Goal: Use online tool/utility: Use online tool/utility

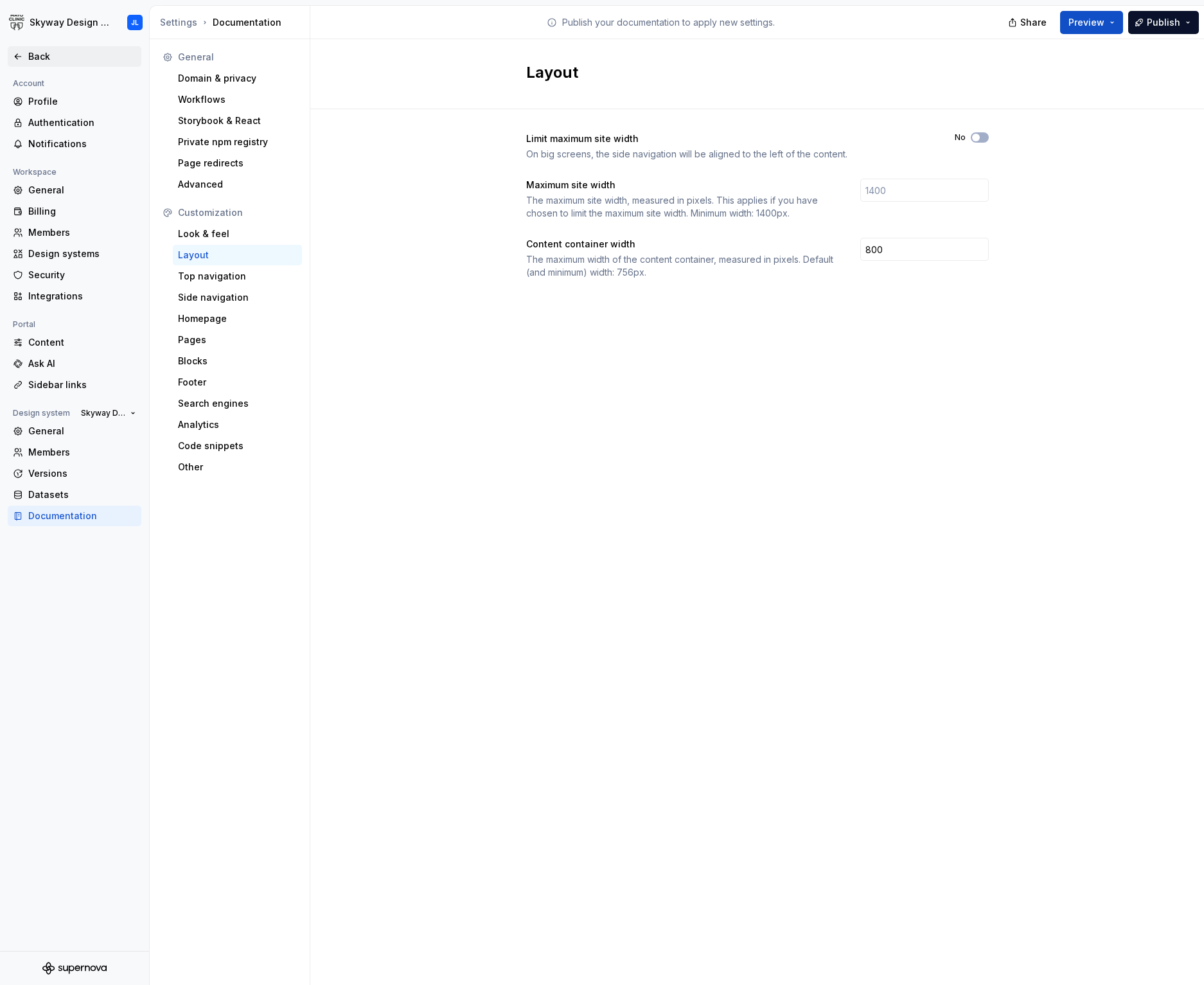
click at [40, 52] on div "Back" at bounding box center [82, 57] width 108 height 13
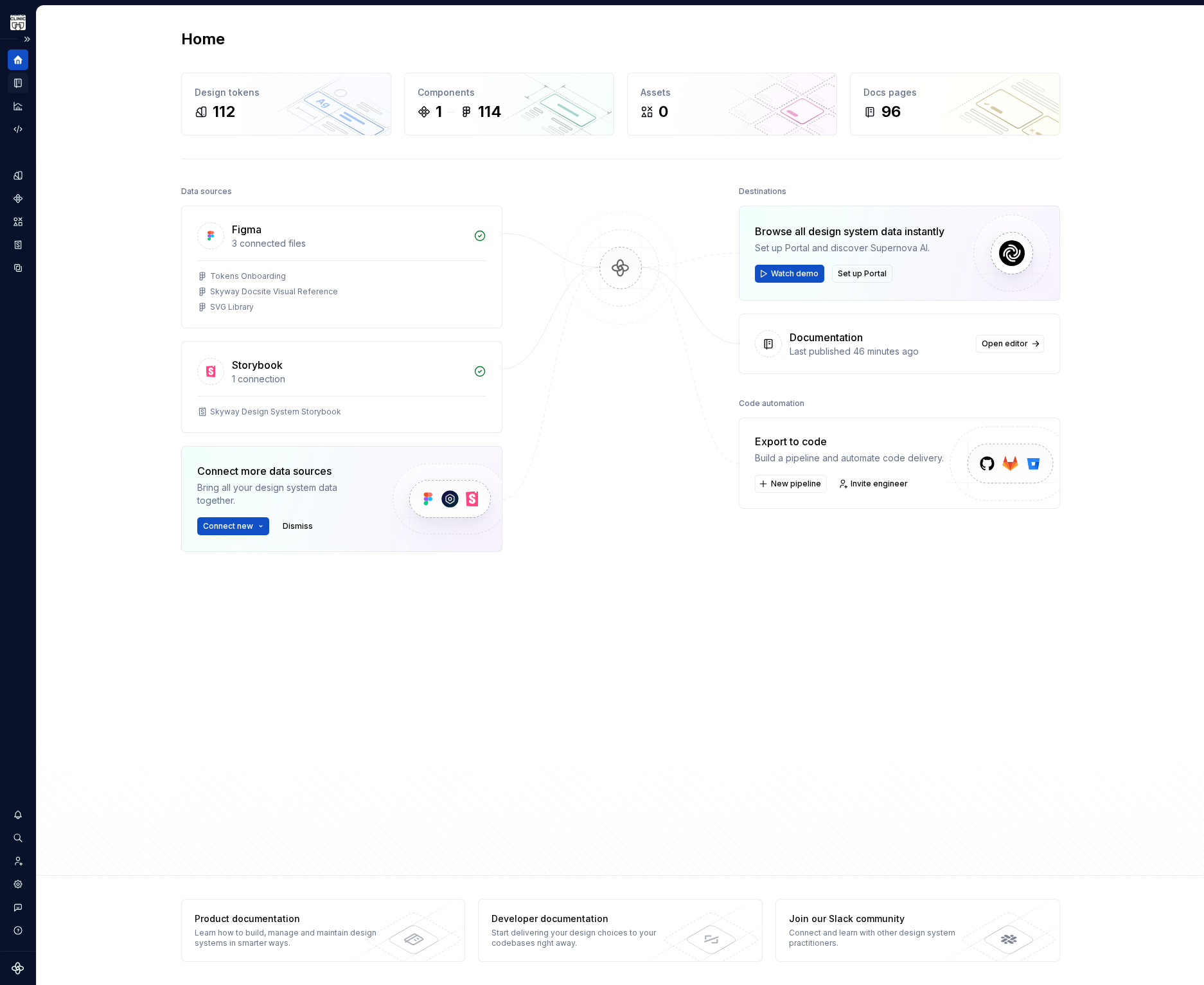
click at [22, 79] on icon "Documentation" at bounding box center [18, 84] width 7 height 8
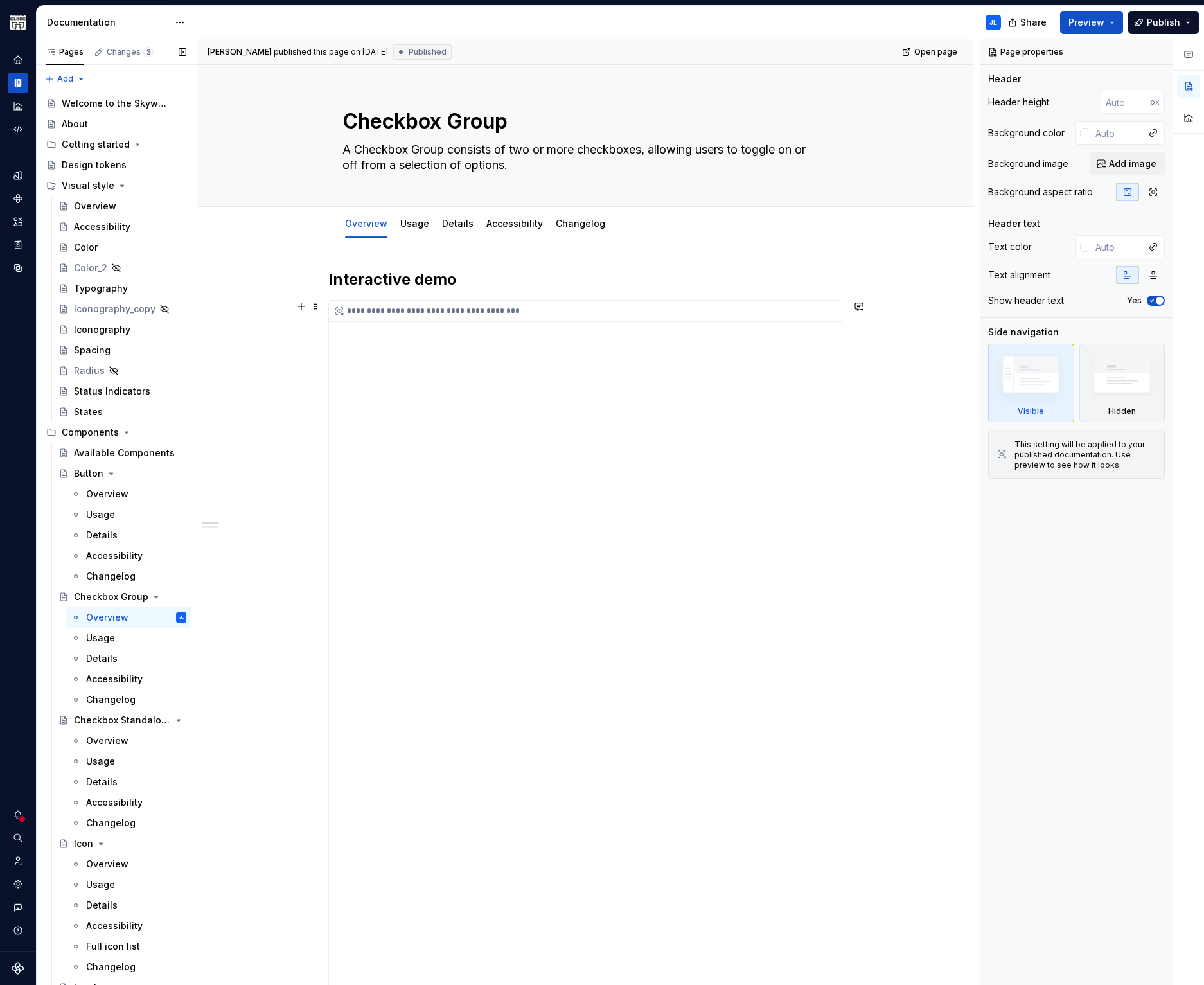
click at [525, 415] on div "**********" at bounding box center [586, 943] width 513 height 1285
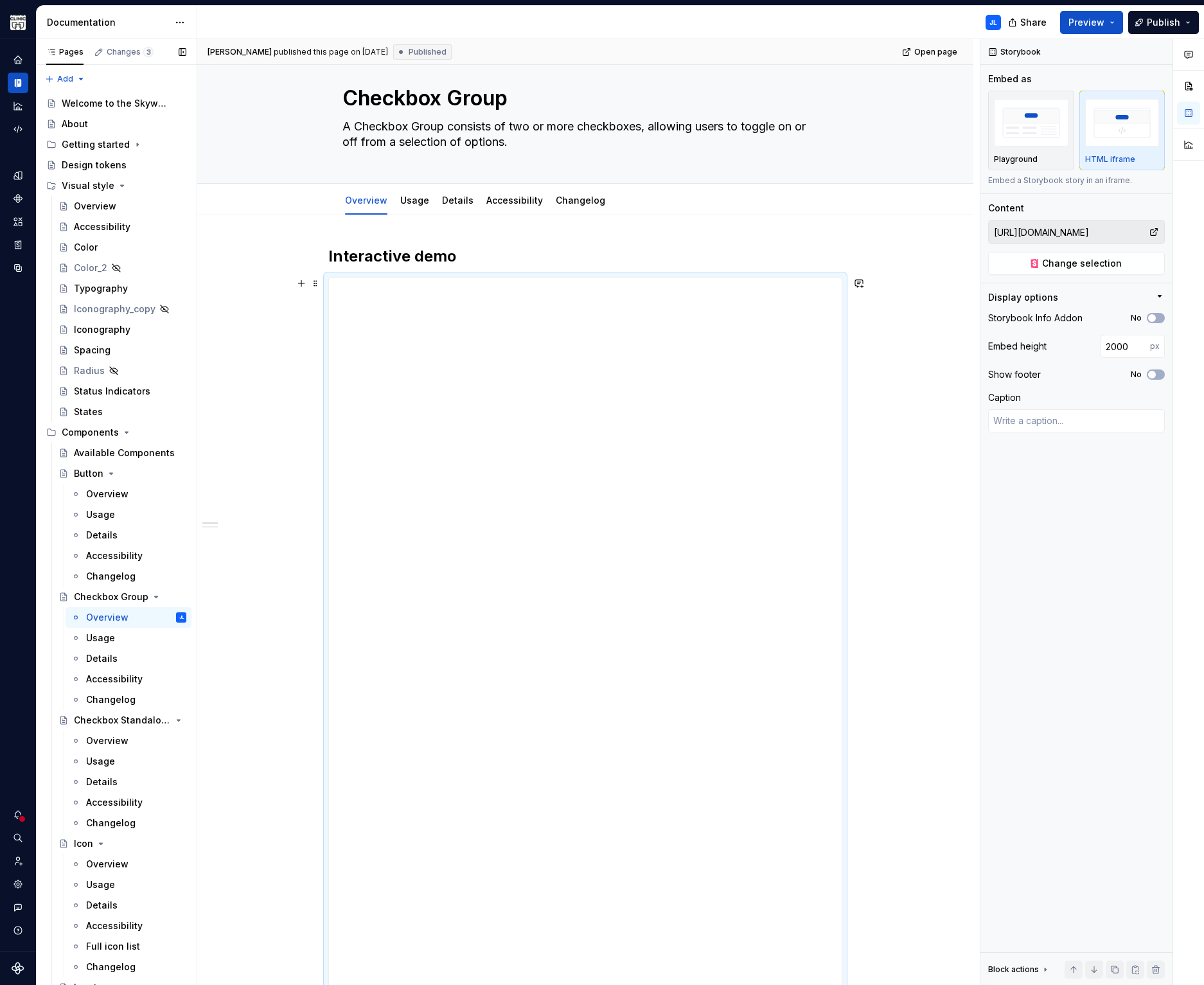
scroll to position [41, 0]
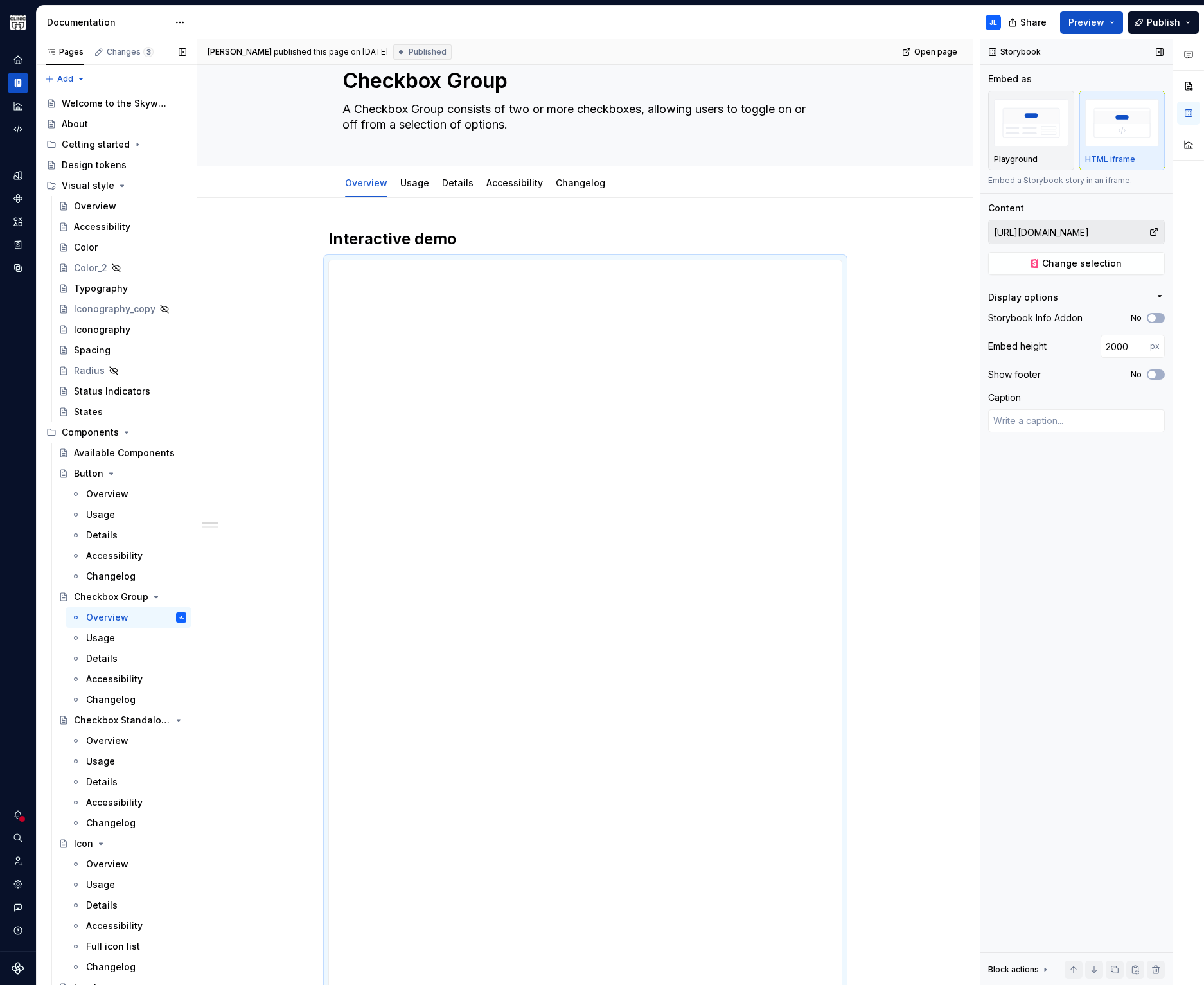
click at [1100, 230] on input "[URL][DOMAIN_NAME]" at bounding box center [1068, 232] width 160 height 23
click at [766, 349] on div "**********" at bounding box center [586, 902] width 513 height 1285
click at [1096, 267] on span "Change selection" at bounding box center [1082, 264] width 79 height 13
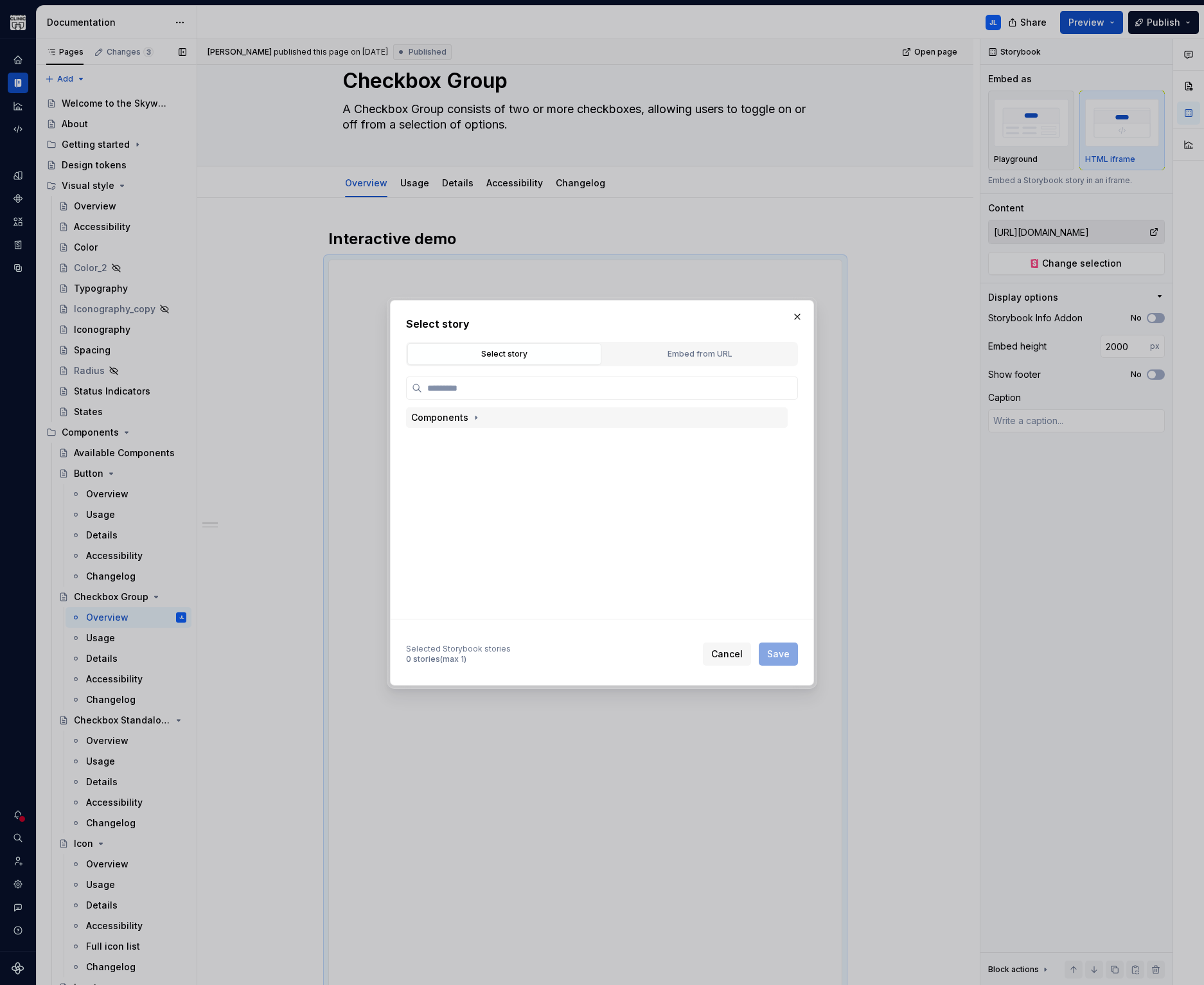
type textarea "*"
click at [717, 358] on div "Embed from URL" at bounding box center [700, 354] width 185 height 13
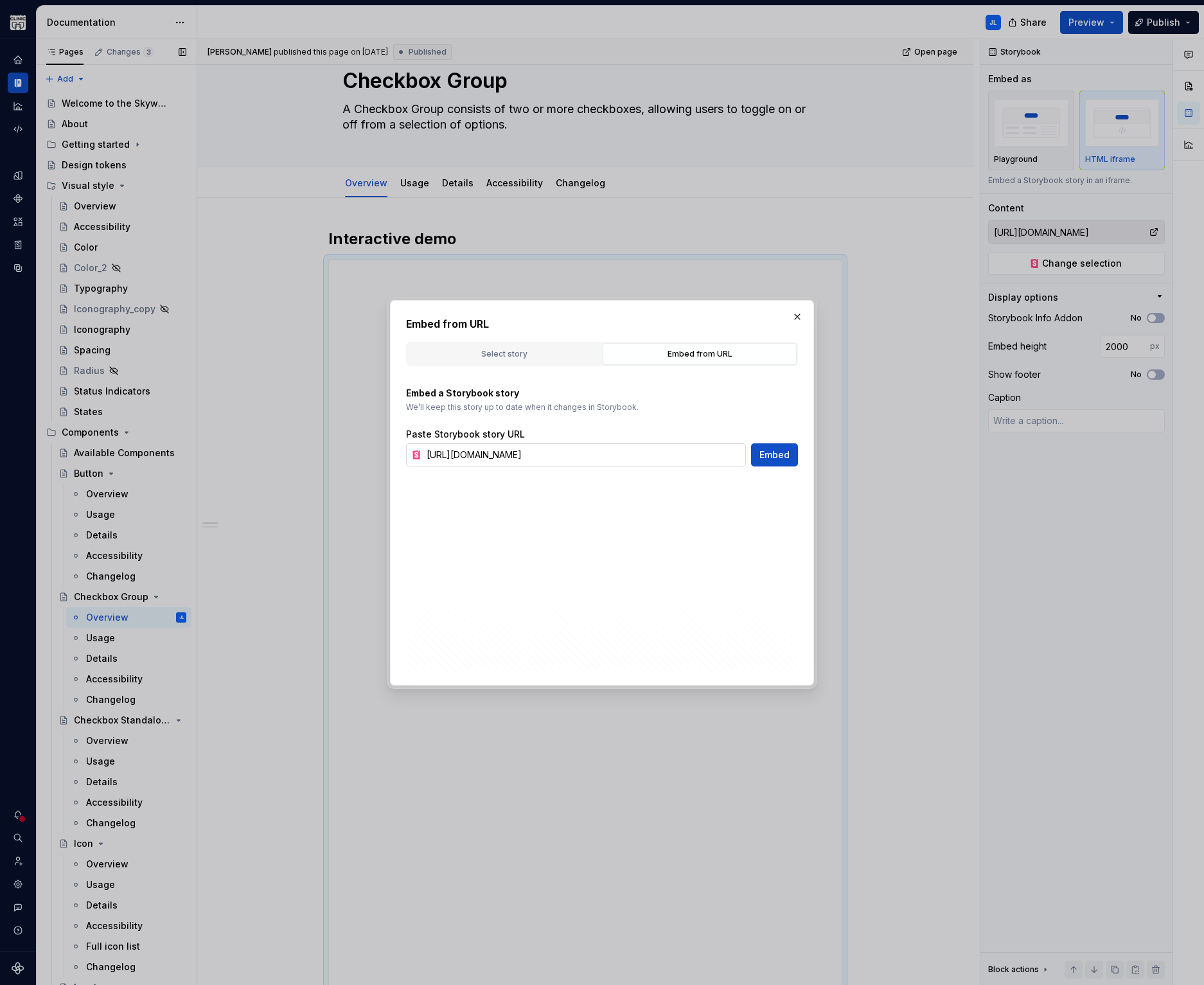
click at [634, 452] on input "[URL][DOMAIN_NAME]" at bounding box center [583, 455] width 324 height 23
paste input "[DOMAIN_NAME][URL]"
type input "[URL][DOMAIN_NAME]"
click at [780, 456] on span "Embed" at bounding box center [775, 455] width 30 height 13
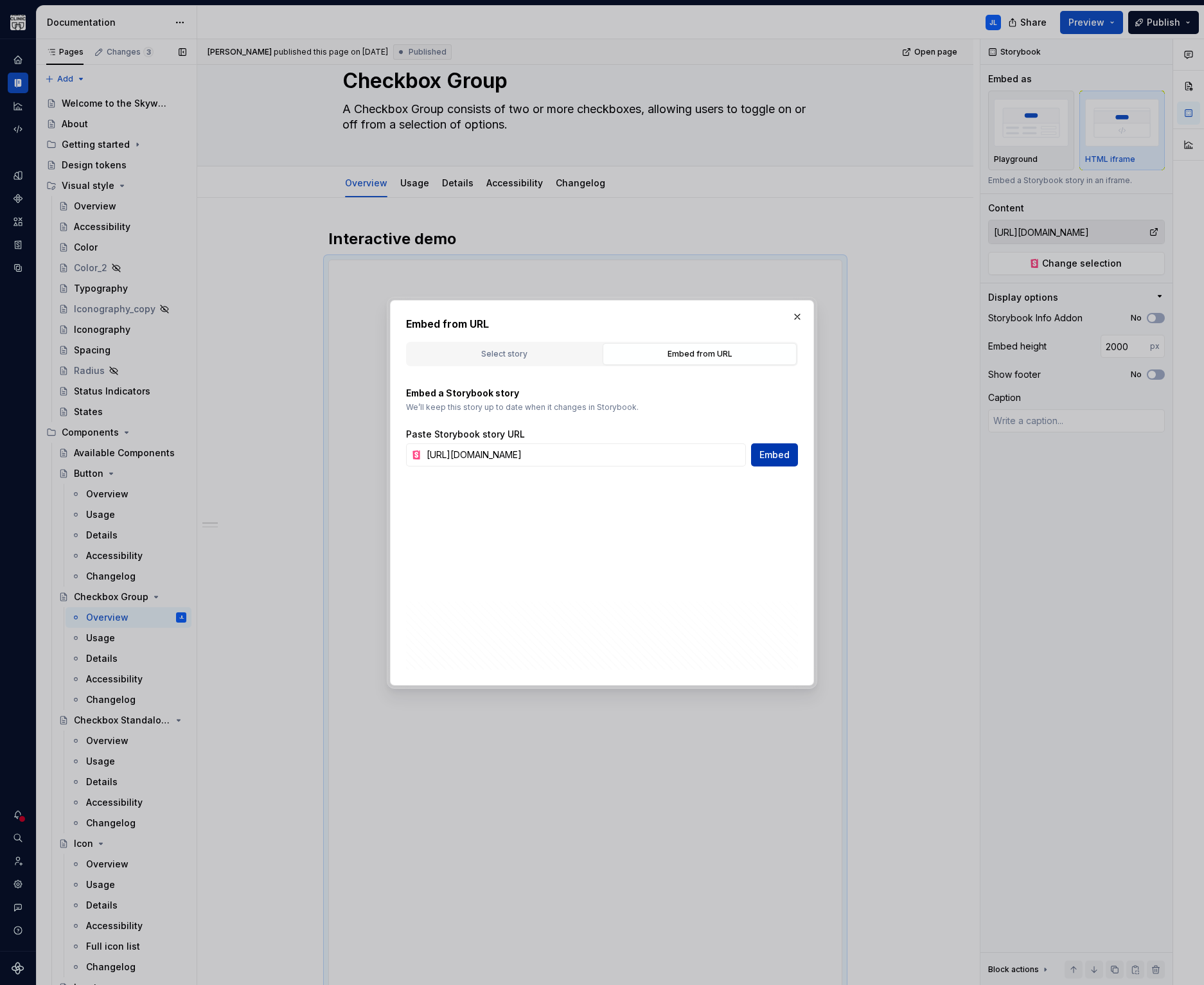
type textarea "*"
type input "[URL][DOMAIN_NAME]"
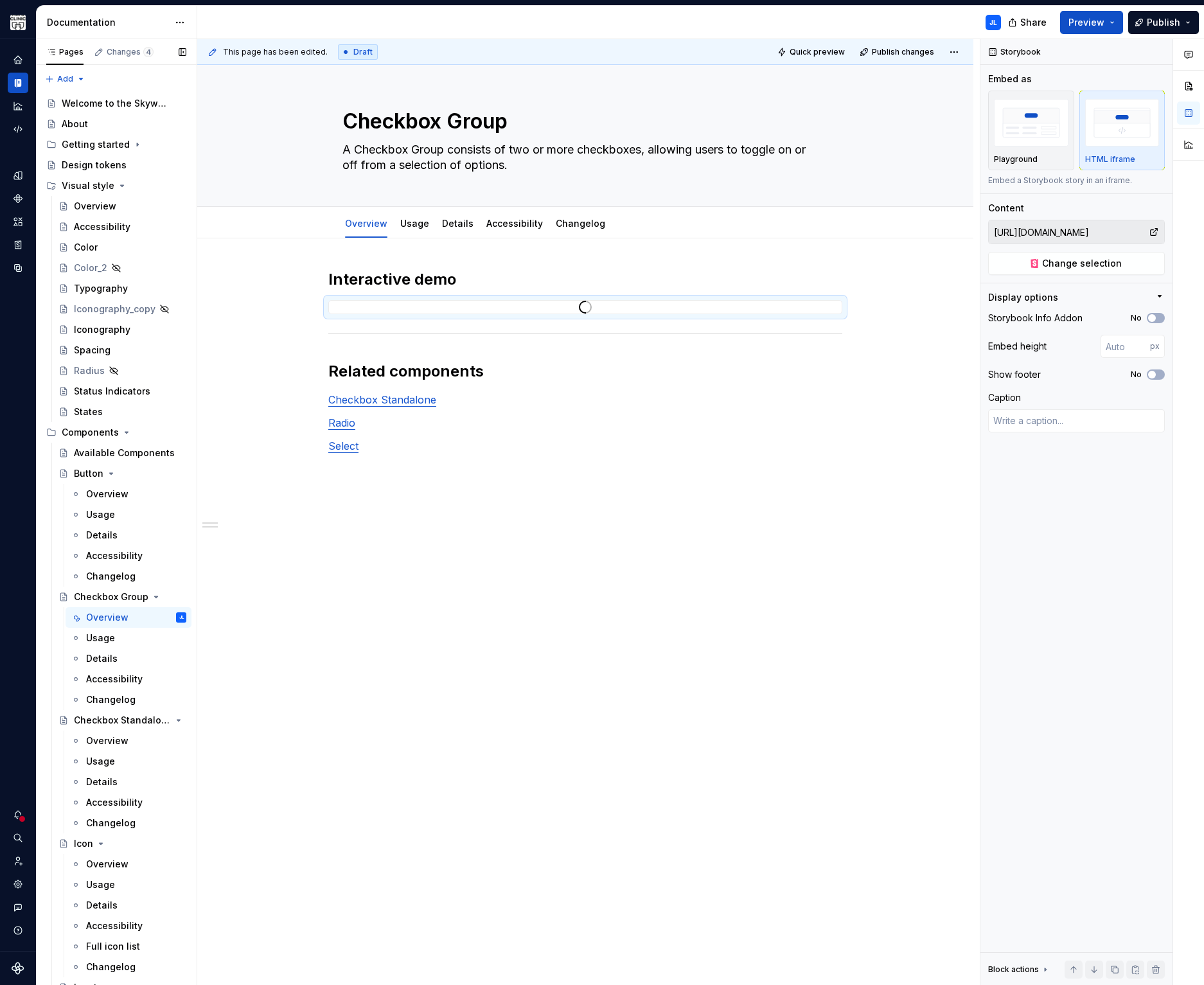
type textarea "*"
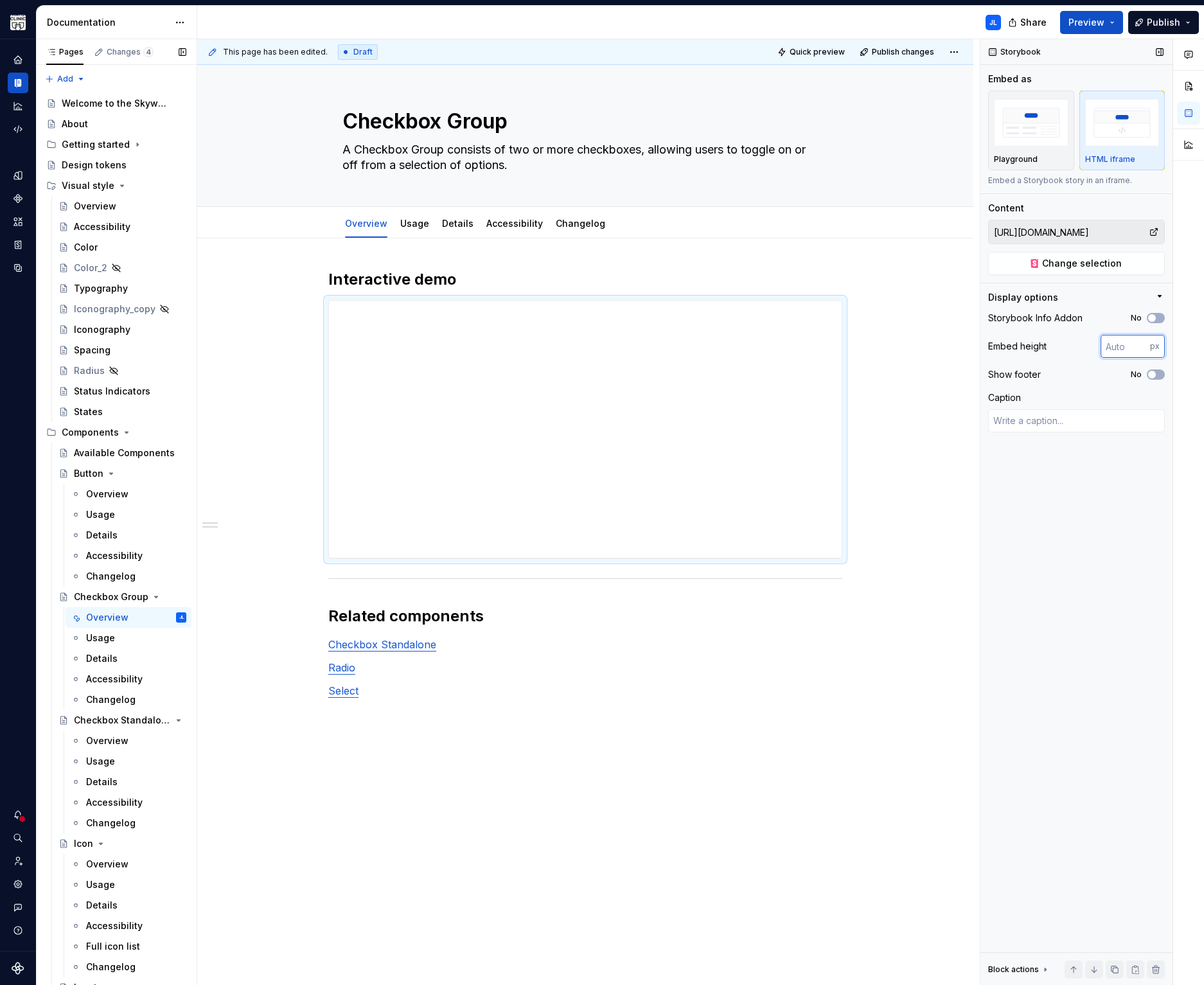
click at [1122, 347] on input "number" at bounding box center [1125, 347] width 50 height 23
drag, startPoint x: 1127, startPoint y: 347, endPoint x: 1046, endPoint y: 341, distance: 81.2
click at [1046, 341] on div "Embed height px" at bounding box center [1077, 347] width 177 height 23
type input "2000"
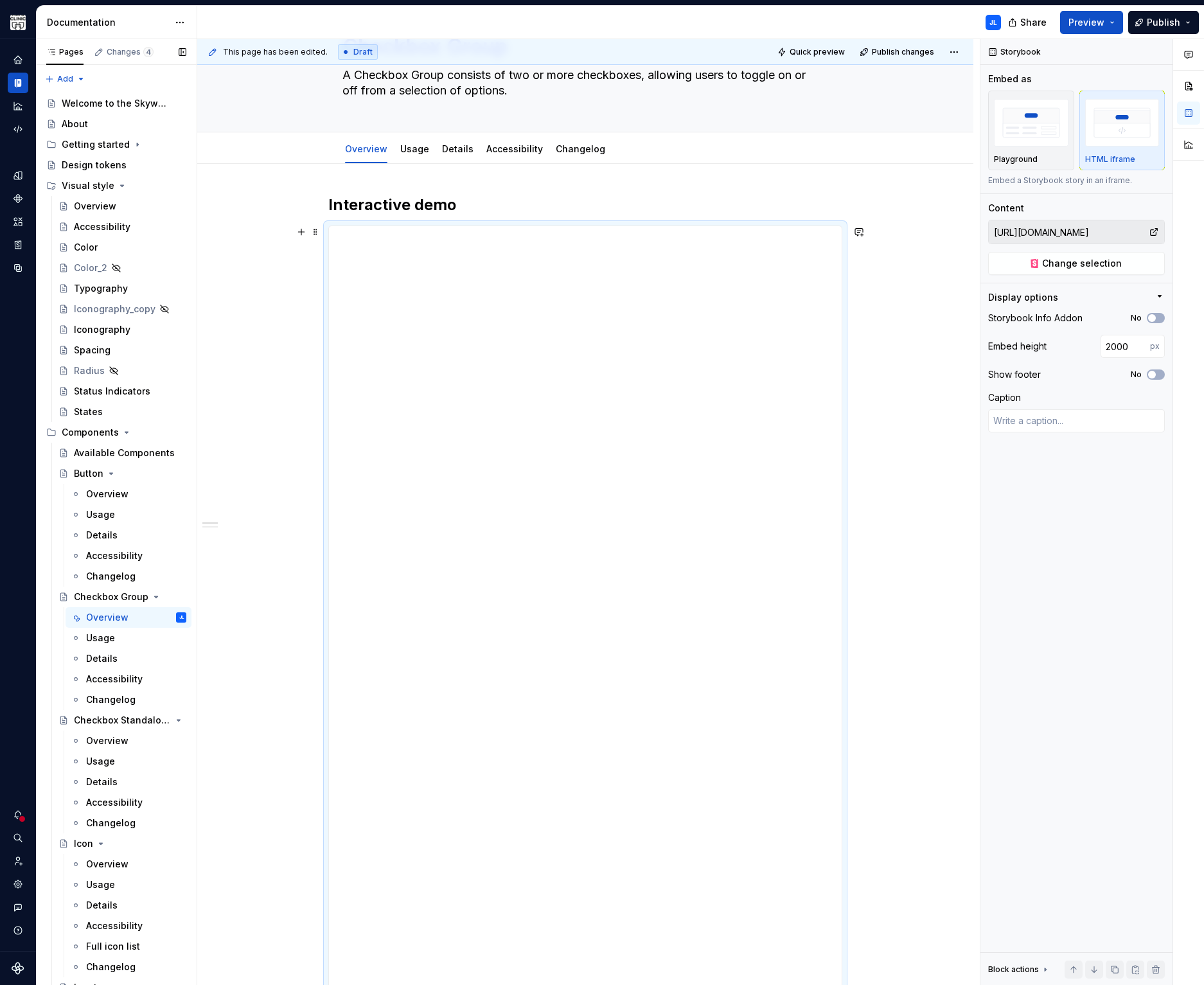
scroll to position [60, 0]
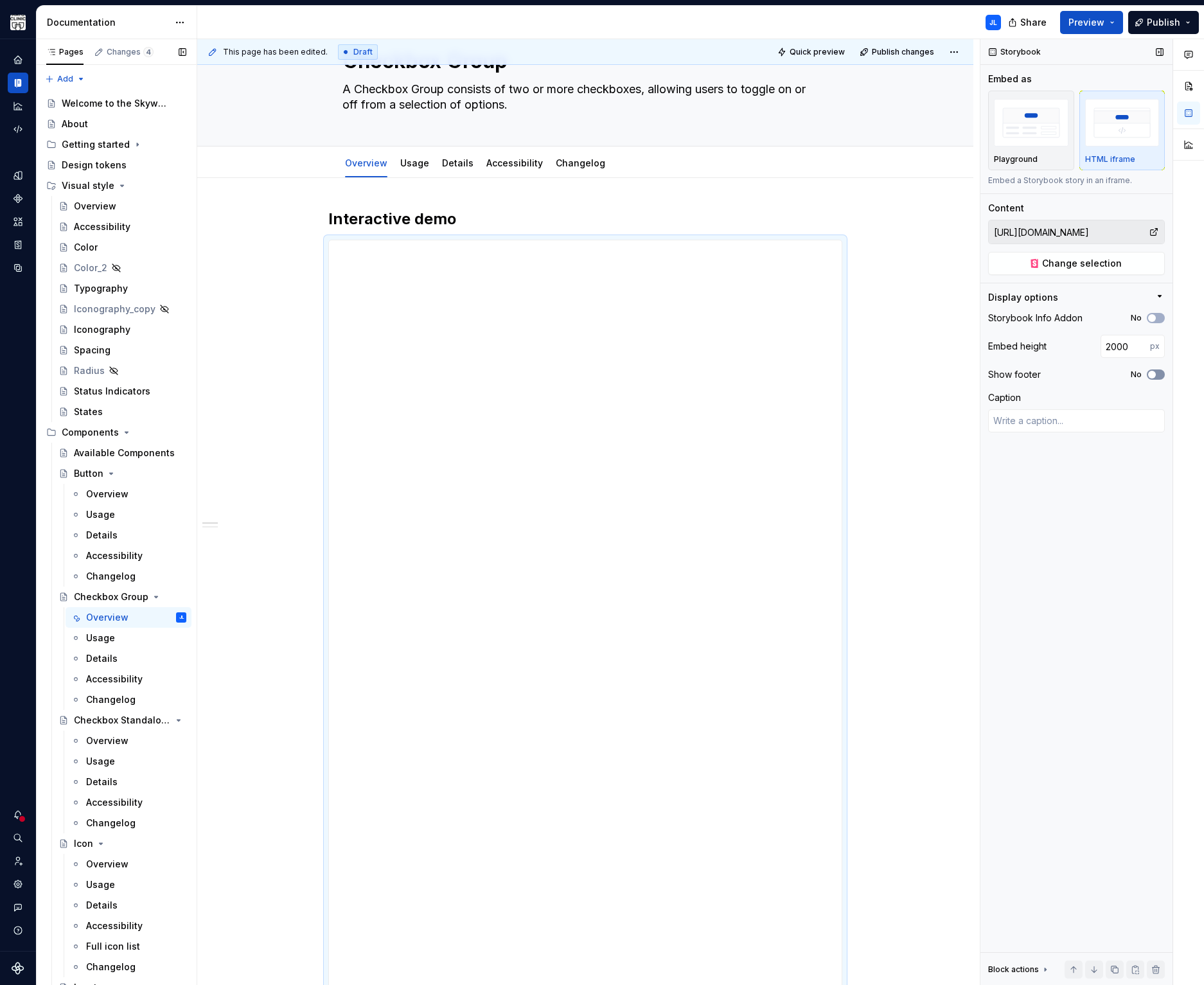
click at [1156, 372] on icon "button" at bounding box center [1152, 374] width 10 height 7
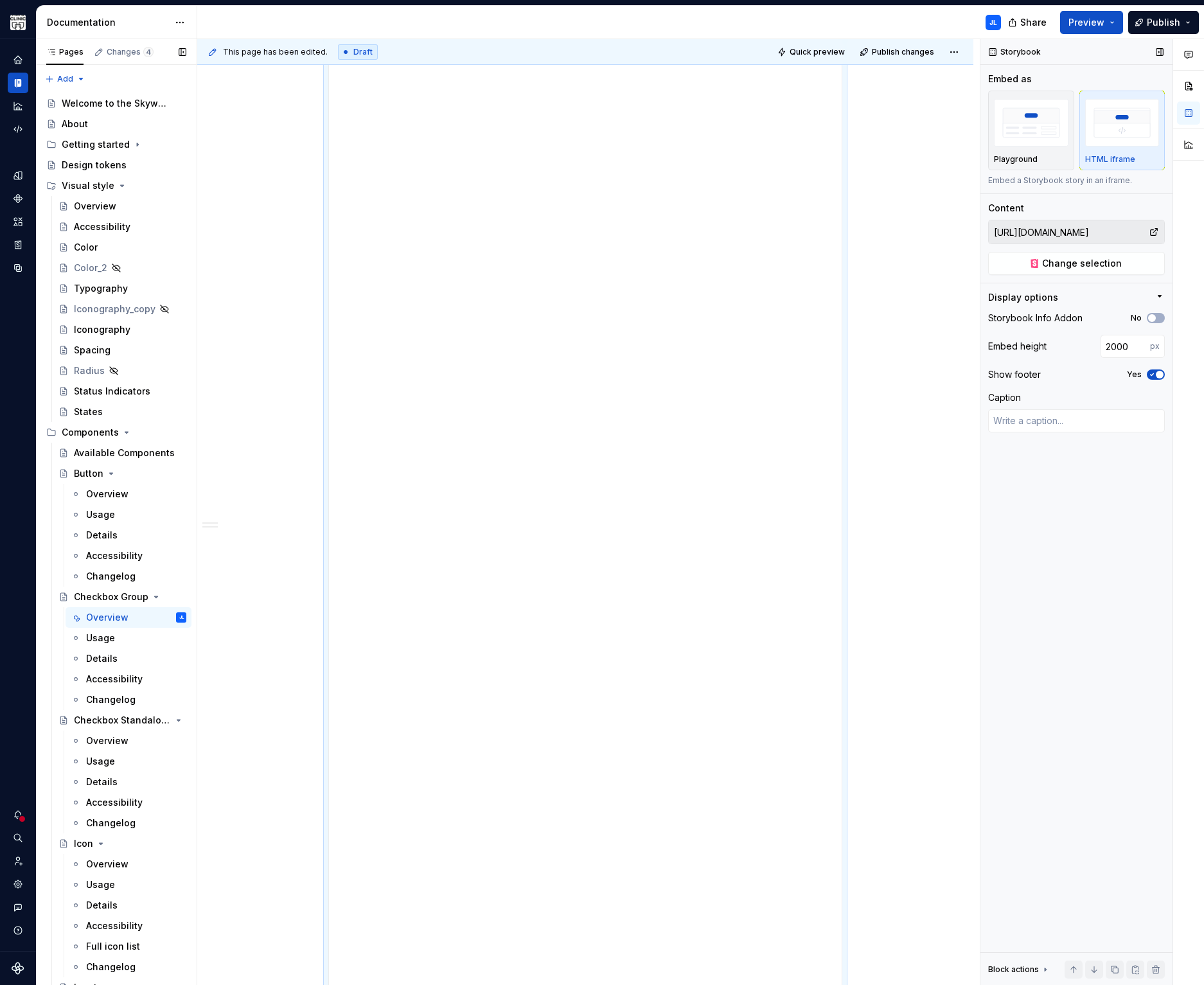
click at [1156, 372] on span "button" at bounding box center [1159, 374] width 7 height 7
click at [1153, 320] on span "button" at bounding box center [1152, 318] width 7 height 7
type textarea "*"
drag, startPoint x: 1133, startPoint y: 344, endPoint x: 1029, endPoint y: 341, distance: 104.0
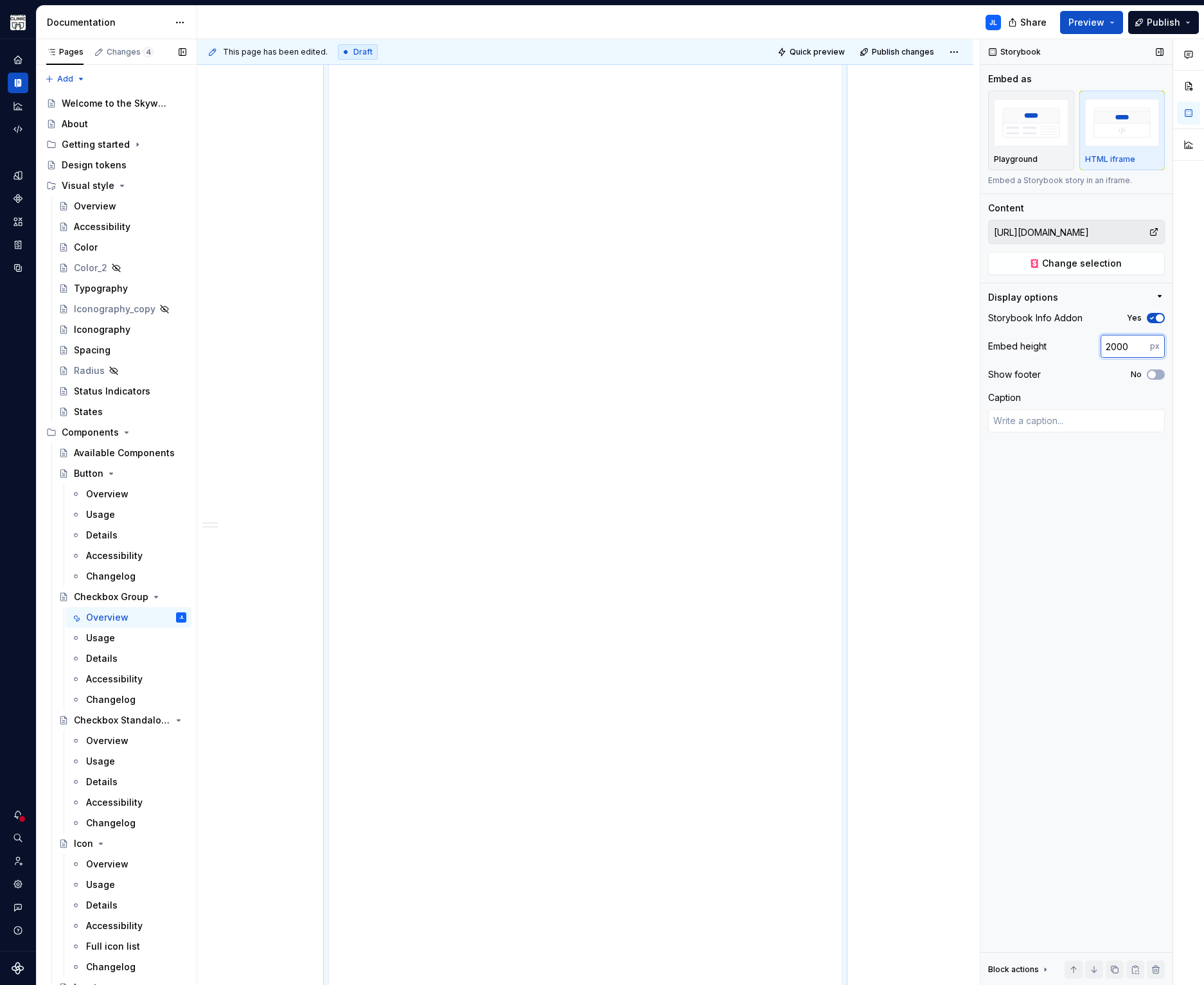
click at [1029, 341] on div "Embed height 2000 px" at bounding box center [1077, 347] width 177 height 23
type textarea "*"
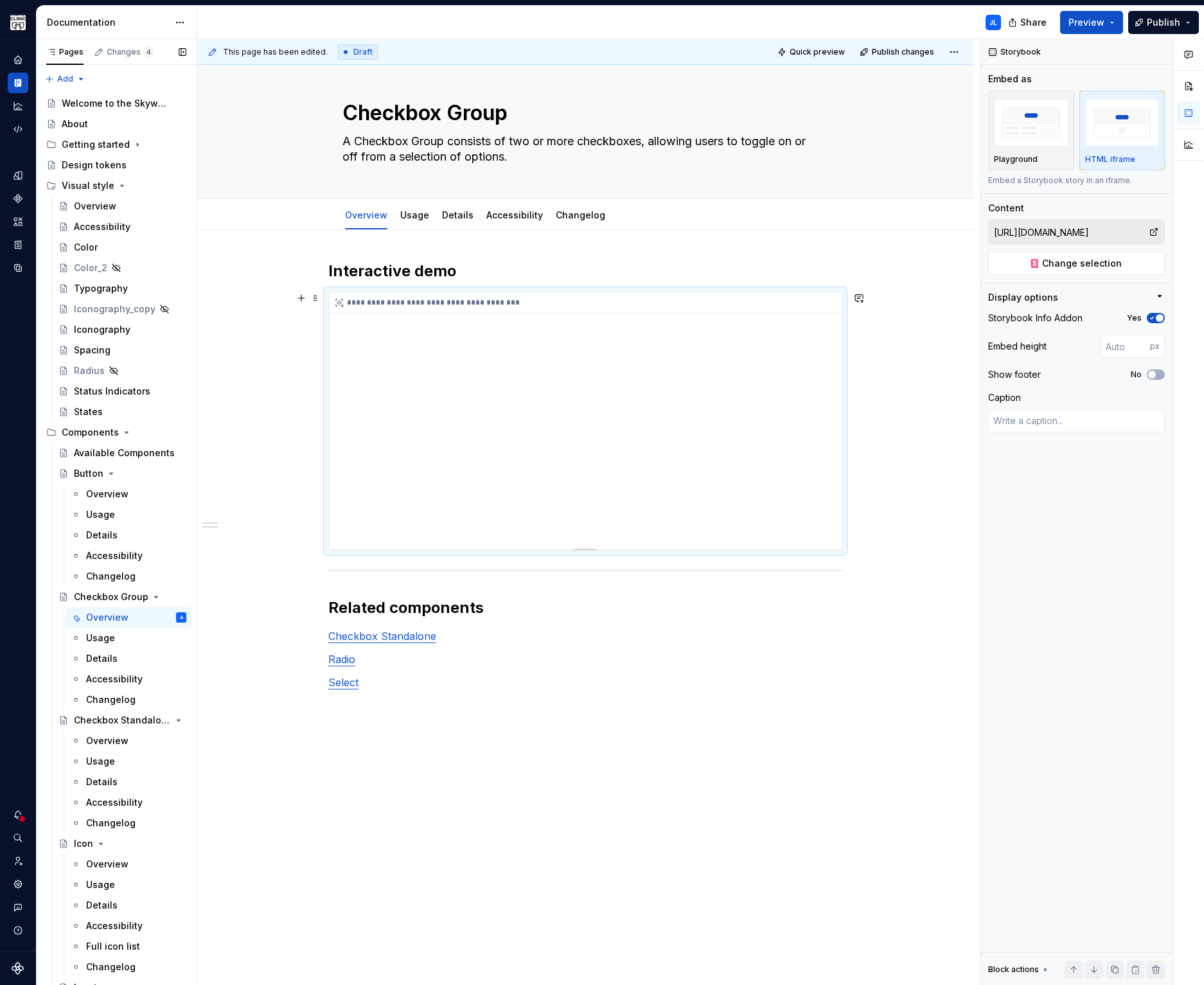
scroll to position [0, 0]
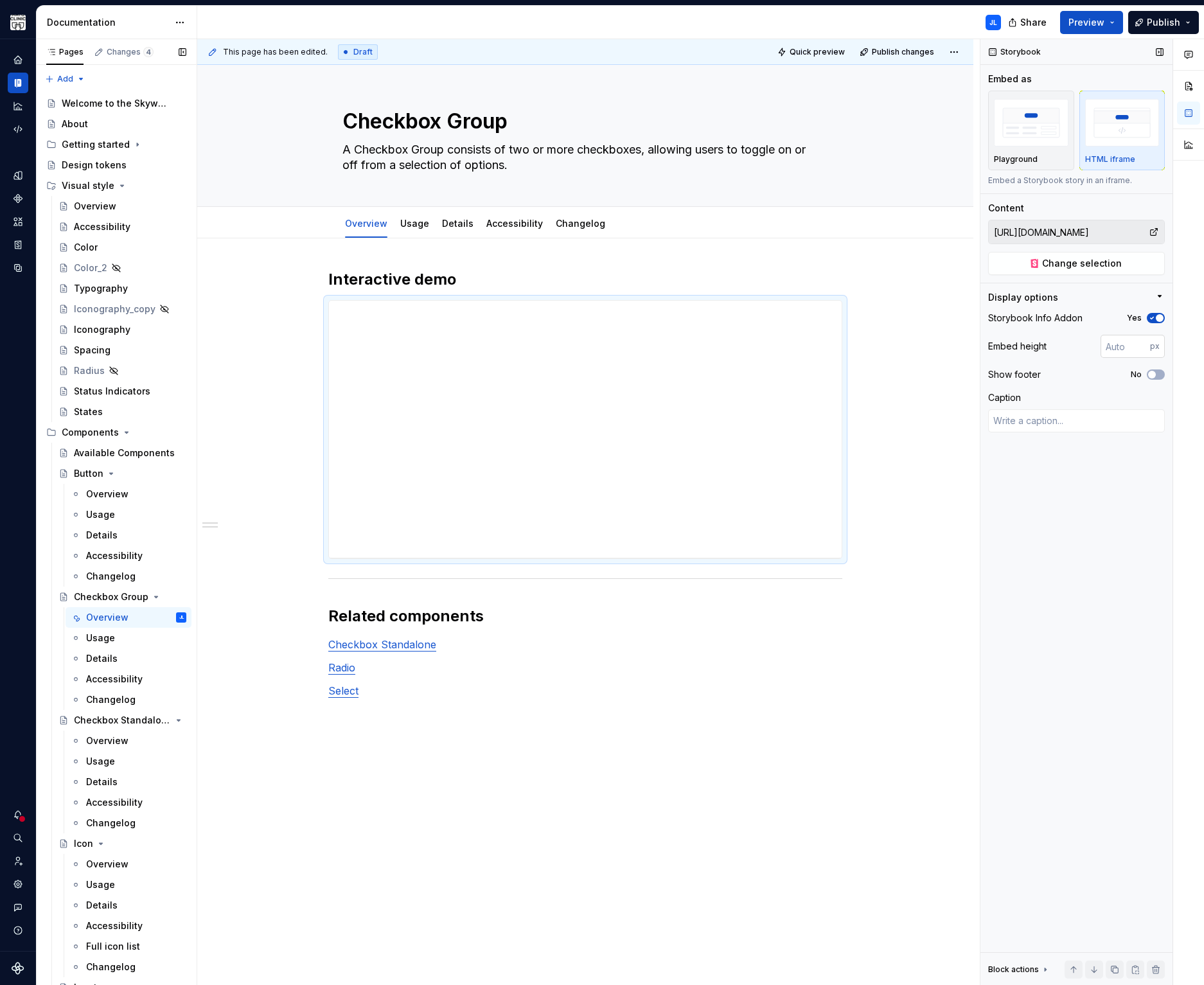
click at [1120, 345] on input "number" at bounding box center [1125, 347] width 50 height 23
type input "300"
click at [1164, 316] on div "Yes" at bounding box center [1146, 318] width 38 height 10
click at [1159, 315] on span "button" at bounding box center [1159, 318] width 7 height 7
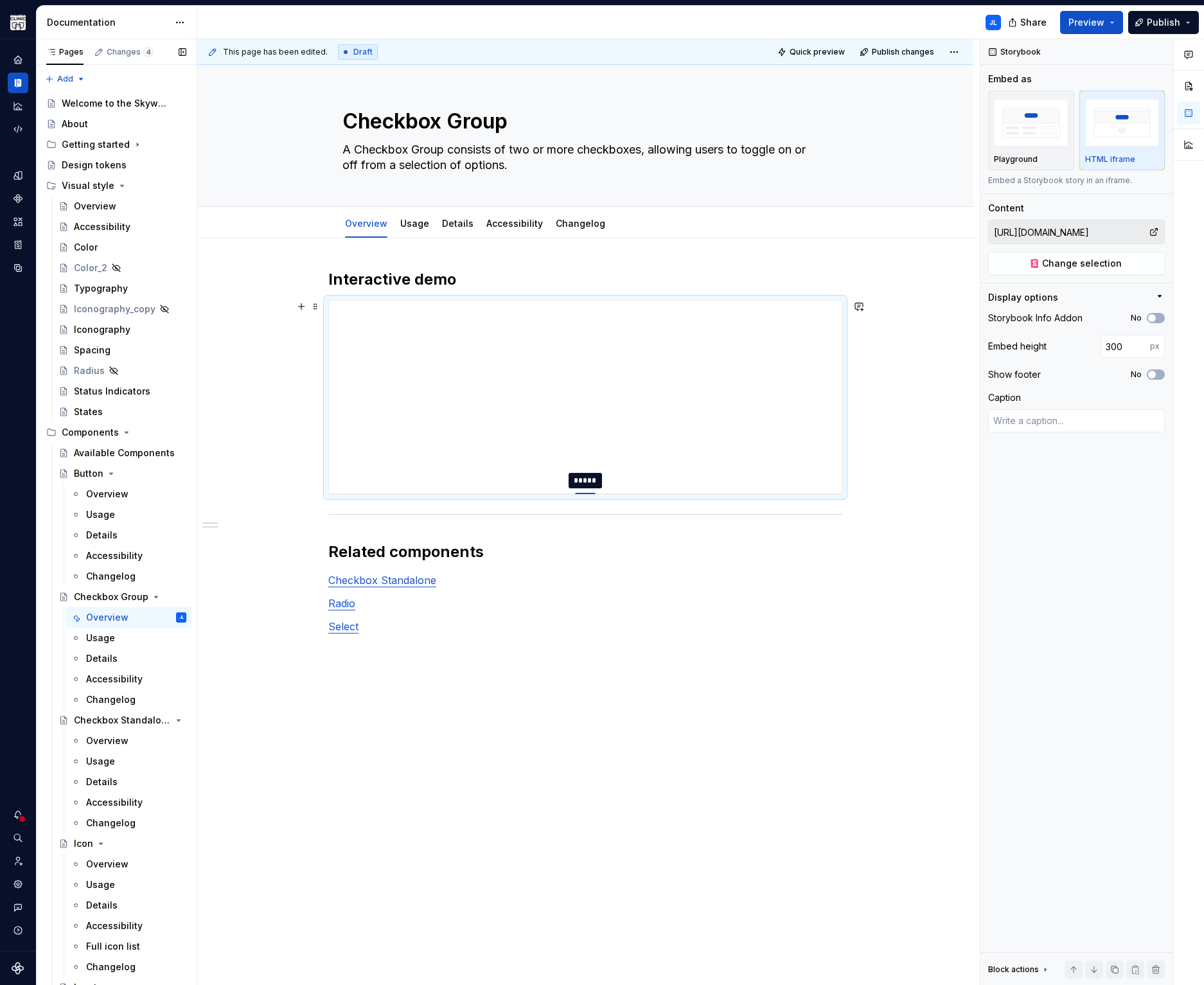
type textarea "*"
type input "315"
type textarea "*"
type input "322"
type textarea "*"
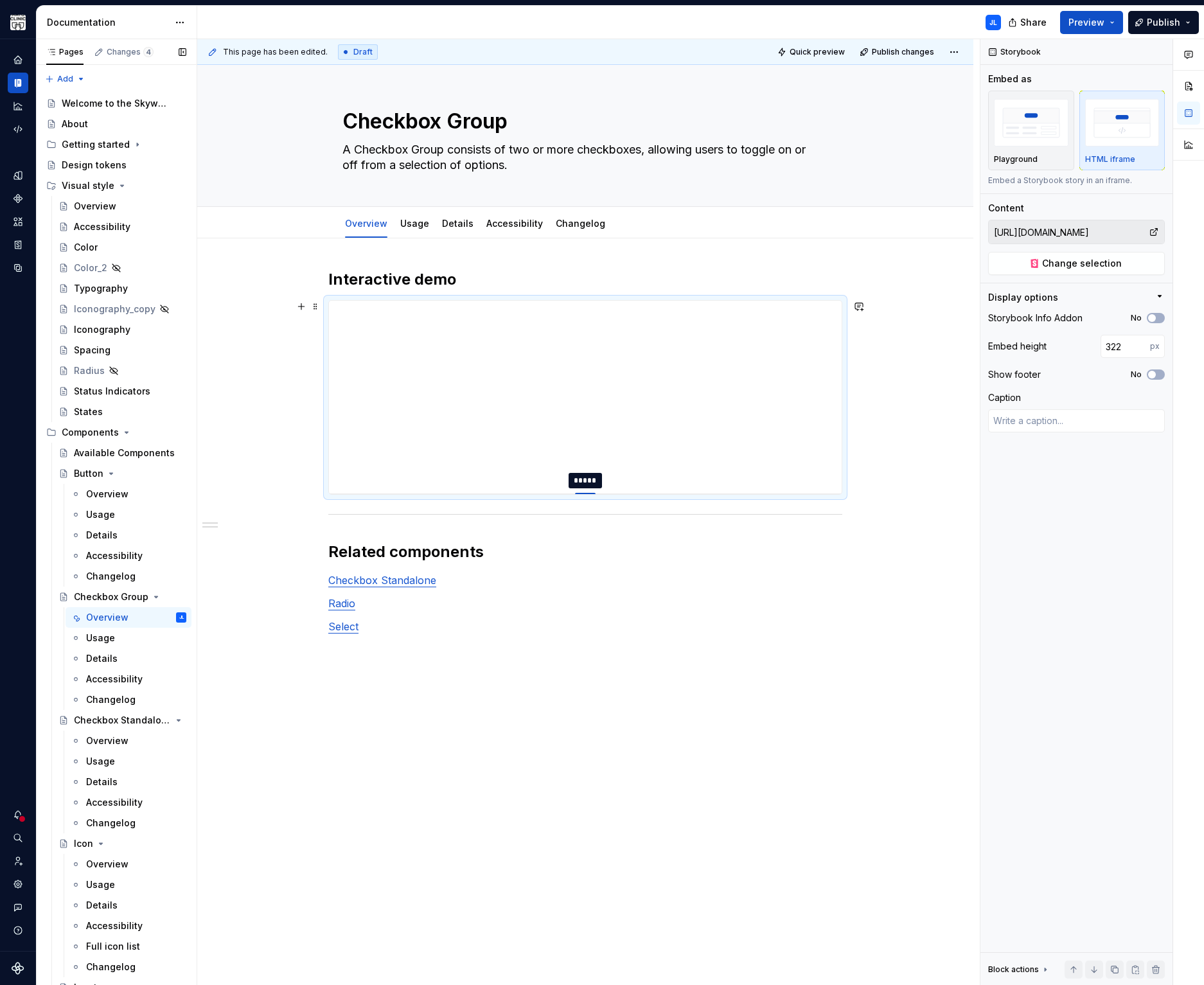
type input "327"
type textarea "*"
type input "340"
type textarea "*"
type input "351"
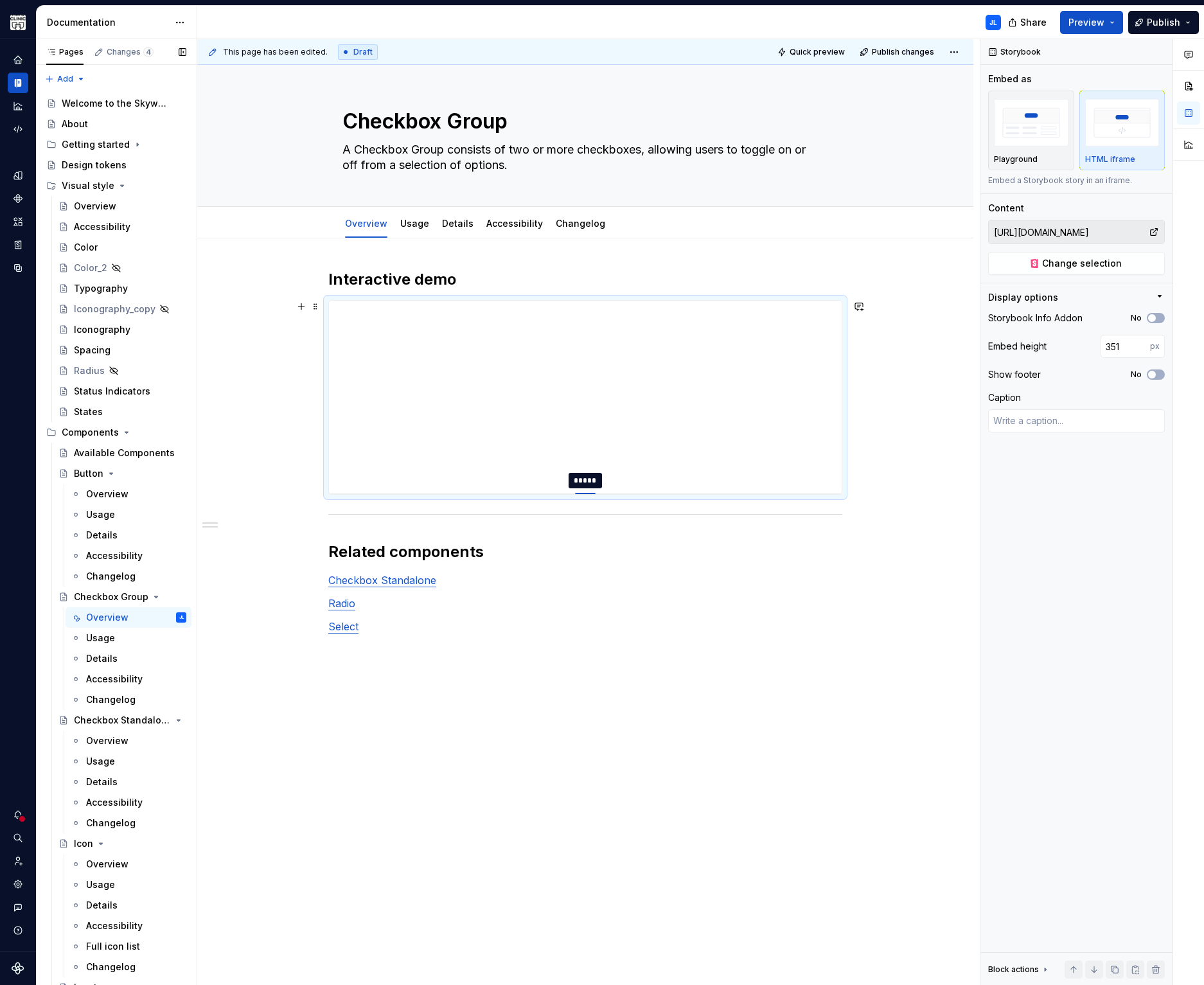
type textarea "*"
type input "359"
type textarea "*"
type input "374"
type textarea "*"
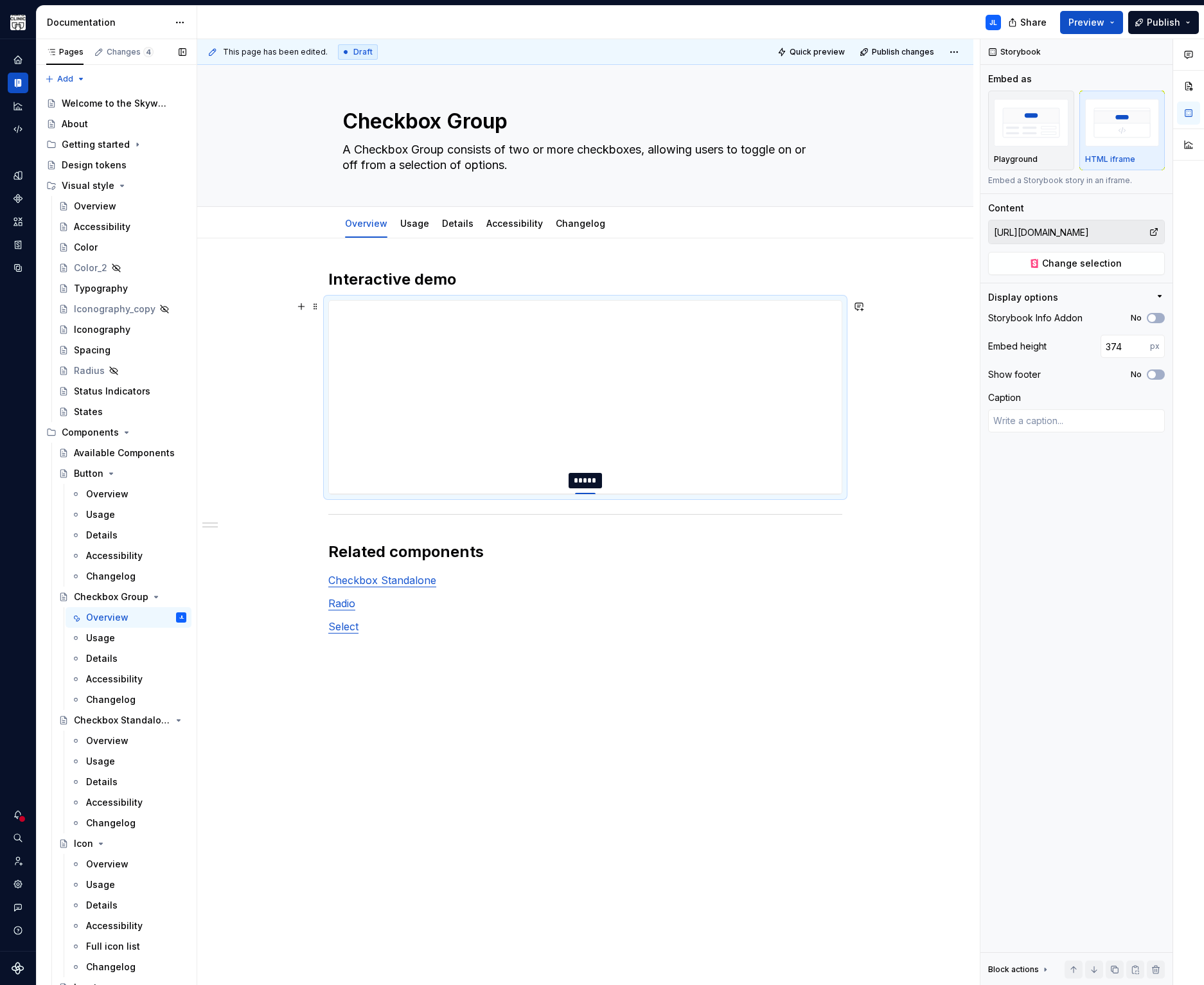
type input "383"
type textarea "*"
type input "389"
type textarea "*"
type input "394"
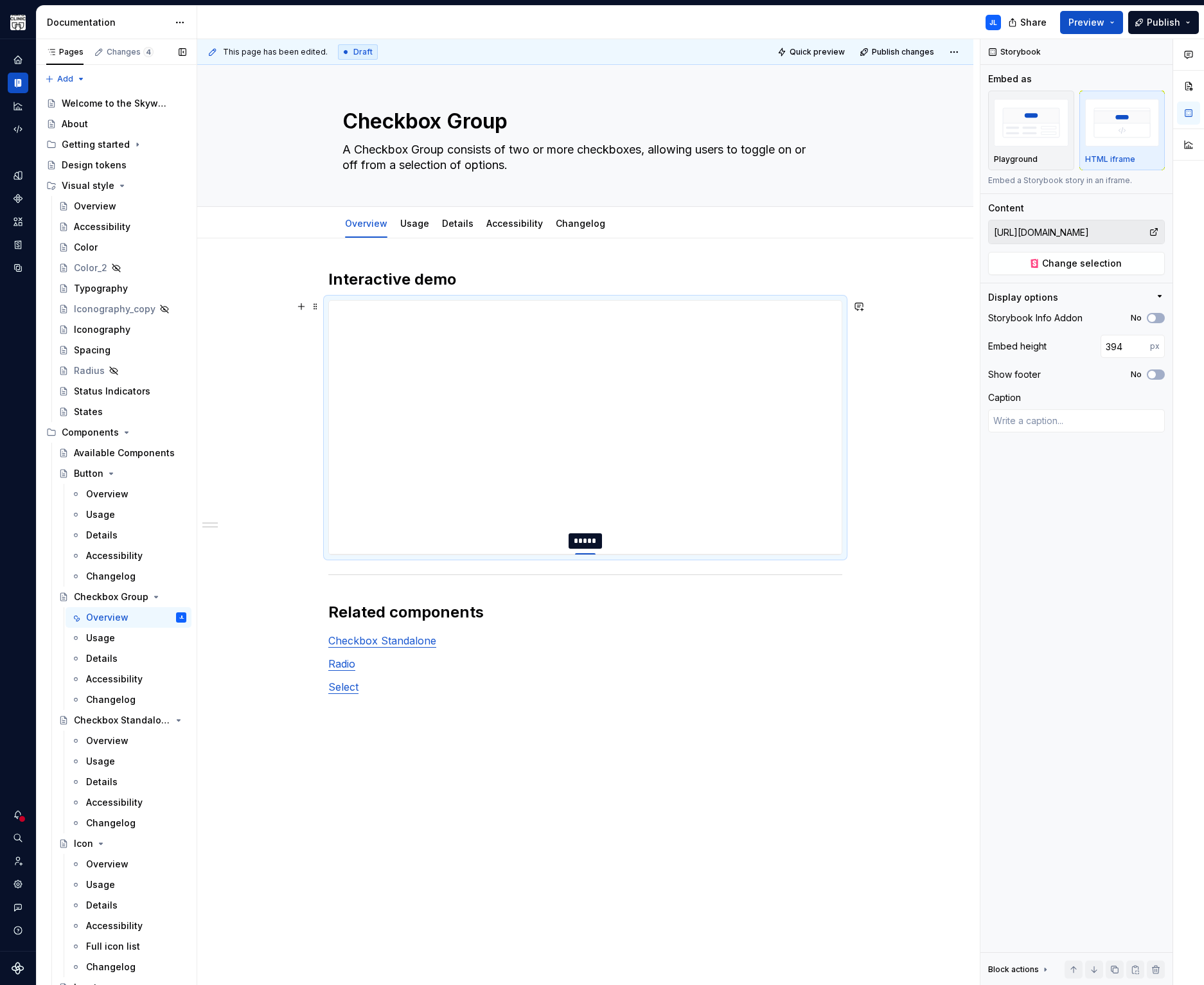
type textarea "*"
type input "399"
type textarea "*"
type input "404"
type textarea "*"
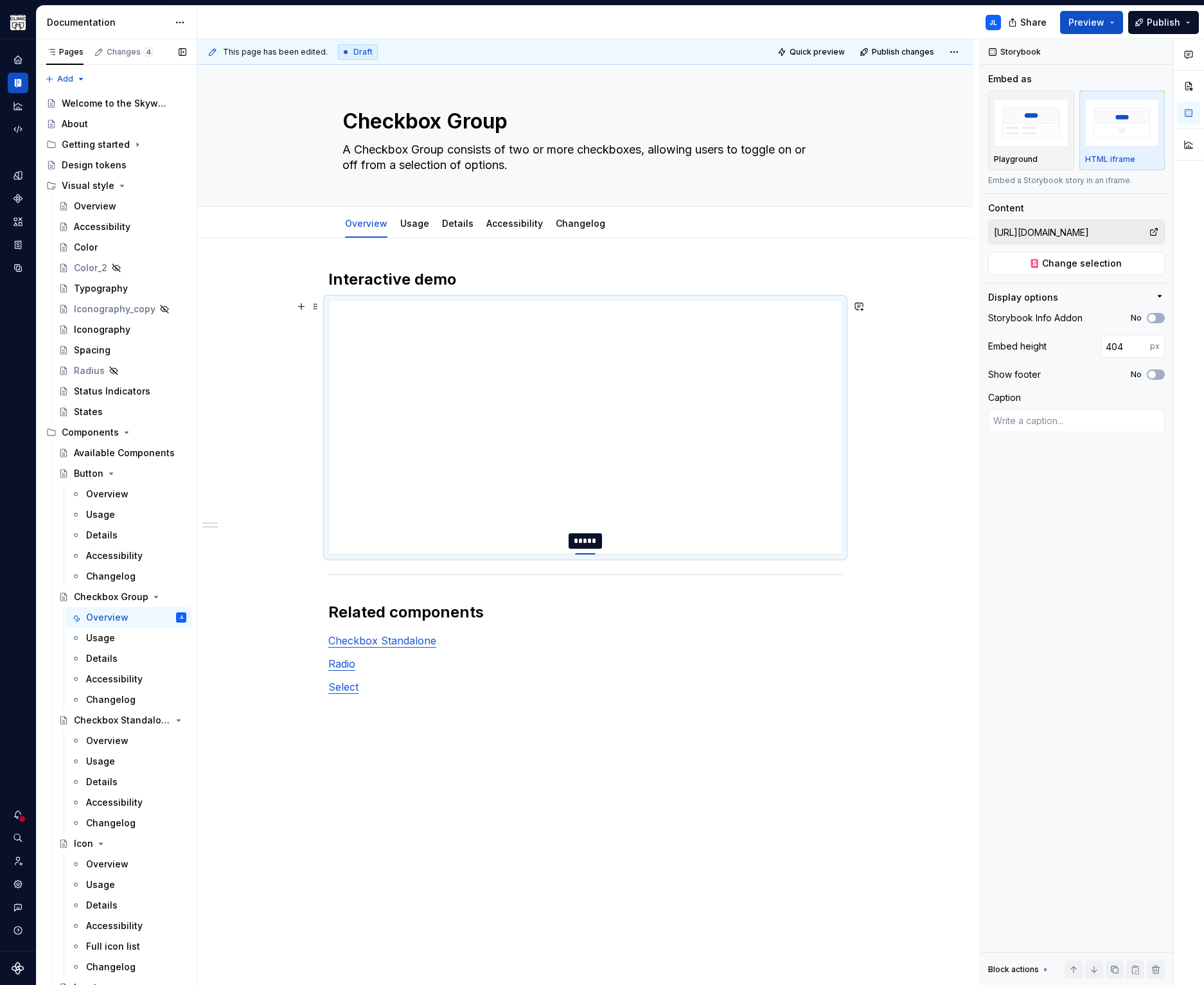
type input "409"
type textarea "*"
type input "413"
type textarea "*"
type input "417"
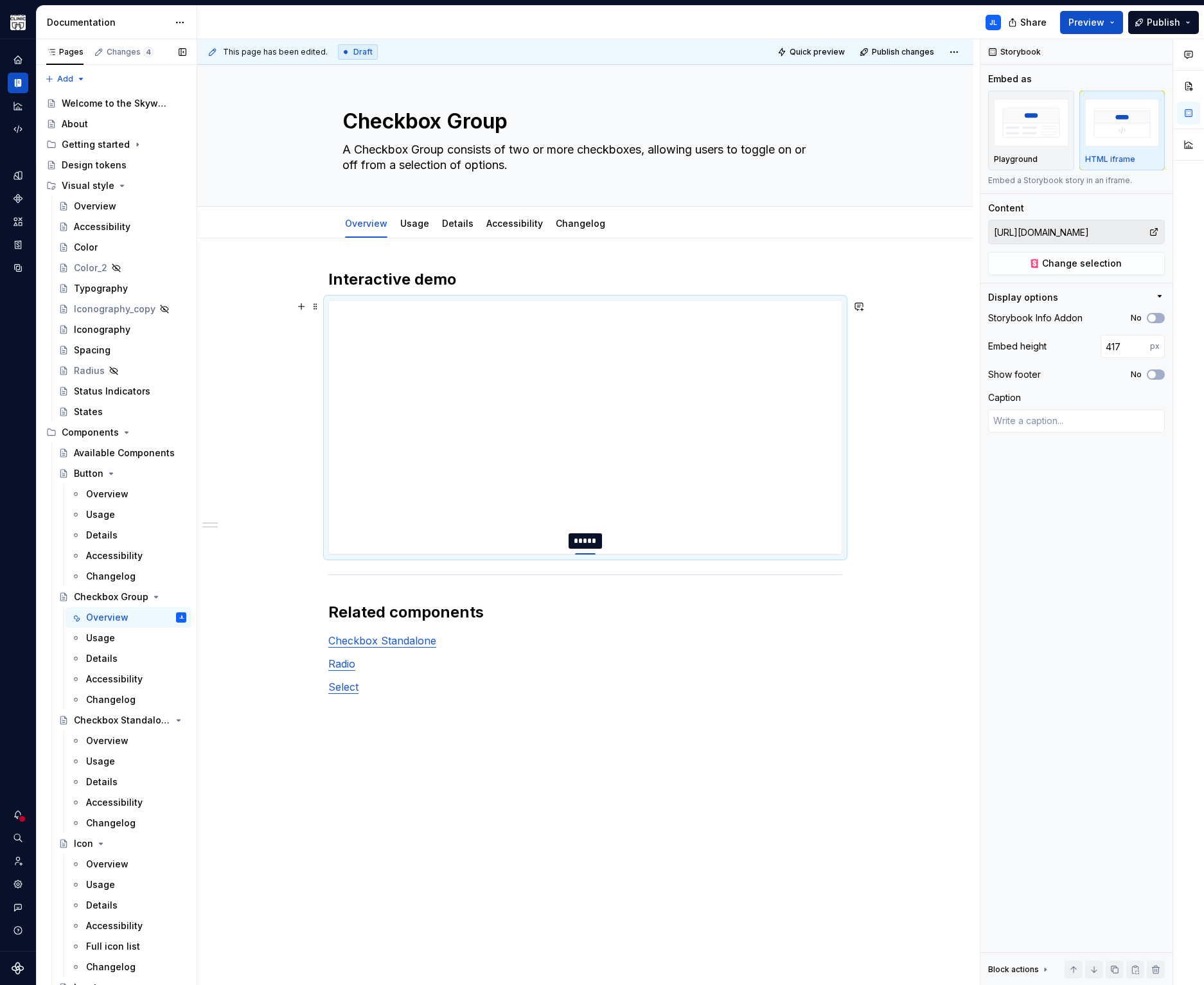
type textarea "*"
type input "422"
type textarea "*"
type input "427"
type textarea "*"
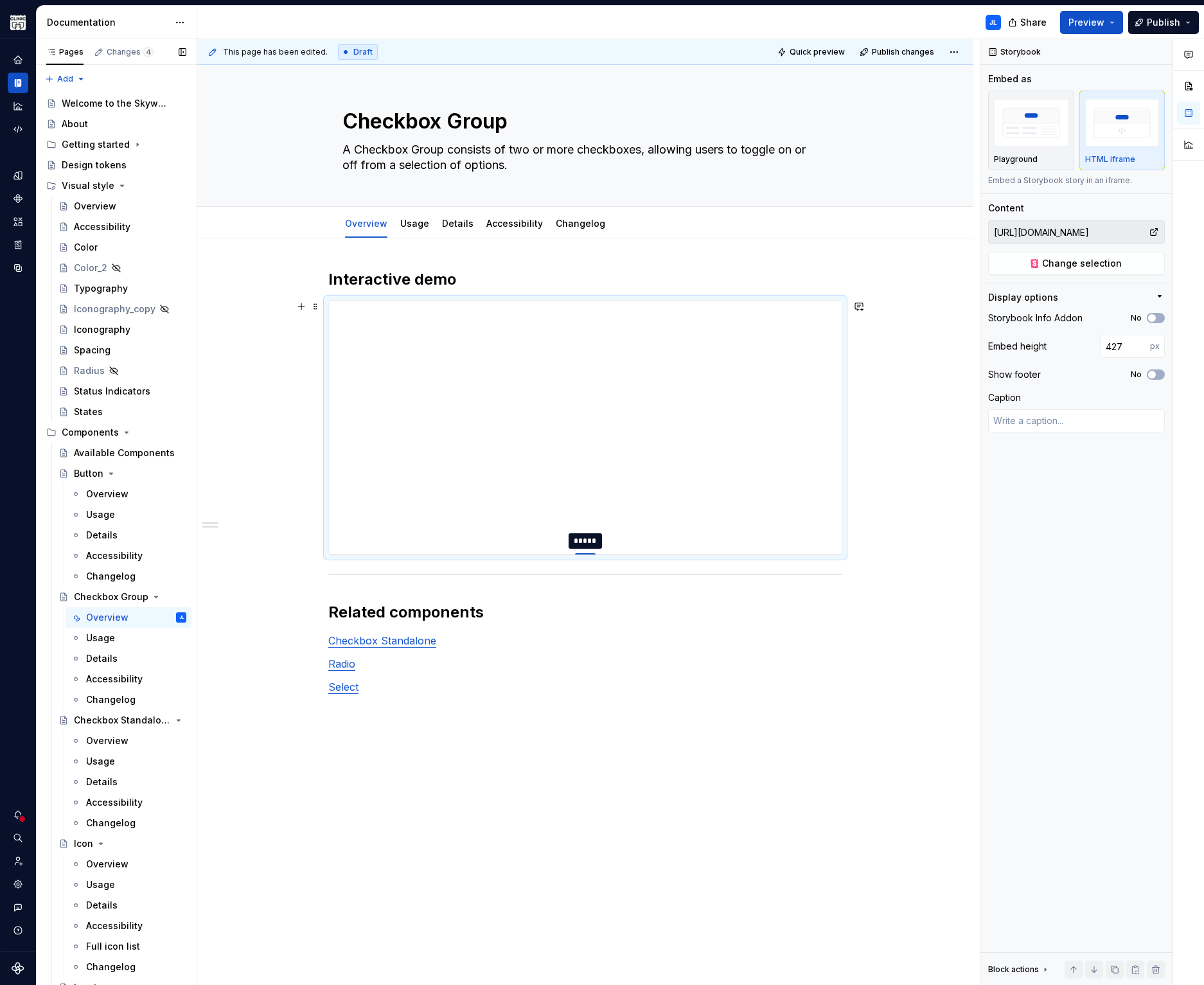
type input "433"
type textarea "*"
type input "439"
type textarea "*"
type input "449"
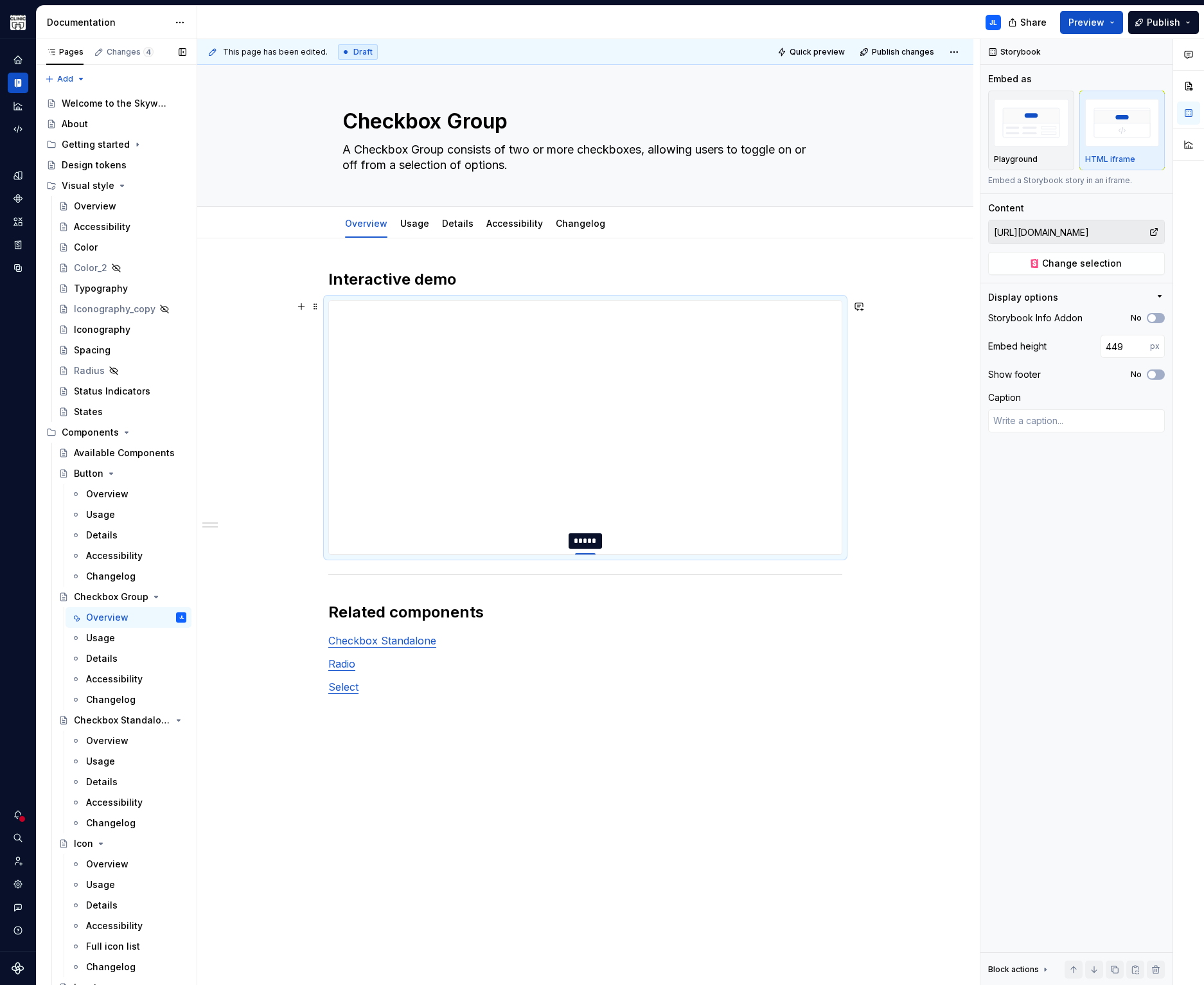
type textarea "*"
type input "456"
type textarea "*"
type input "464"
type textarea "*"
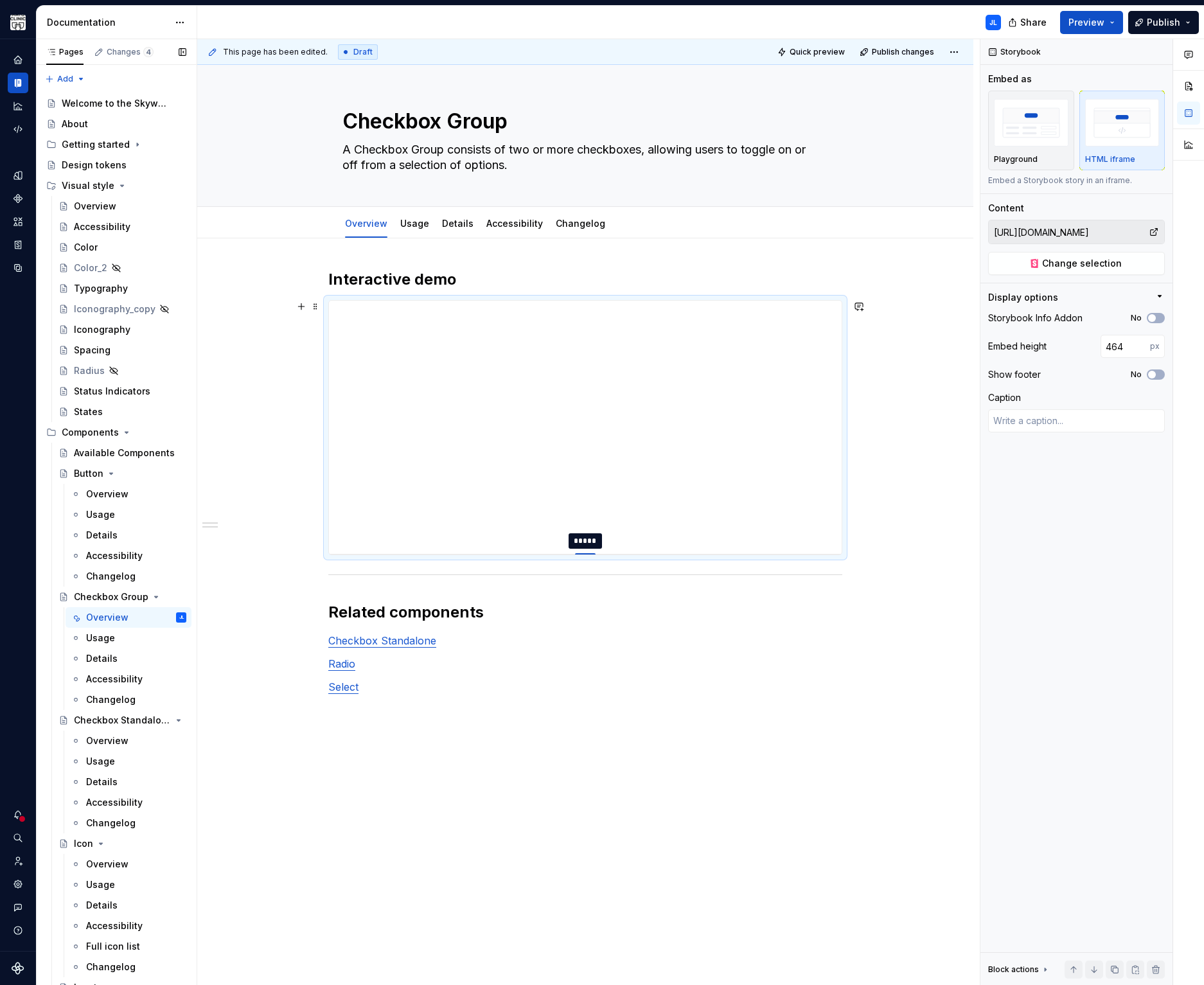
type input "474"
type textarea "*"
type input "483"
type textarea "*"
type input "494"
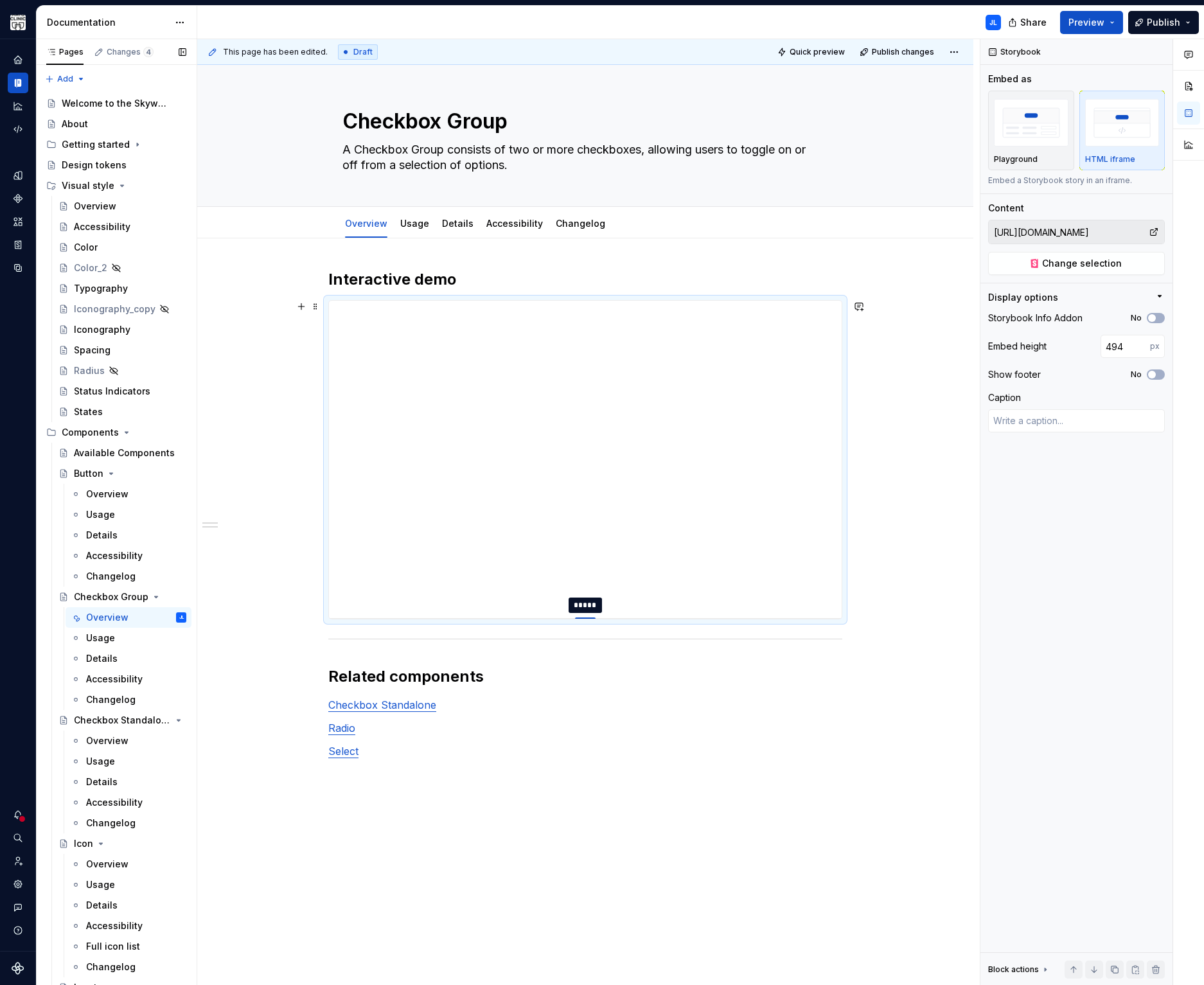
type textarea "*"
type input "505"
type textarea "*"
type input "517"
type textarea "*"
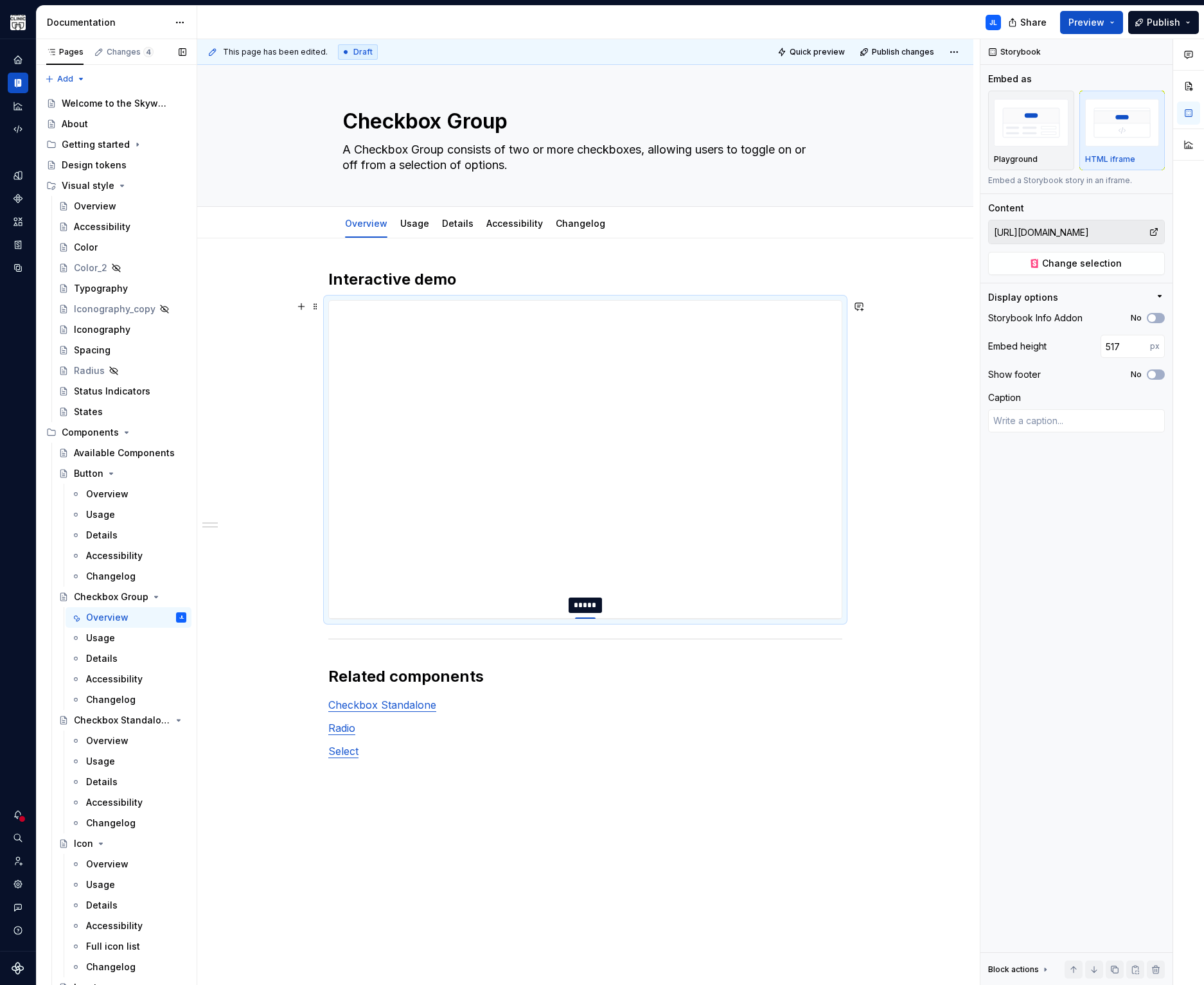
type input "531"
type textarea "*"
type input "547"
type textarea "*"
type input "564"
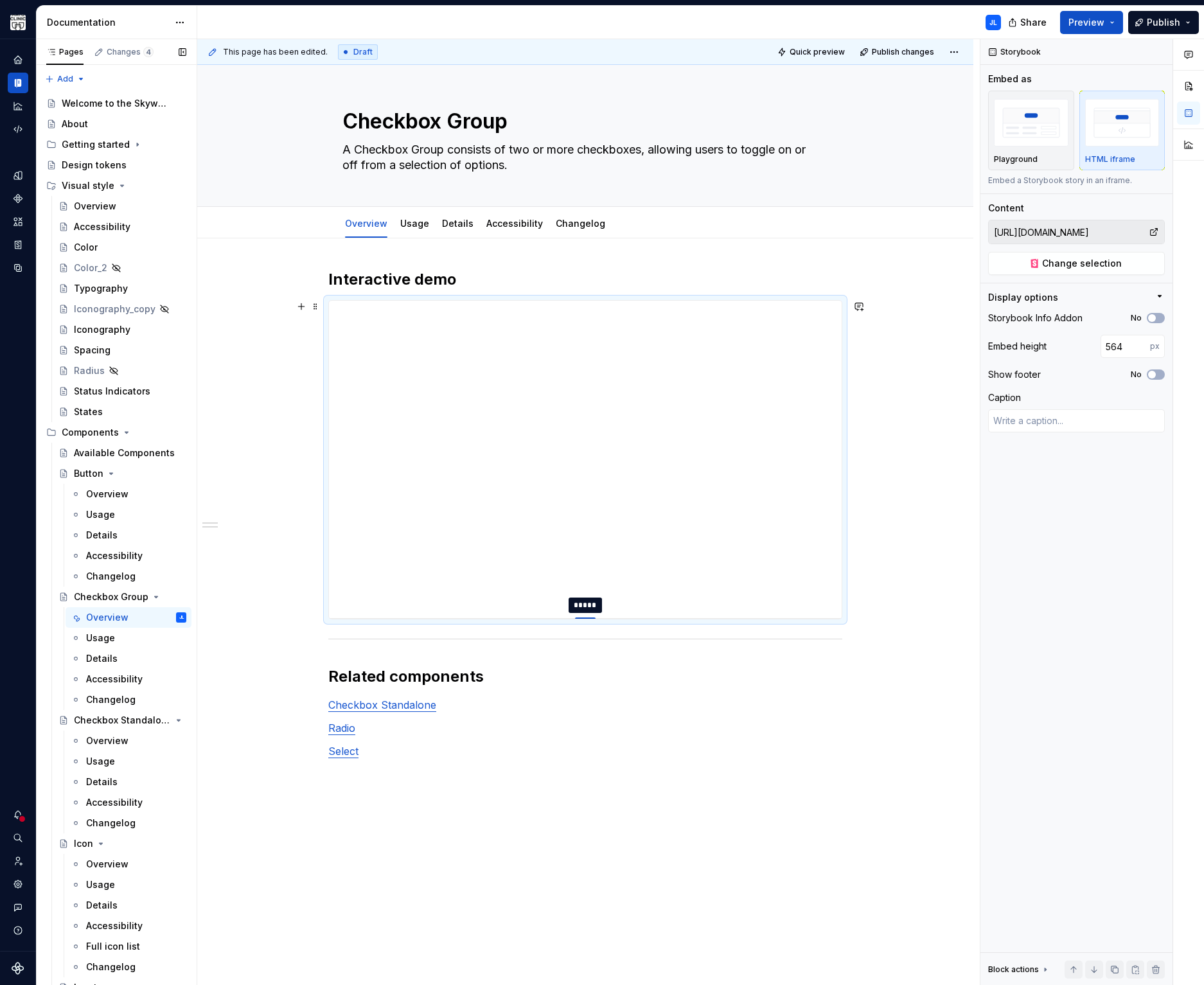
type textarea "*"
type input "583"
type textarea "*"
type input "602"
type textarea "*"
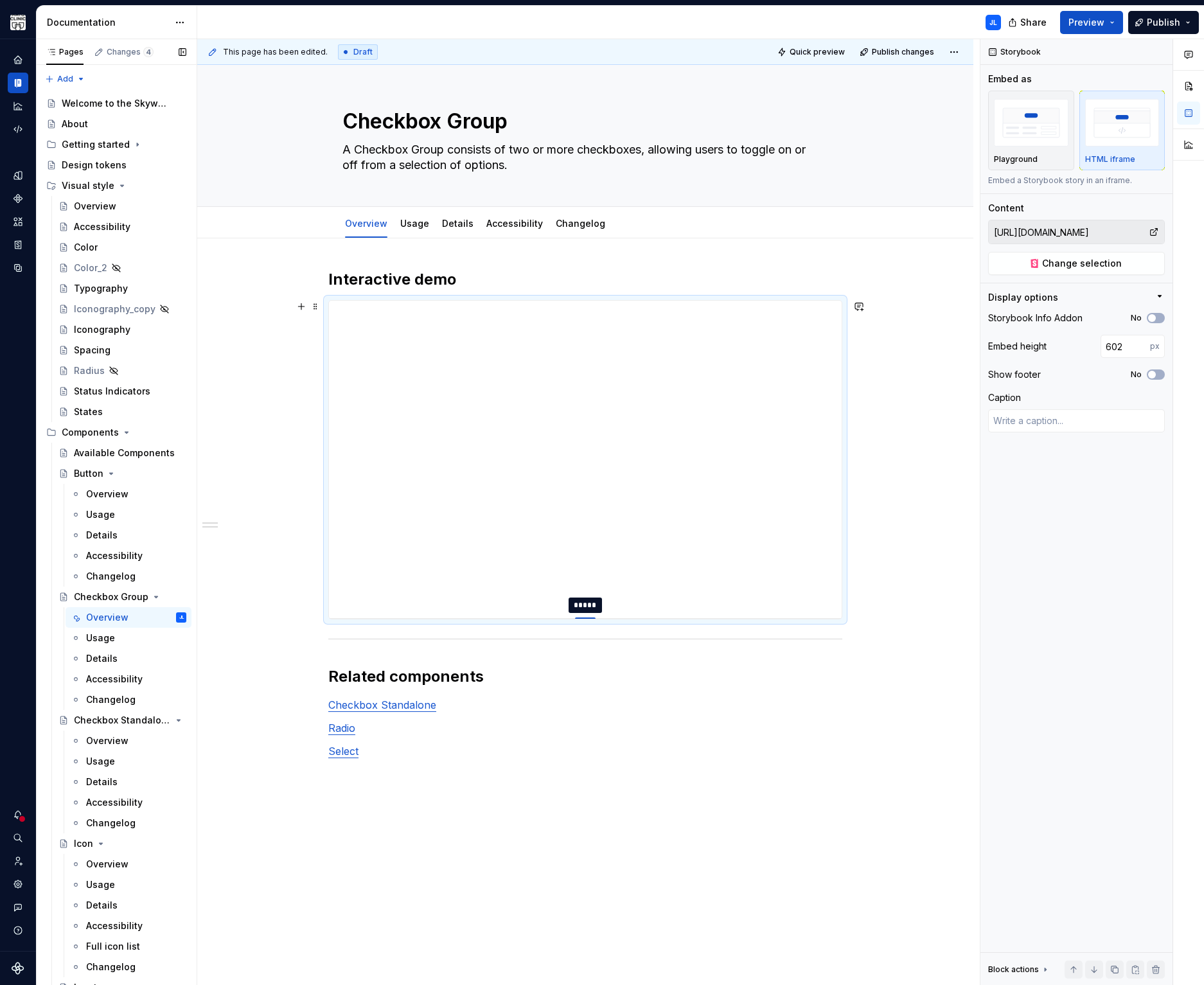
type input "632"
type textarea "*"
type input "664"
type textarea "*"
type input "685"
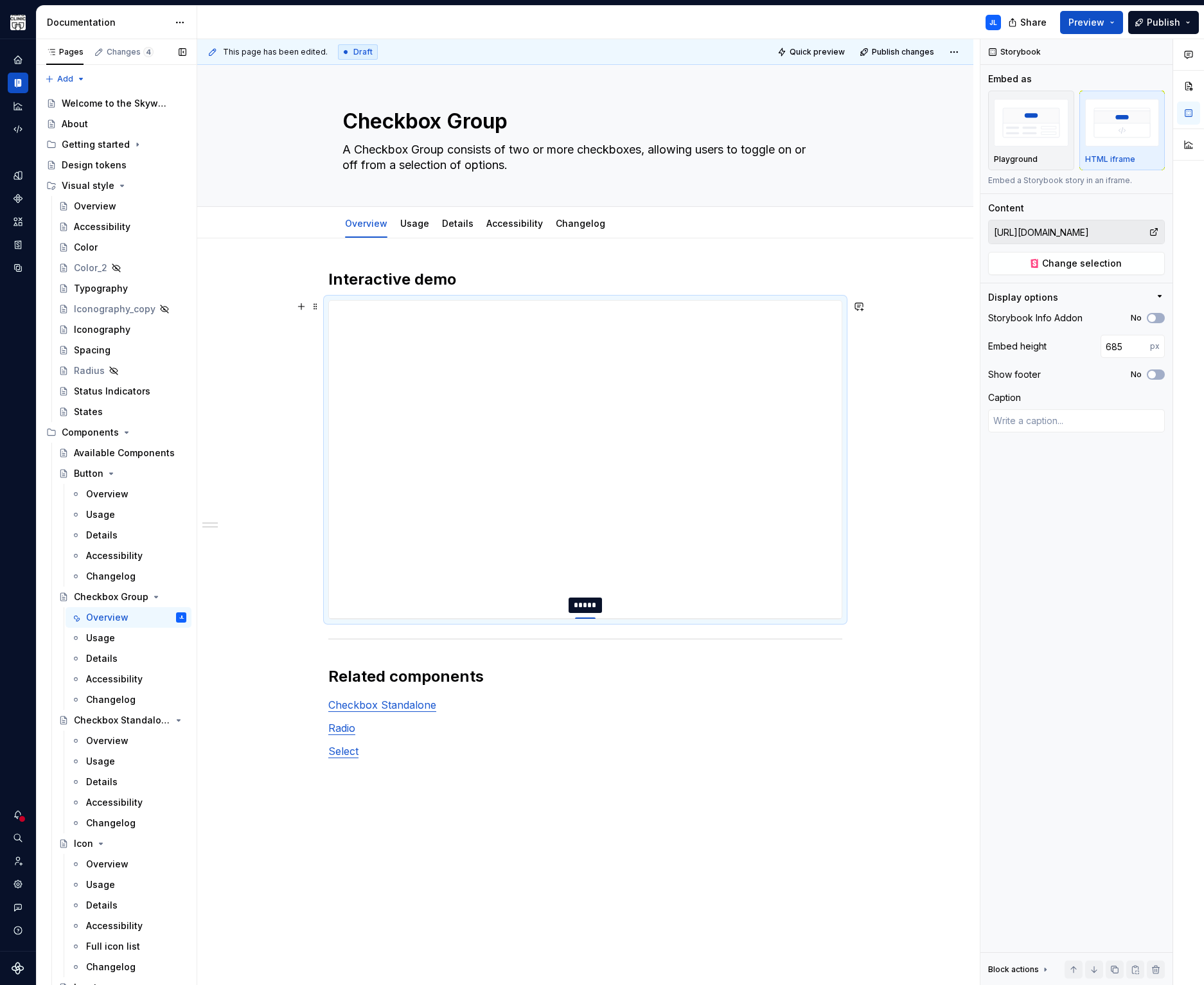
type textarea "*"
type input "708"
type textarea "*"
type input "732"
type textarea "*"
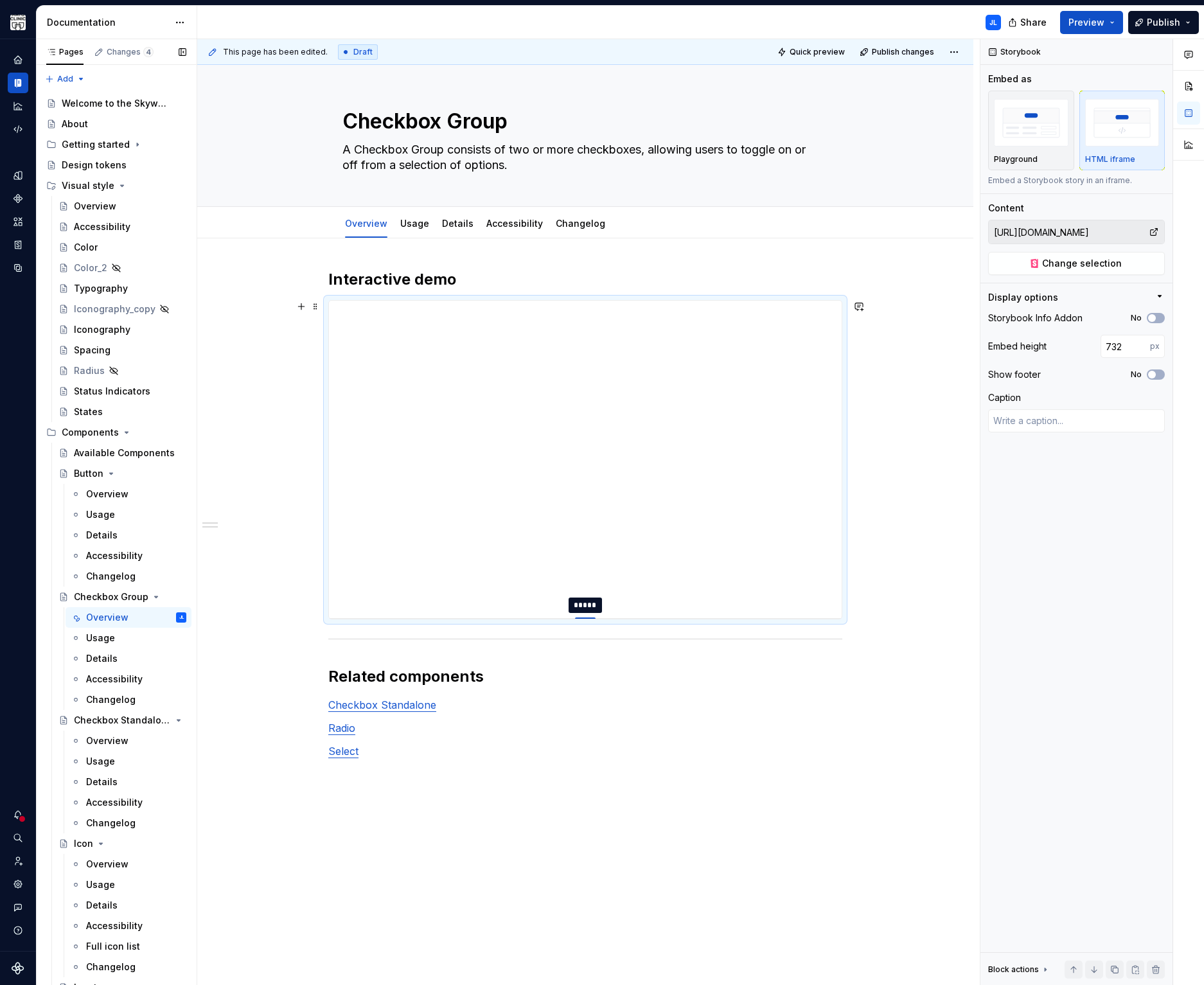
type input "759"
type textarea "*"
type input "790"
type textarea "*"
type input "821"
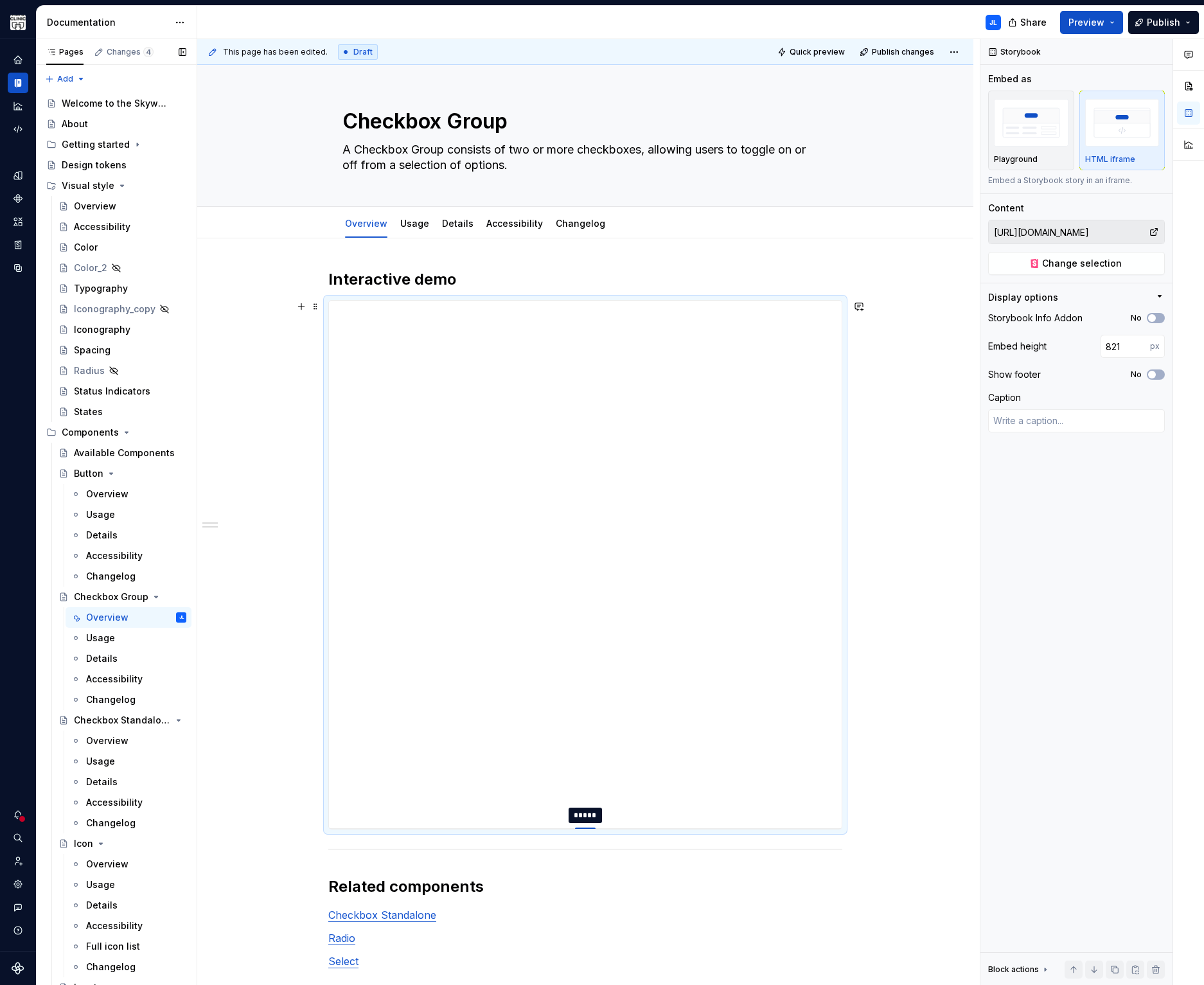
type textarea "*"
type input "851"
type textarea "*"
type input "879"
type textarea "*"
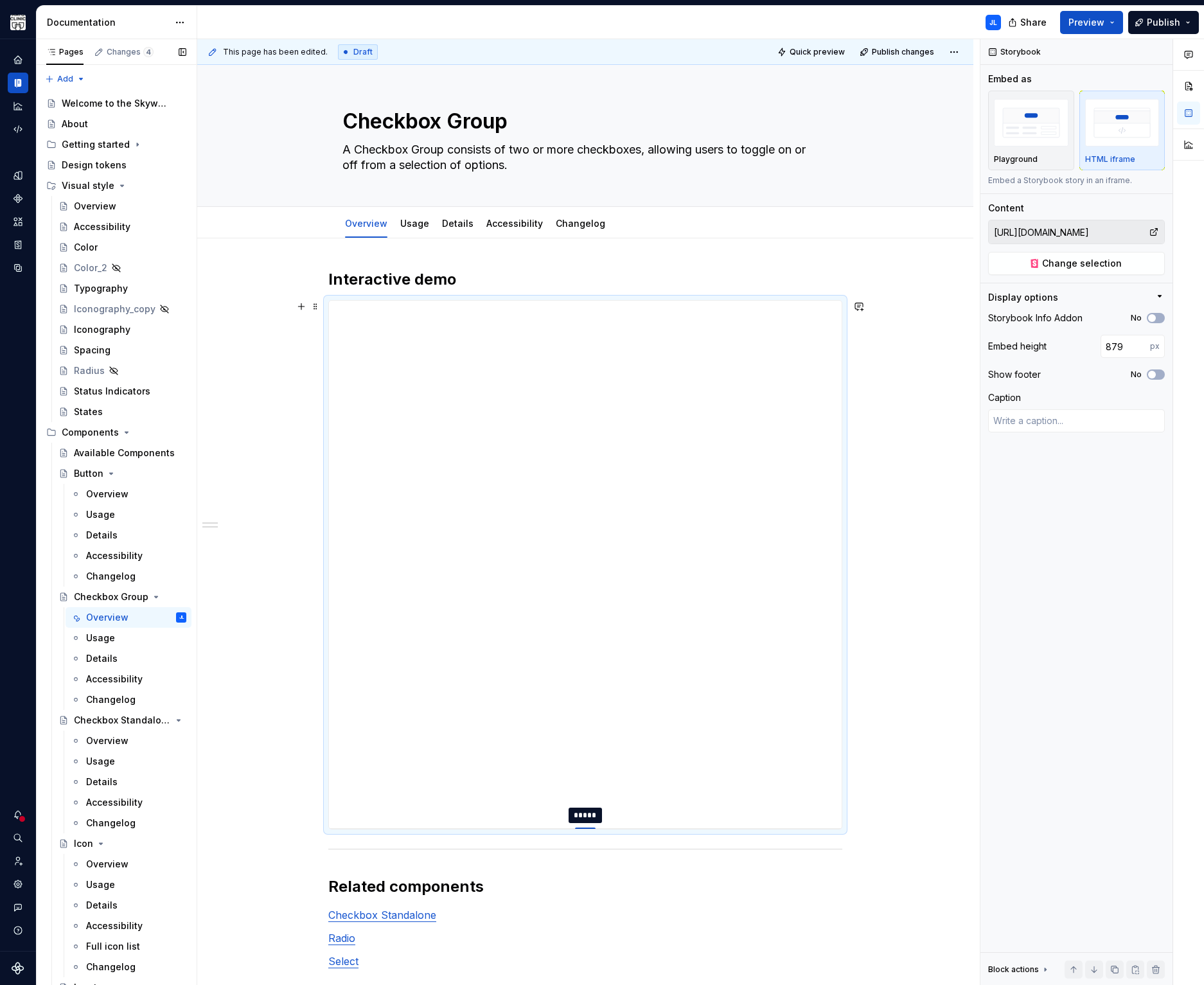
type input "903"
type textarea "*"
type input "921"
type textarea "*"
type input "936"
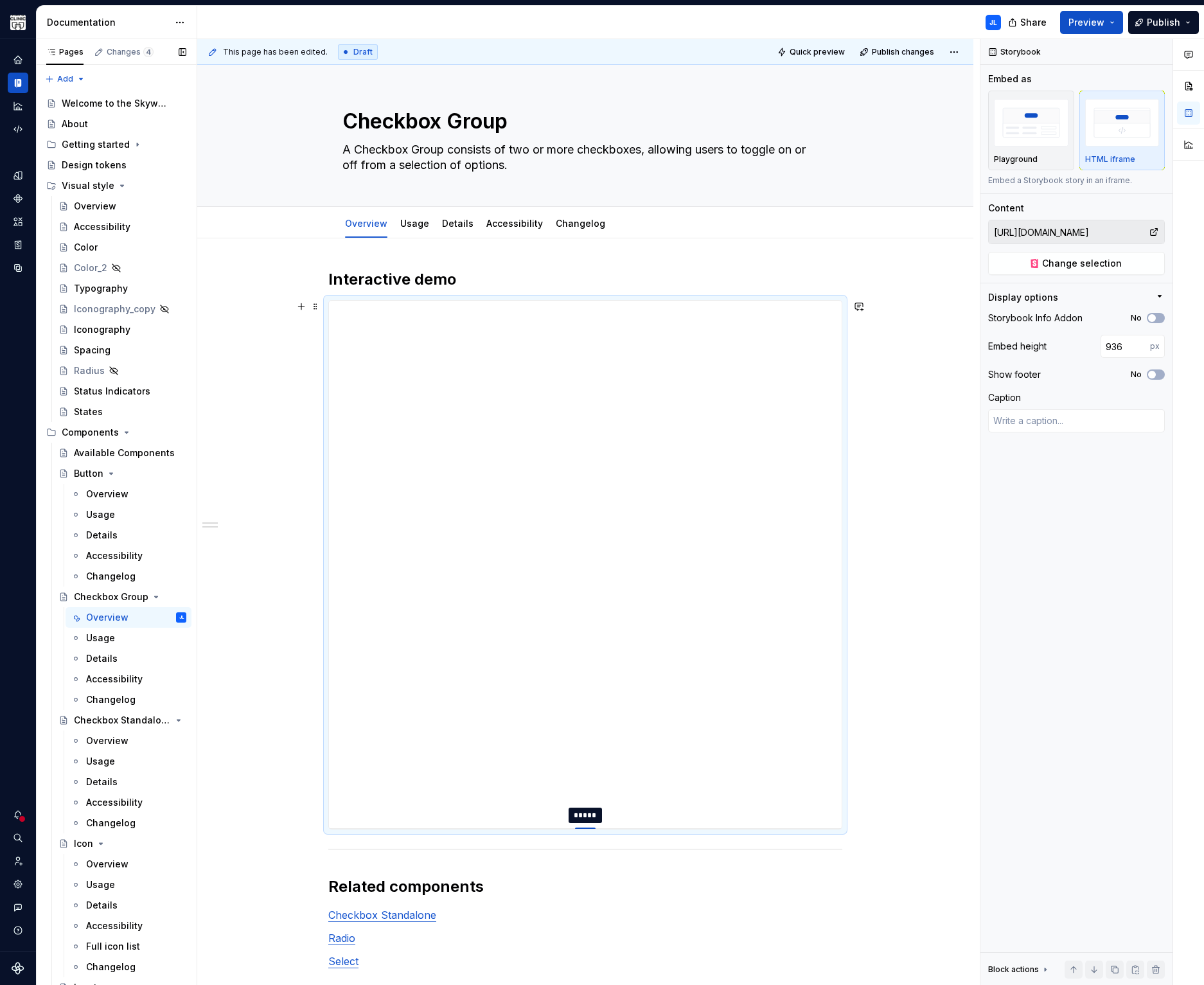
type textarea "*"
type input "948"
type textarea "*"
type input "959"
type textarea "*"
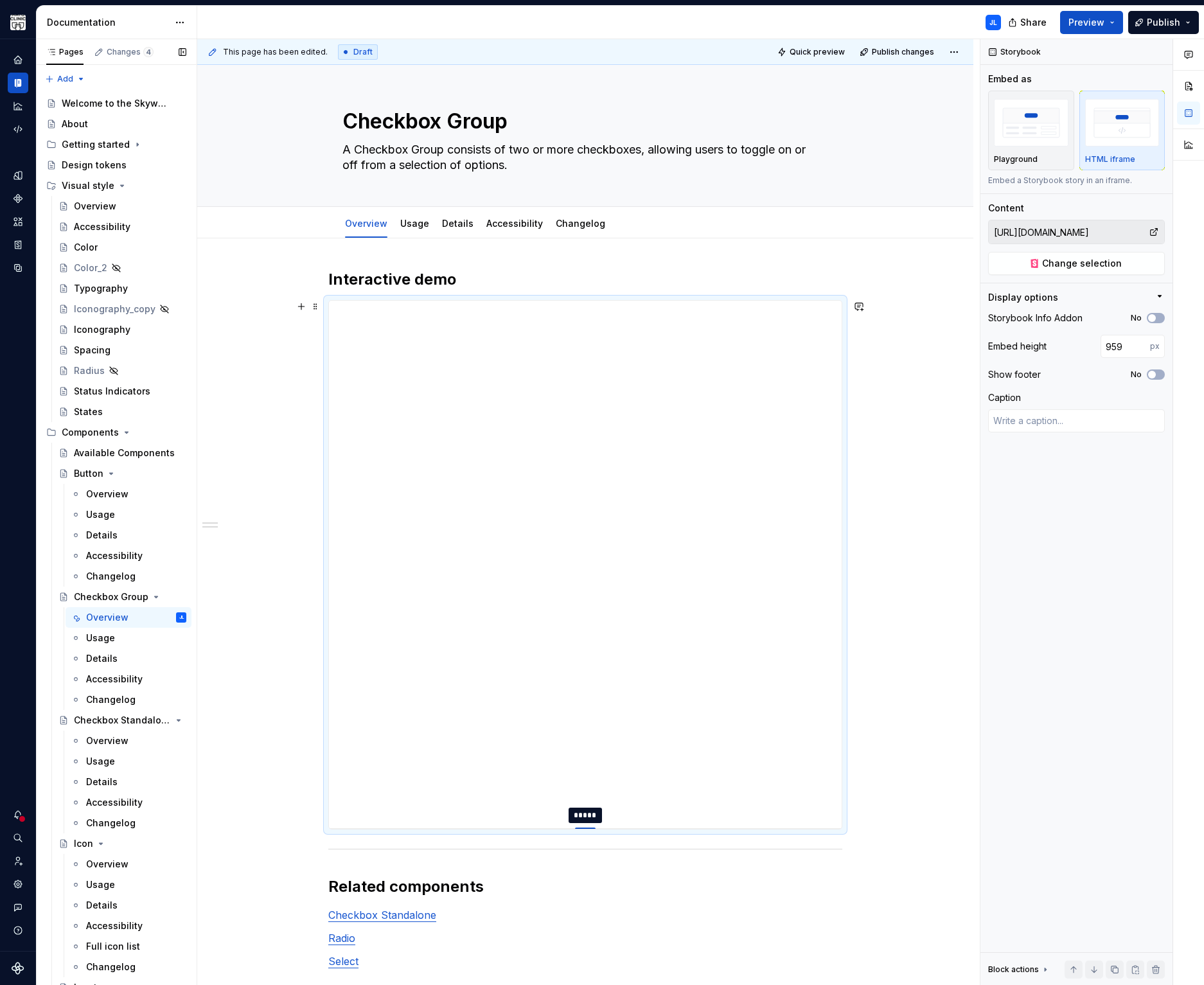
type input "966"
type textarea "*"
type input "970"
type textarea "*"
type input "972"
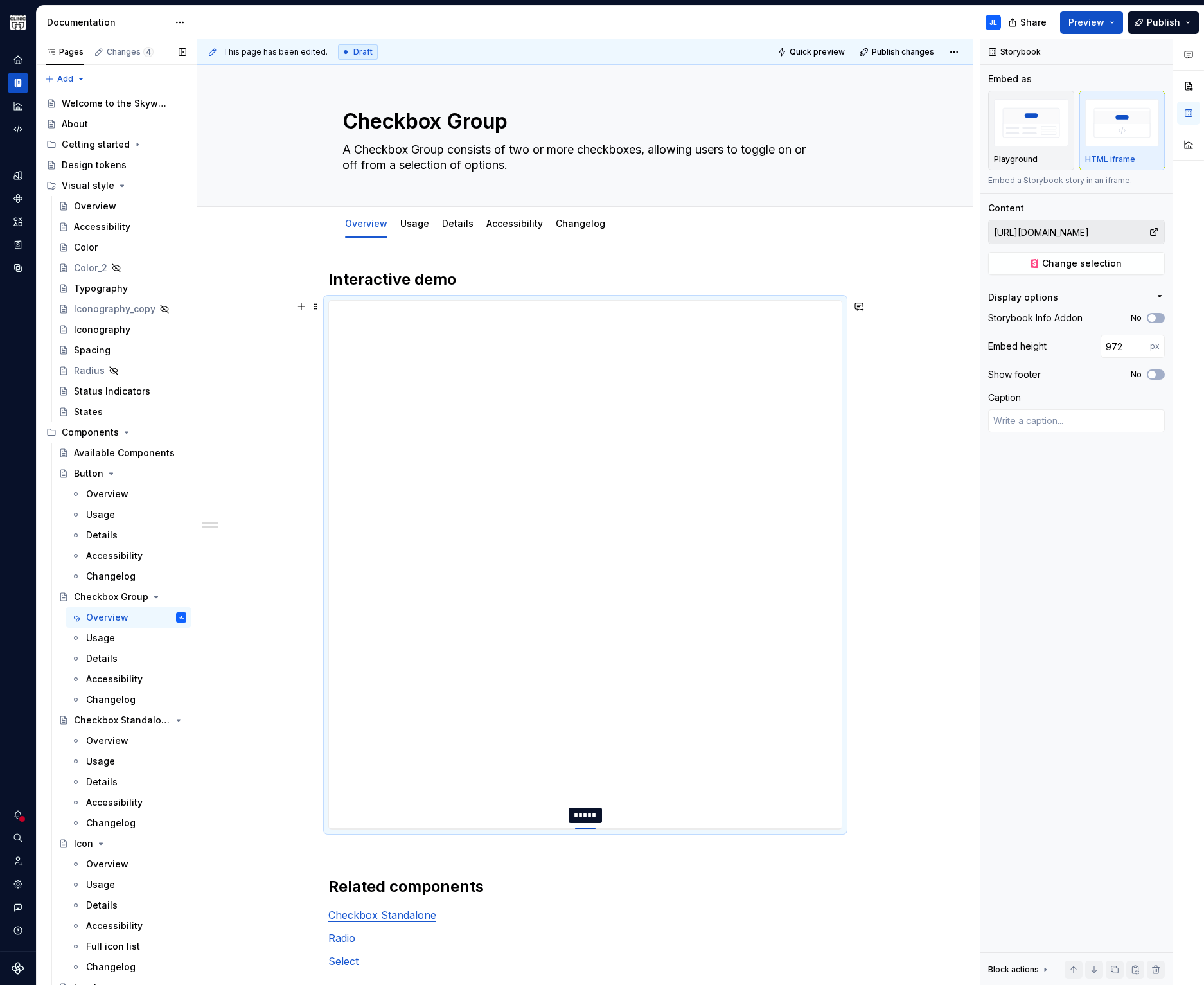
type textarea "*"
type input "990"
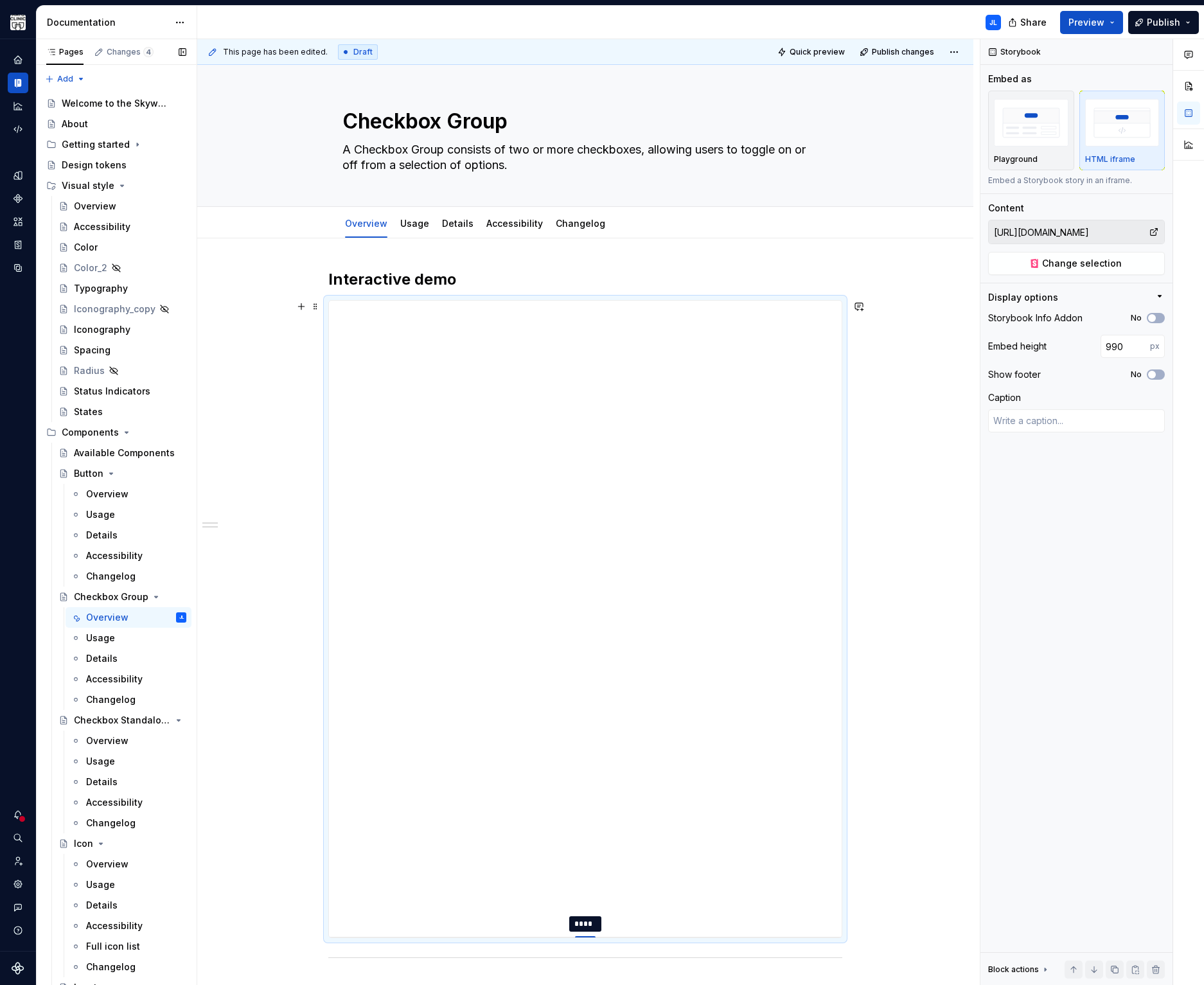
type textarea "*"
type input "988"
type textarea "*"
type input "987"
type textarea "*"
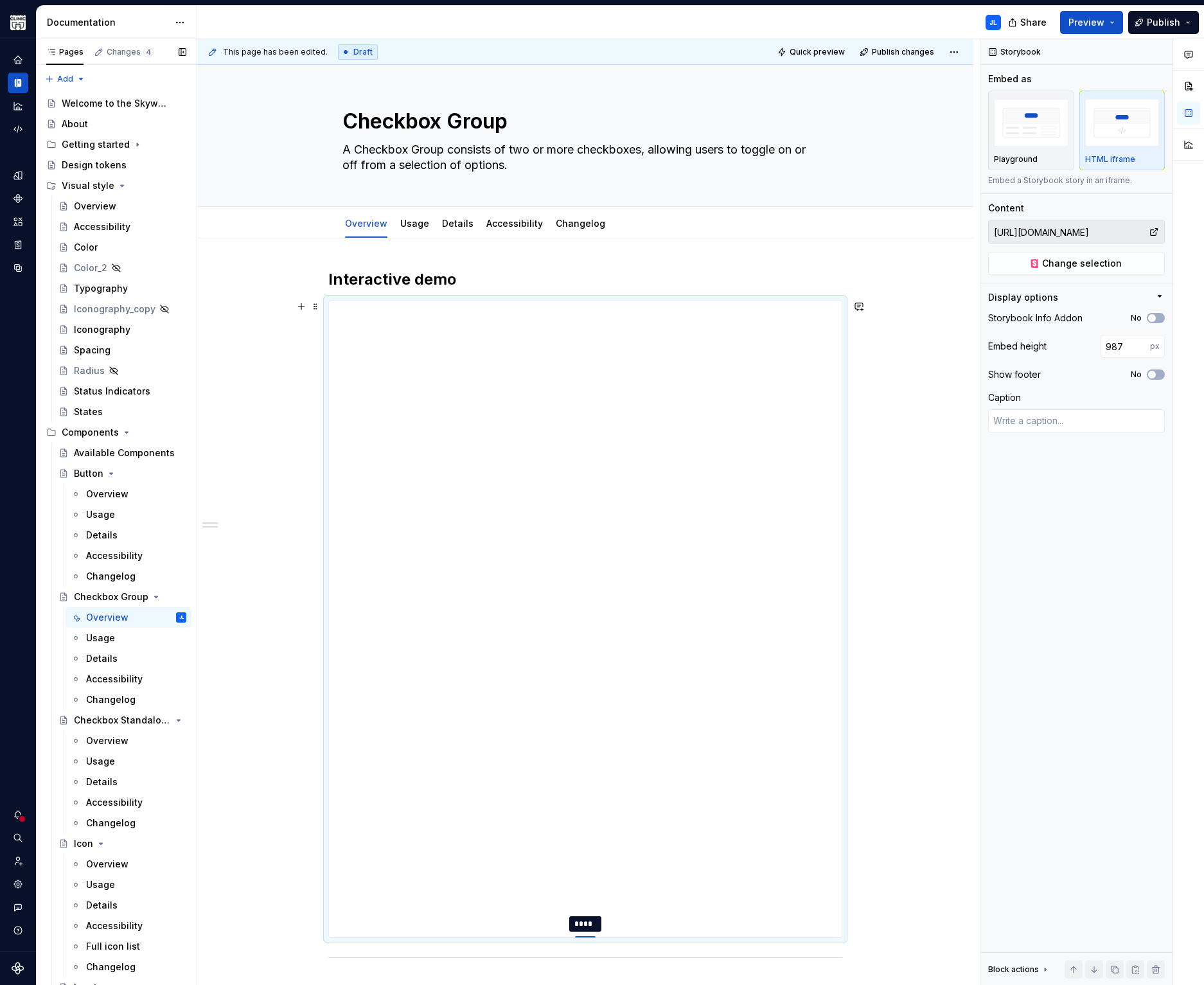
type input "986"
type textarea "*"
type input "981"
type textarea "*"
type input "979"
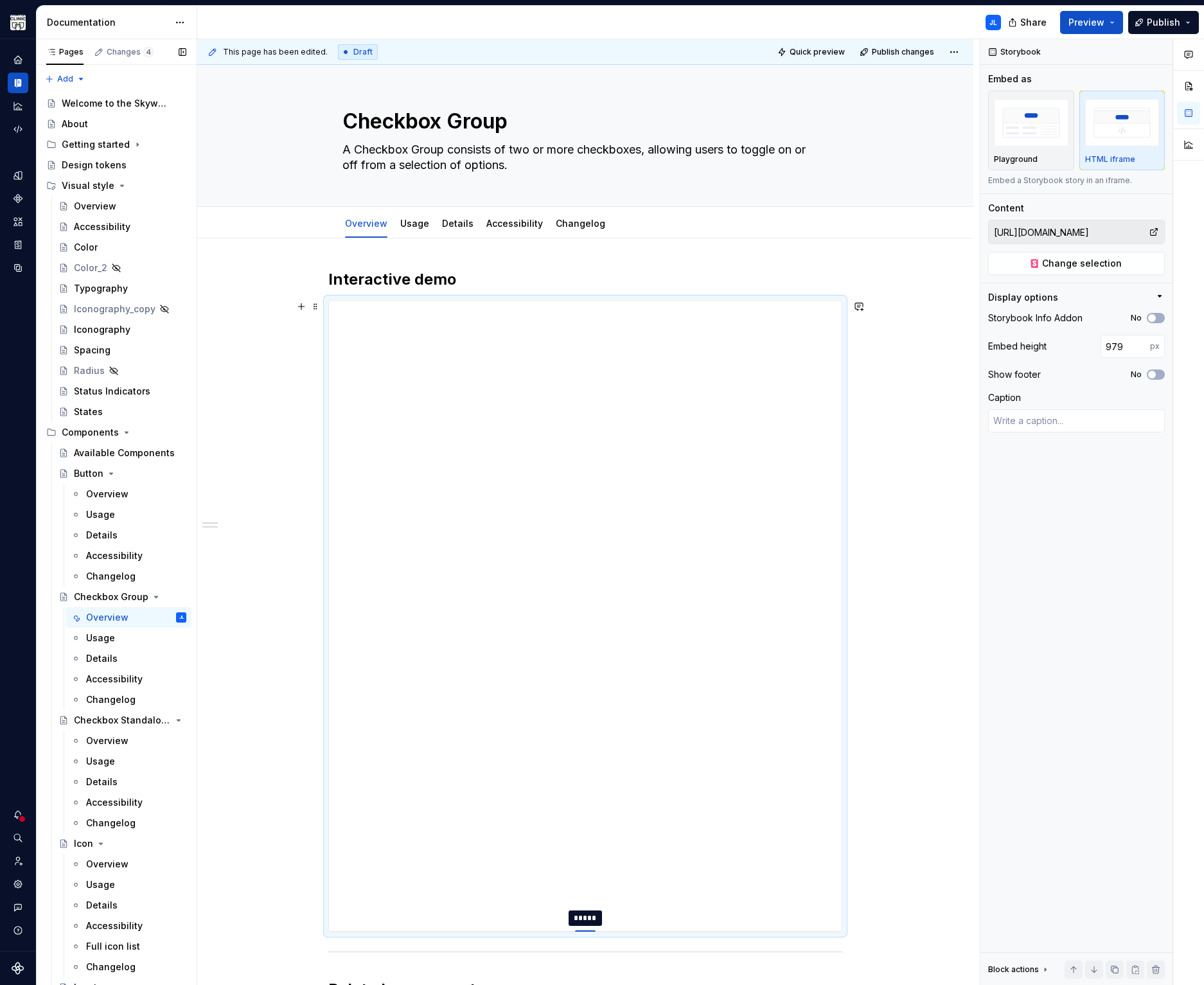
type textarea "*"
type input "973"
type textarea "*"
type input "961"
type textarea "*"
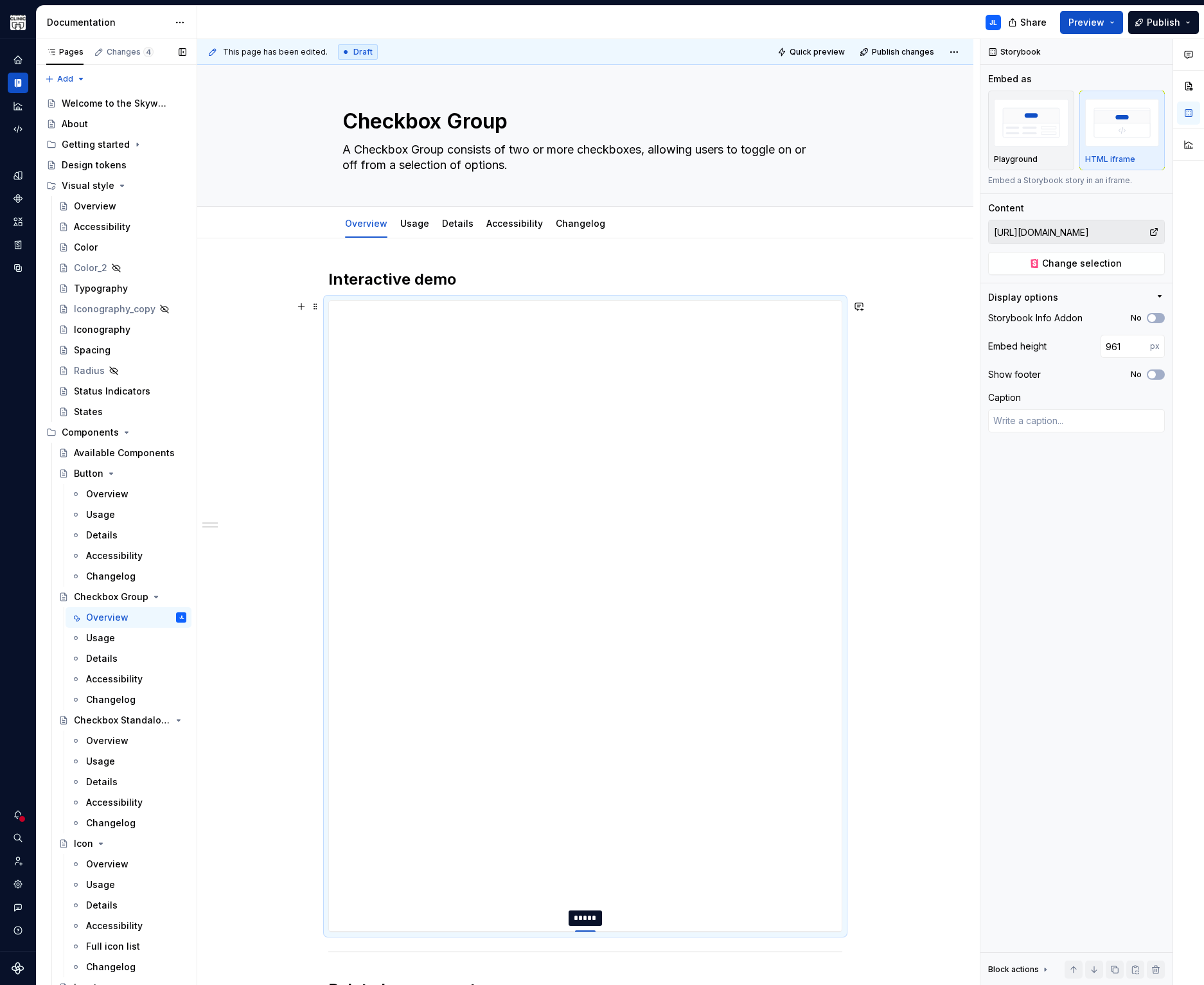
type input "950"
type textarea "*"
type input "919"
type textarea "*"
type input "895"
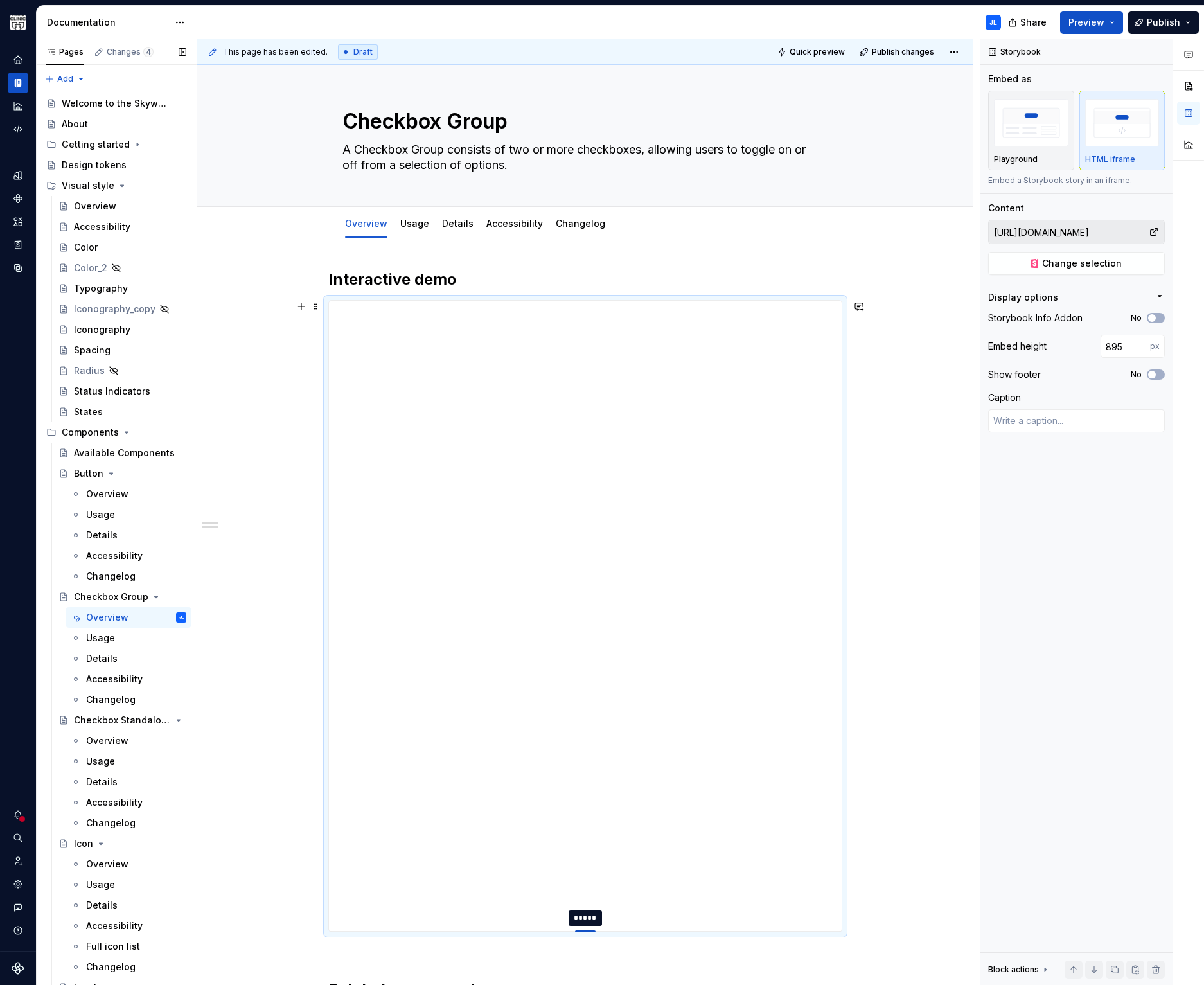
type textarea "*"
type input "863"
type textarea "*"
type input "823"
type textarea "*"
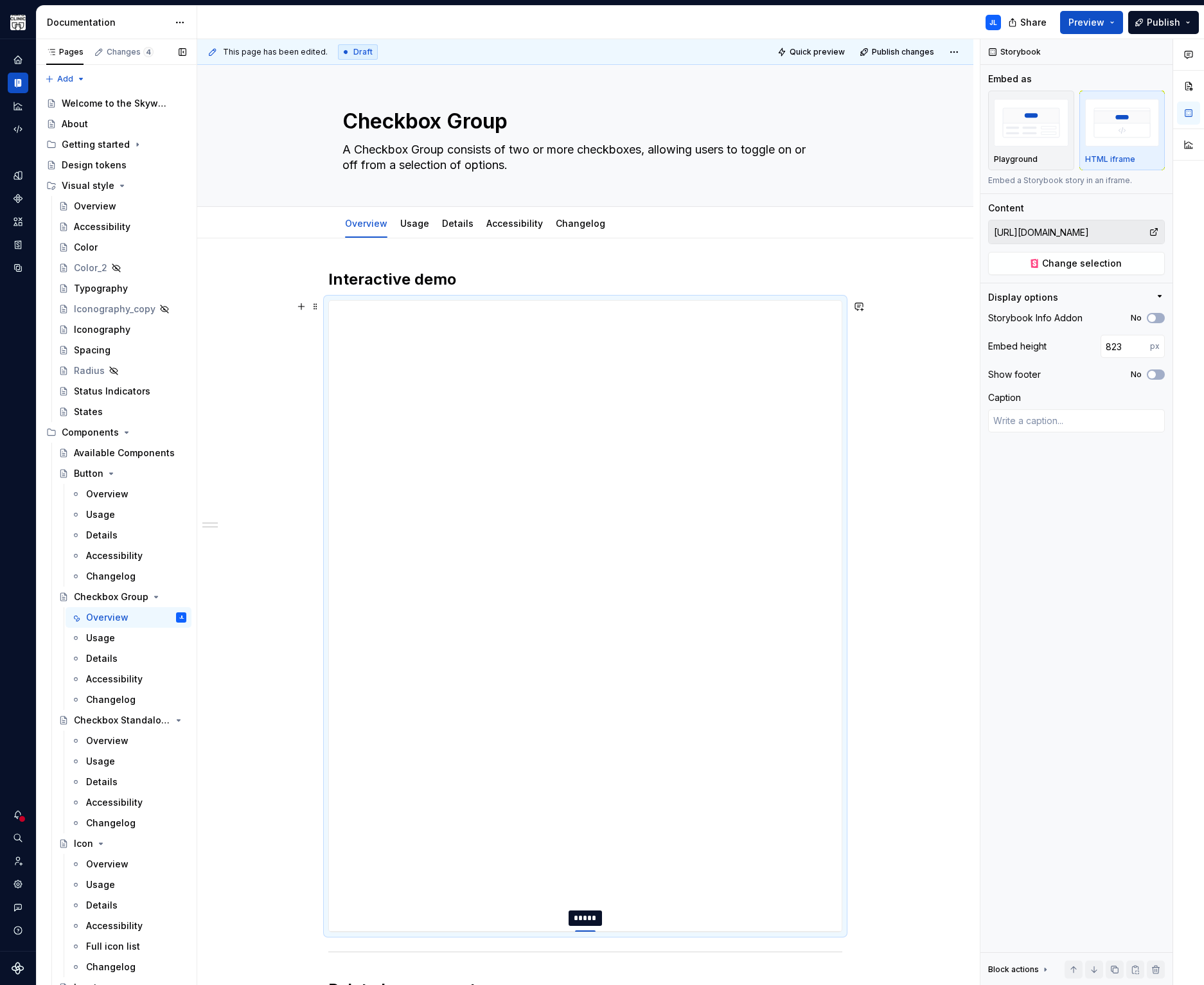
type input "758"
type textarea "*"
type input "709"
type textarea "*"
type input "664"
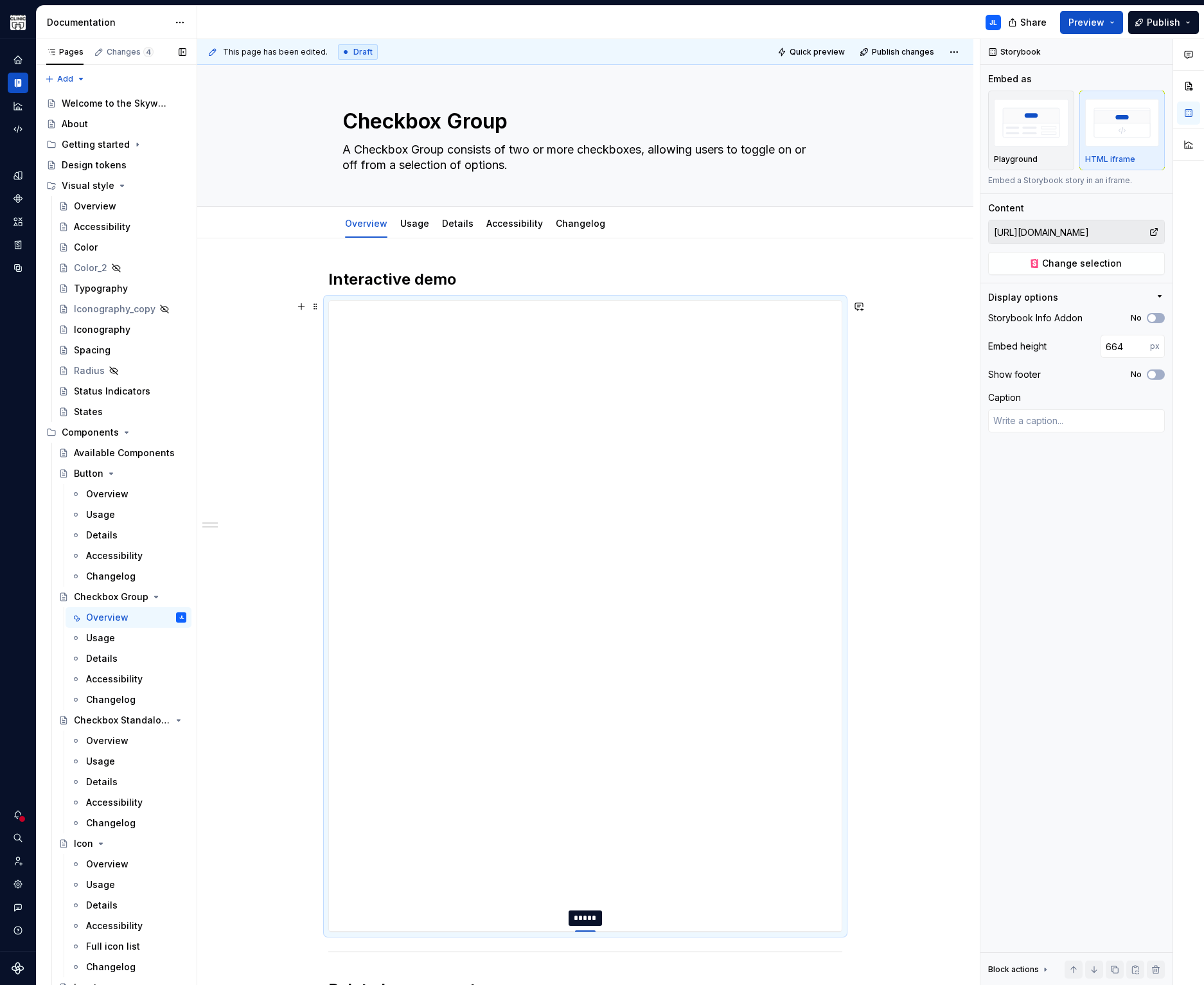
type textarea "*"
type input "626"
type textarea "*"
type input "590"
type textarea "*"
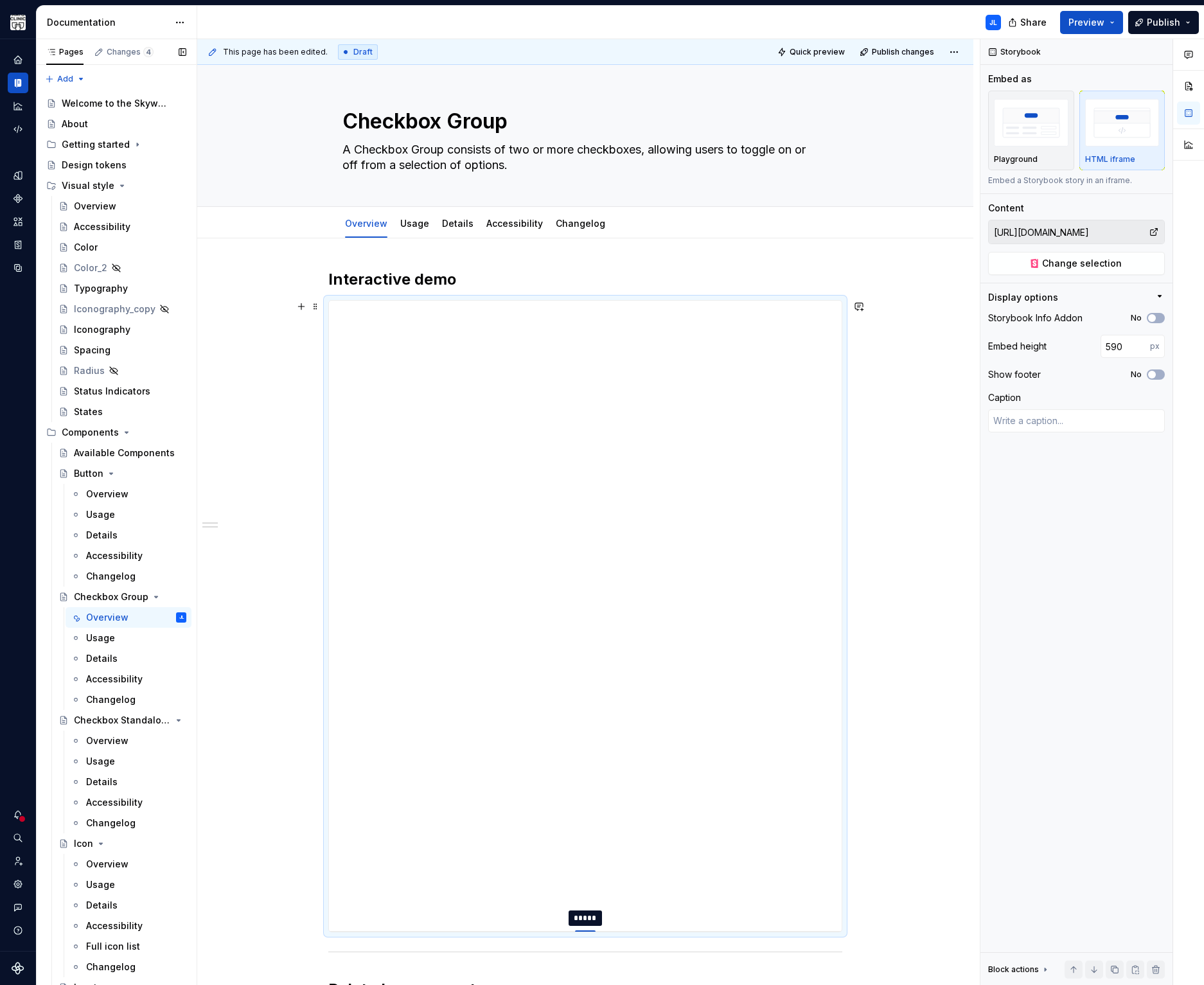
type input "554"
type textarea "*"
type input "526"
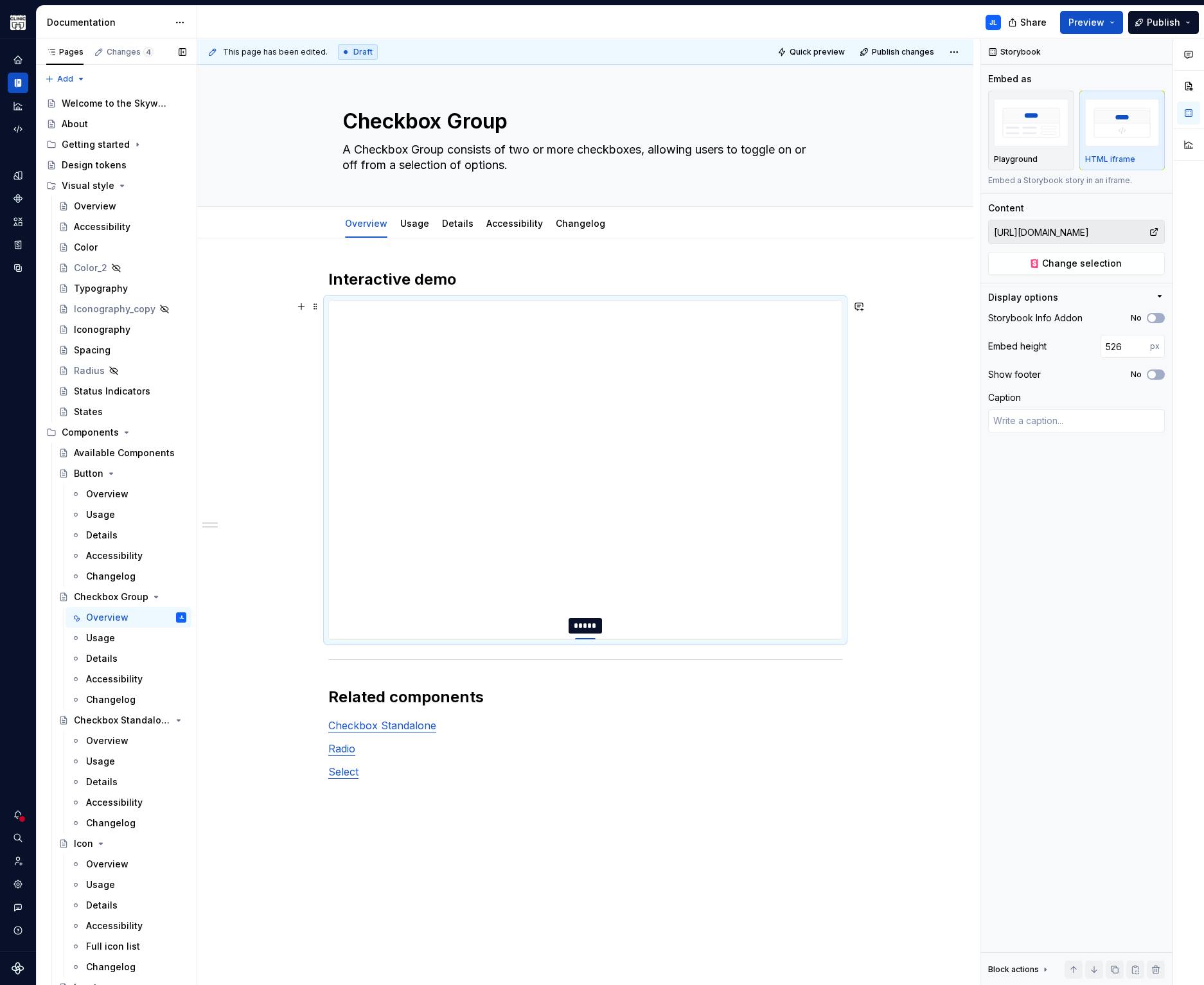
type textarea "*"
type input "502"
type textarea "*"
type input "480"
type textarea "*"
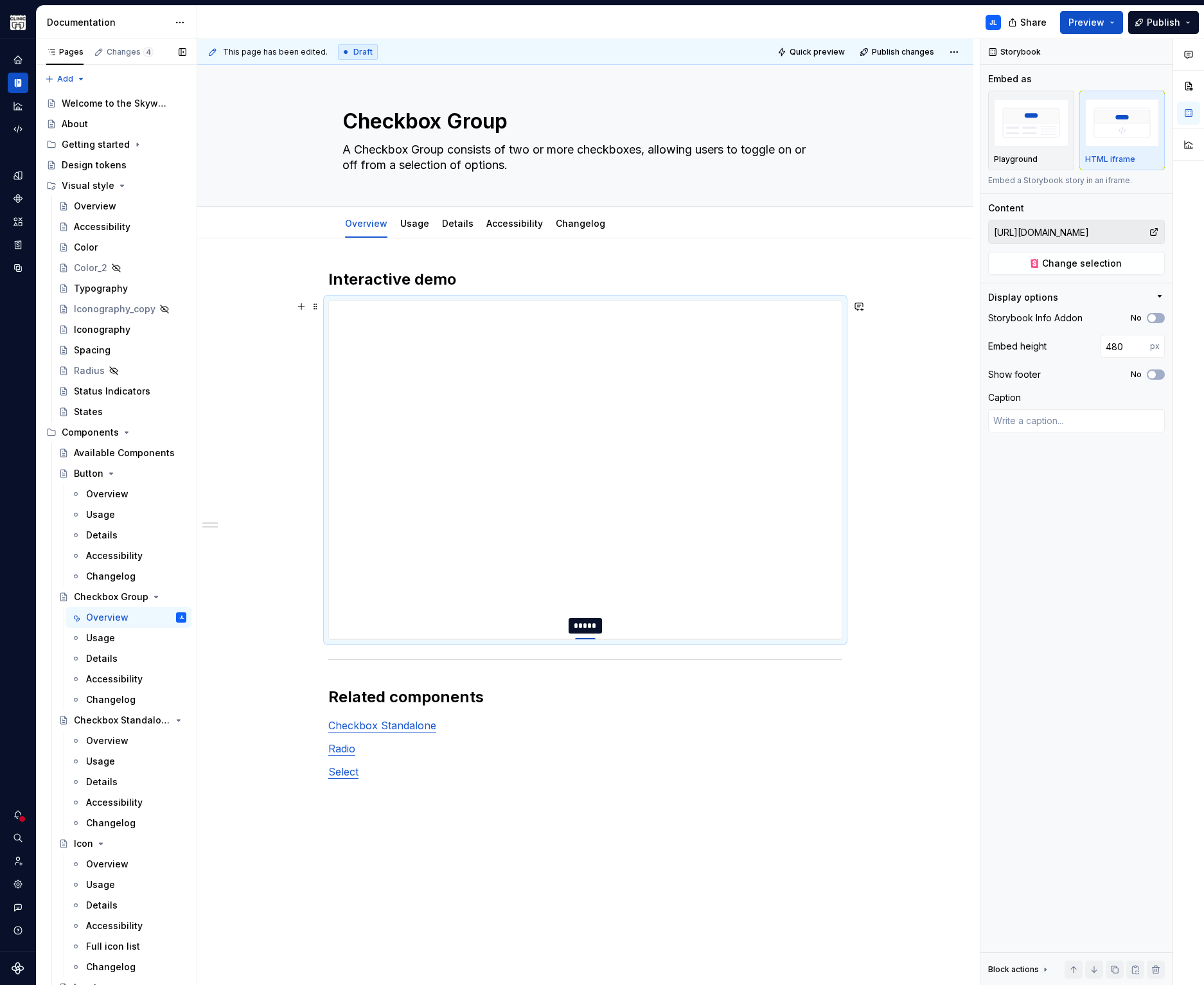
type input "461"
type textarea "*"
type input "443"
type textarea "*"
type input "427"
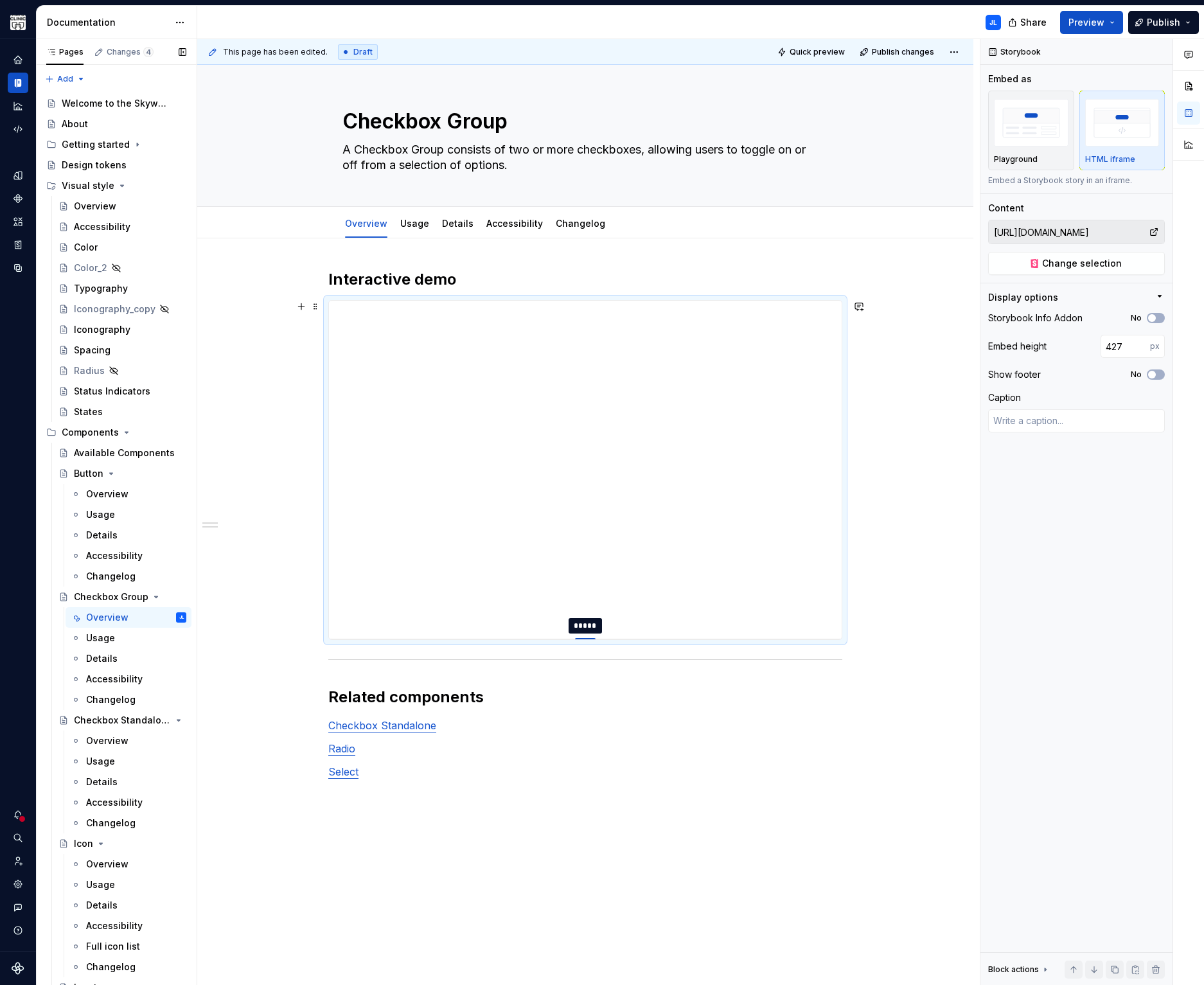
type textarea "*"
type input "413"
type textarea "*"
type input "397"
type textarea "*"
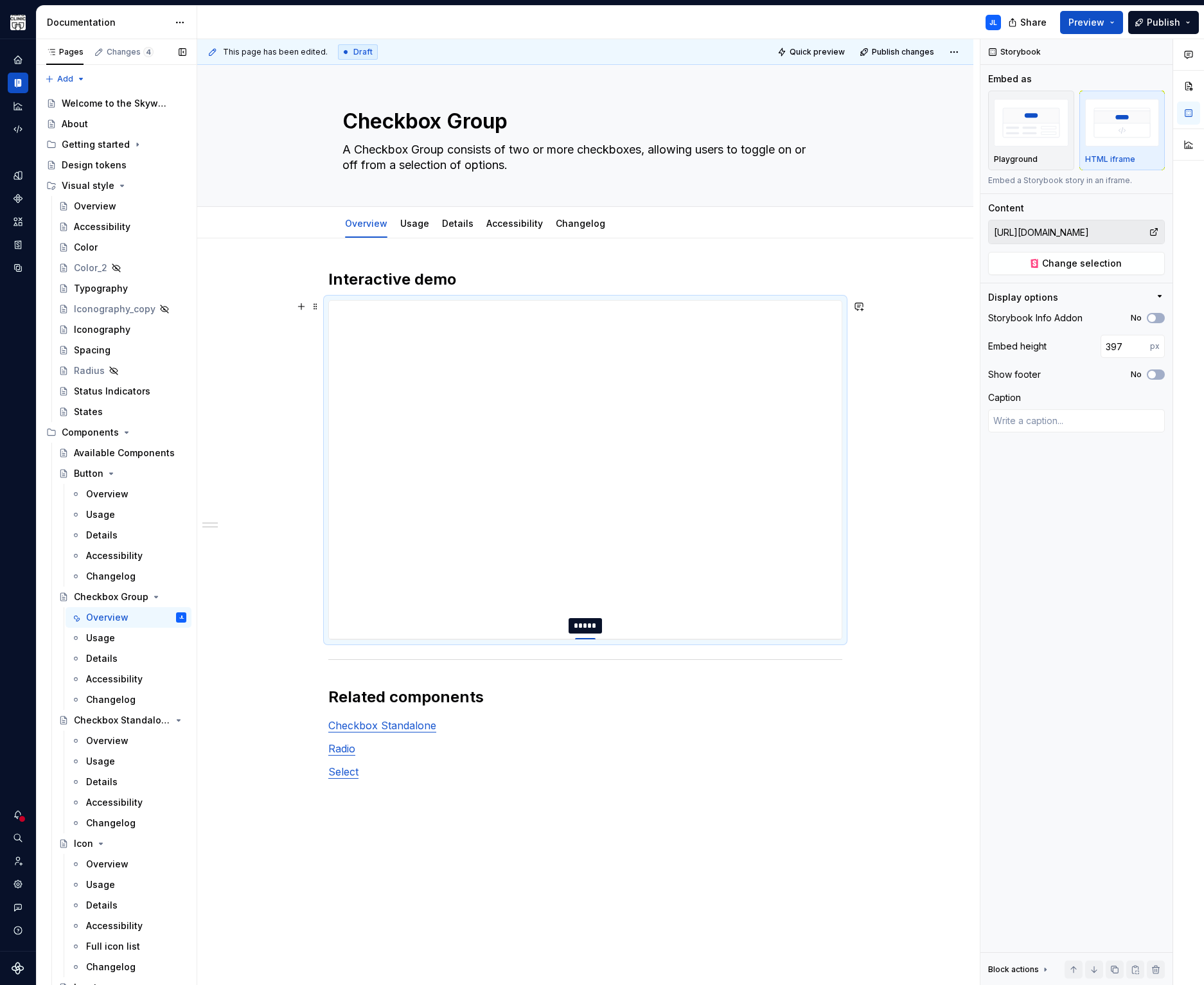
type input "384"
type textarea "*"
type input "363"
type textarea "*"
type input "351"
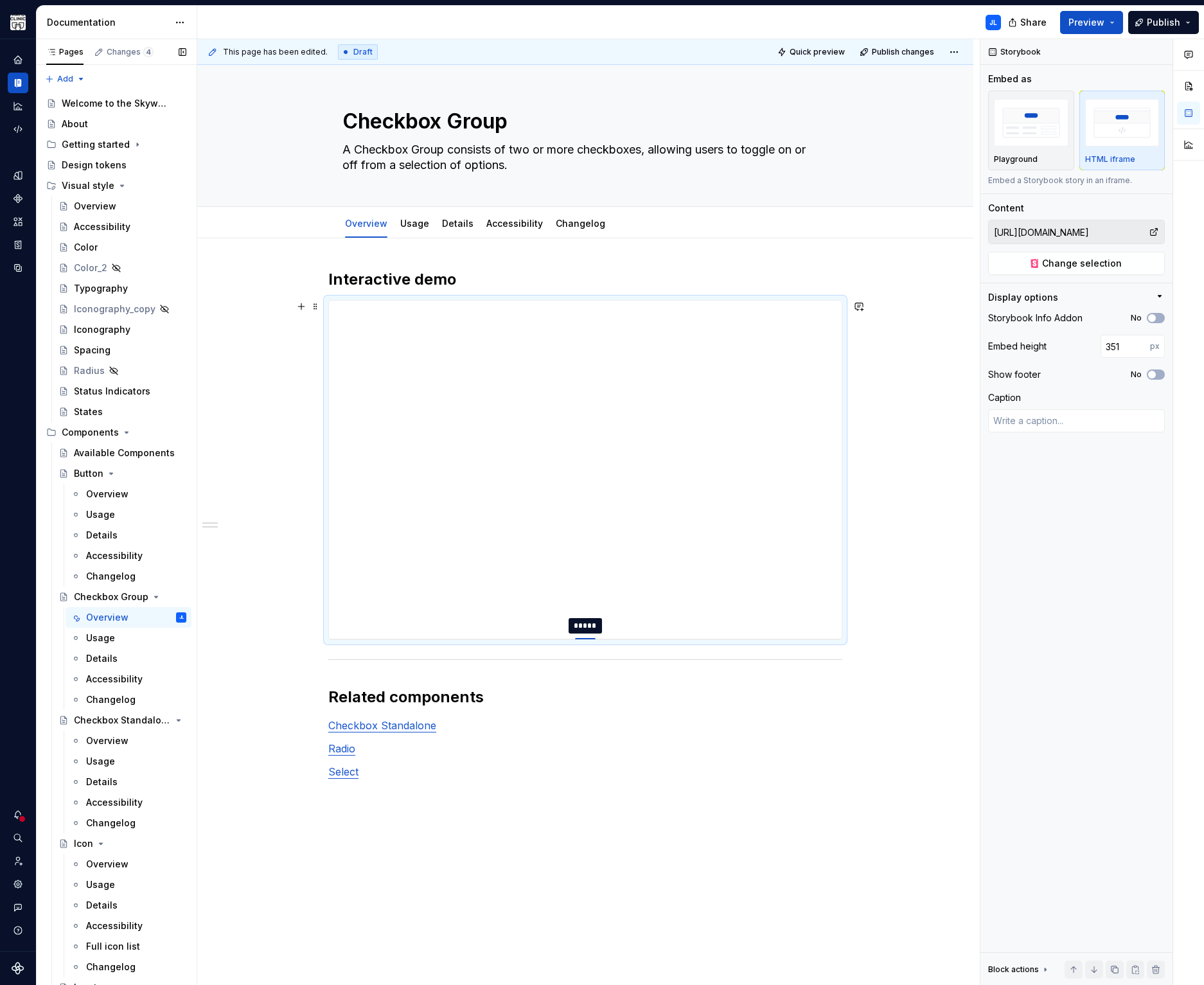
type textarea "*"
type input "340"
type textarea "*"
type input "333"
type textarea "*"
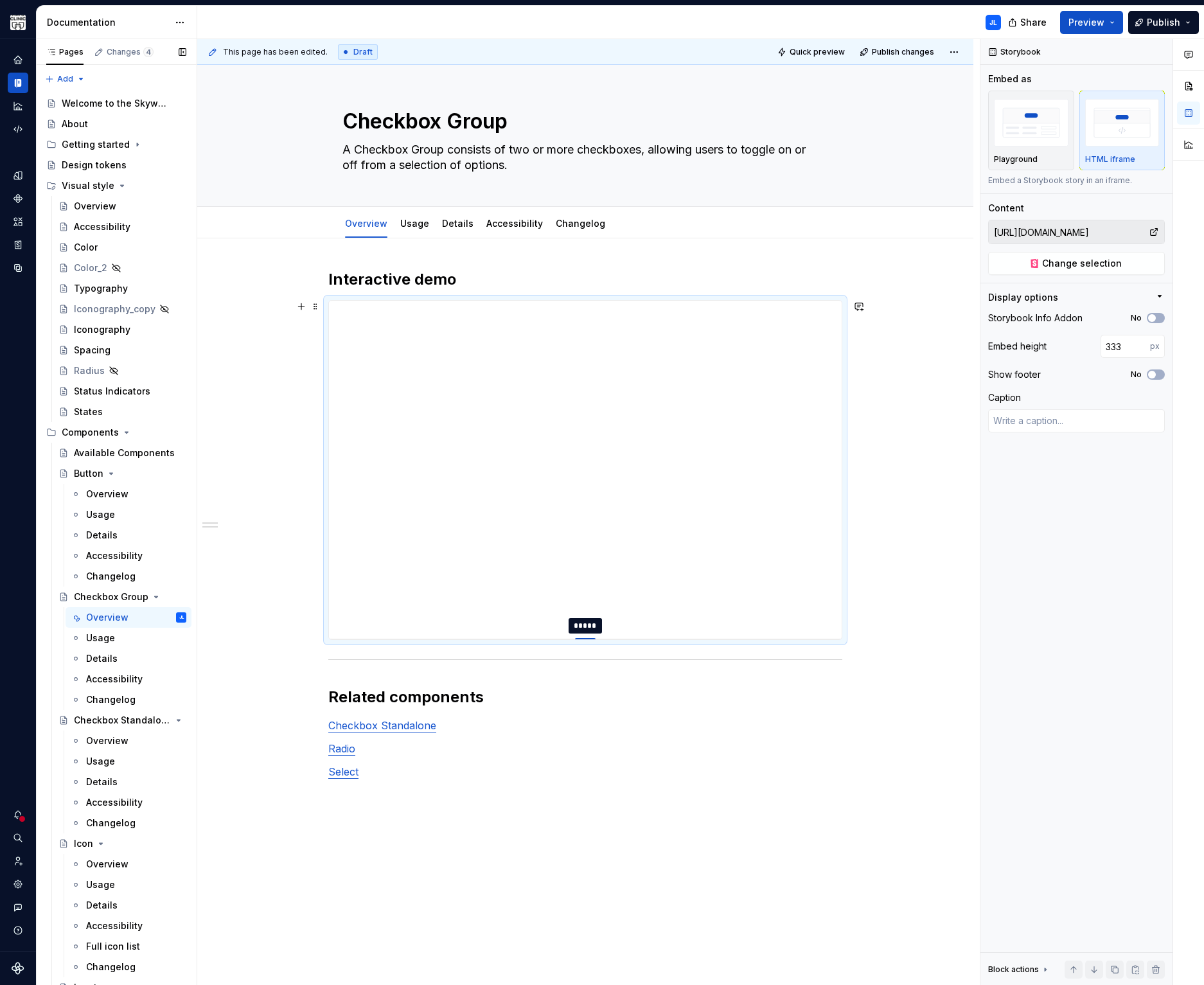
type input "331"
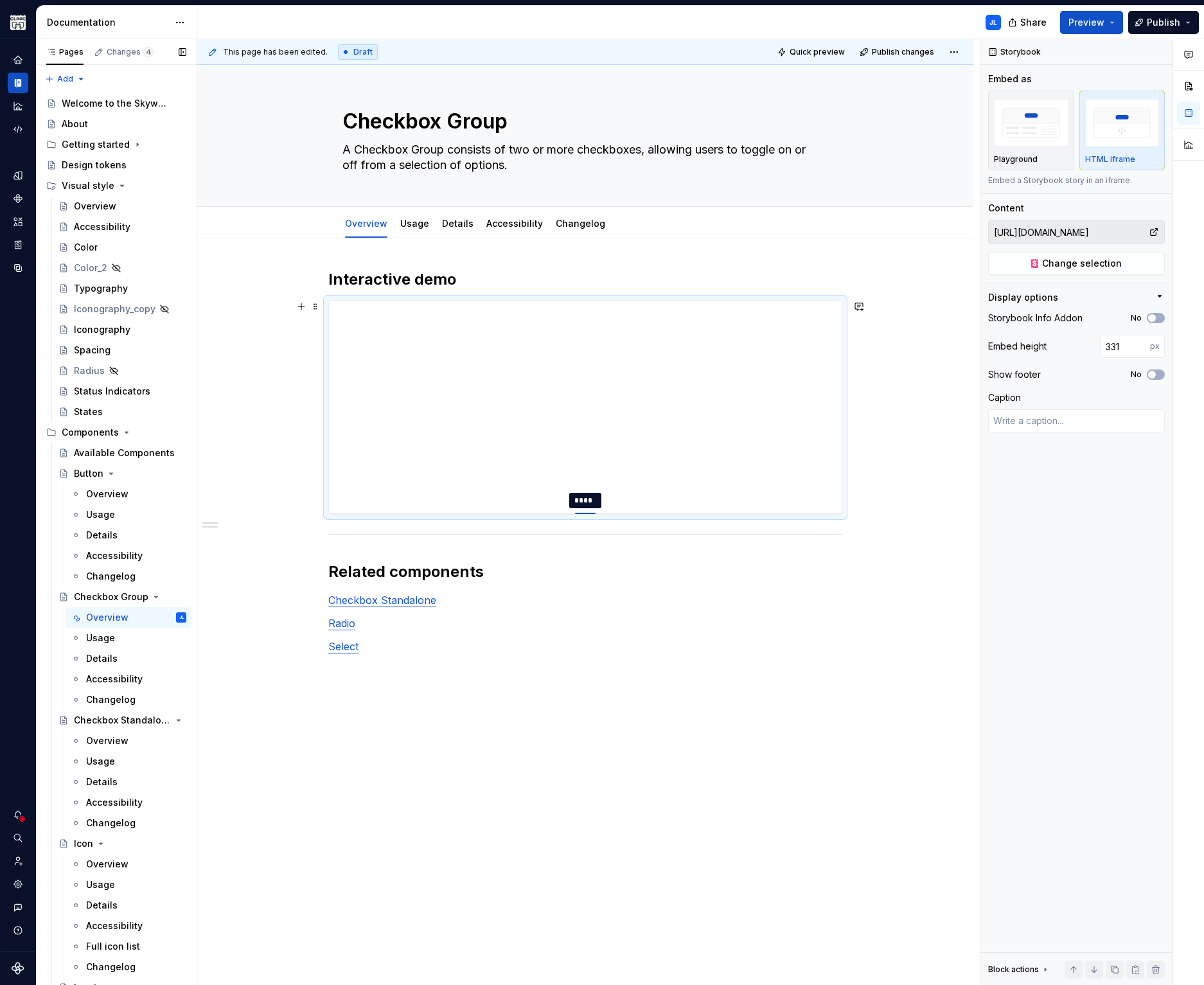
type textarea "*"
type input "332"
type textarea "*"
type input "335"
type textarea "*"
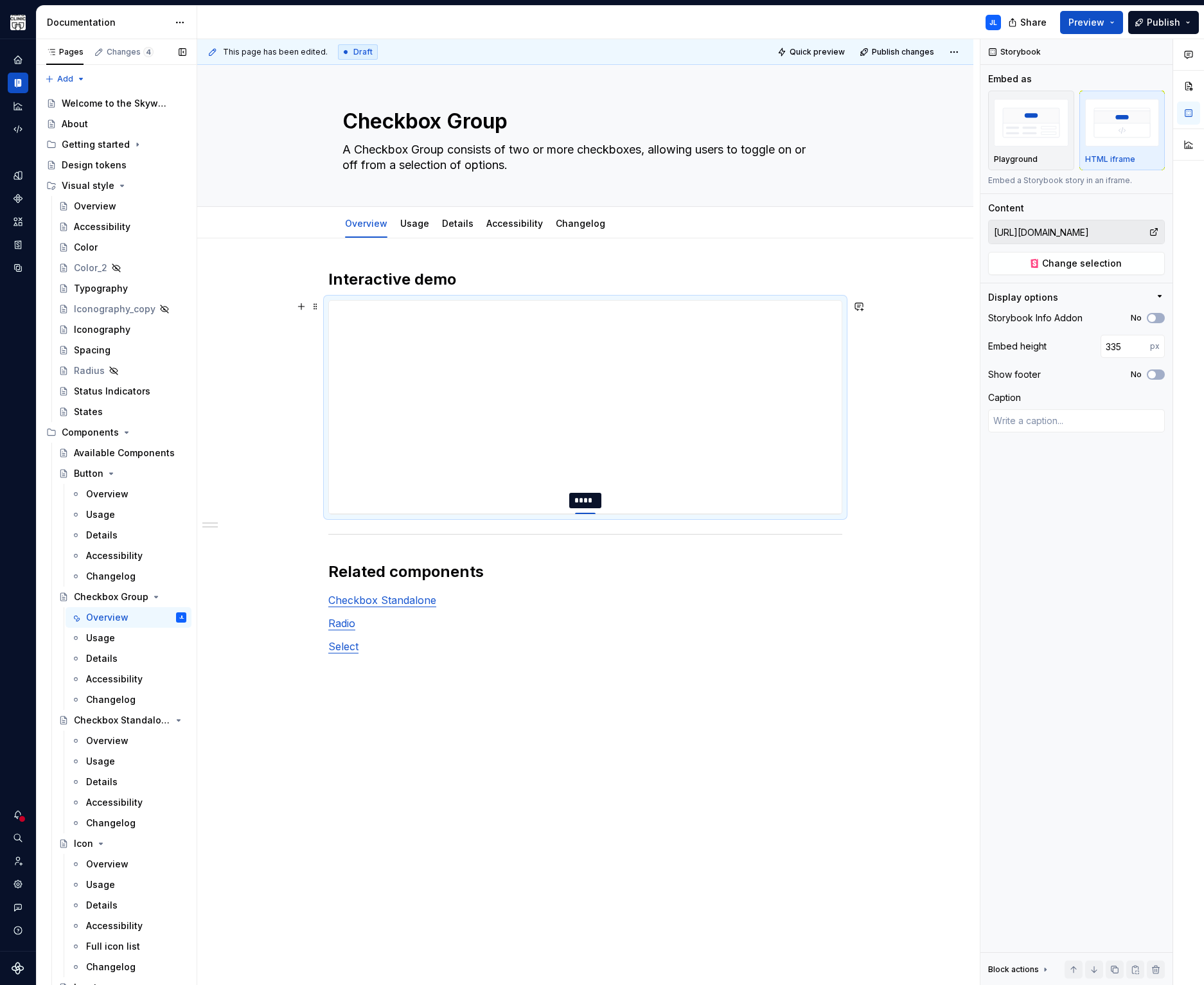
type input "346"
type textarea "*"
type input "355"
type textarea "*"
type input "363"
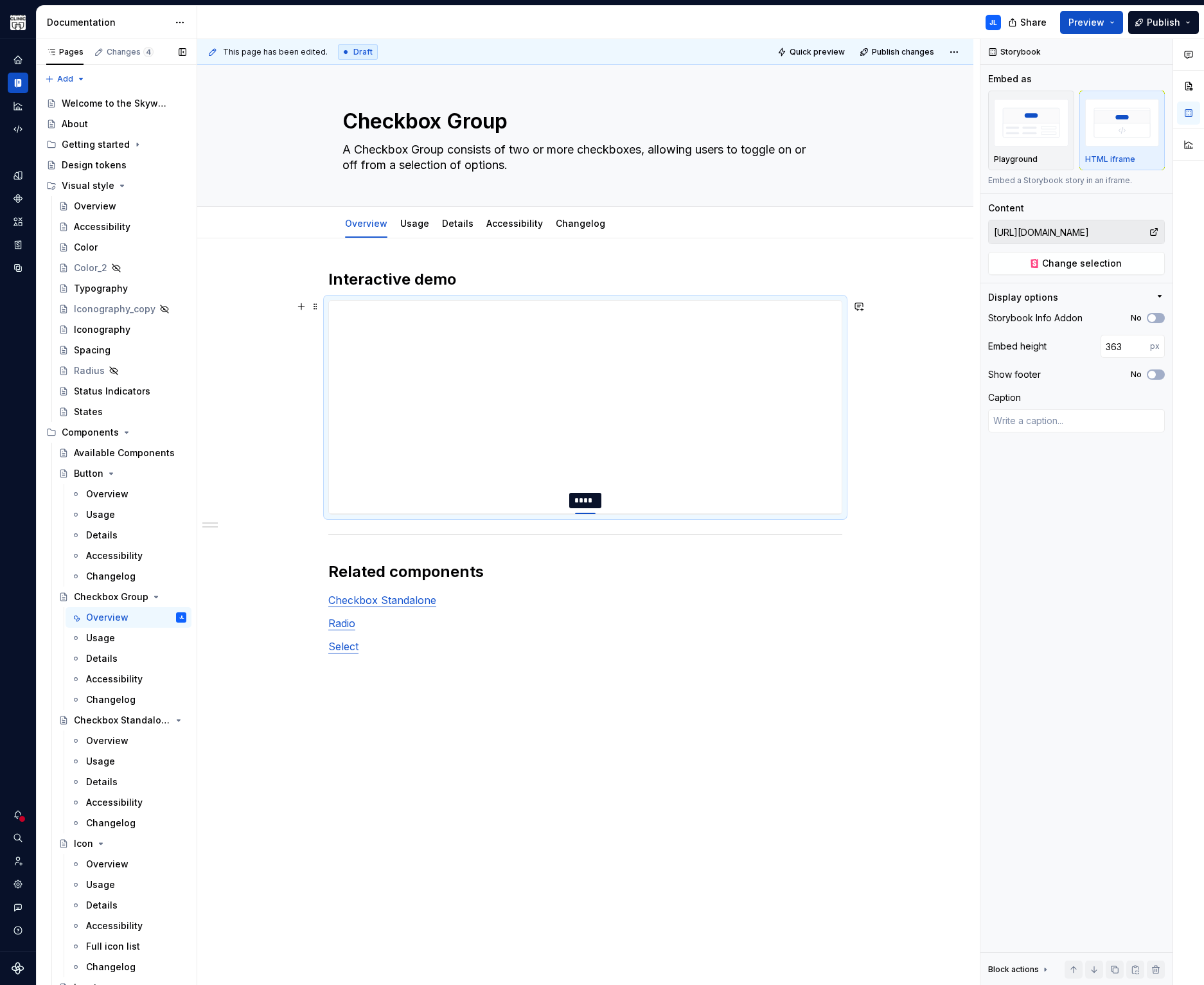
type textarea "*"
type input "372"
type textarea "*"
type input "382"
type textarea "*"
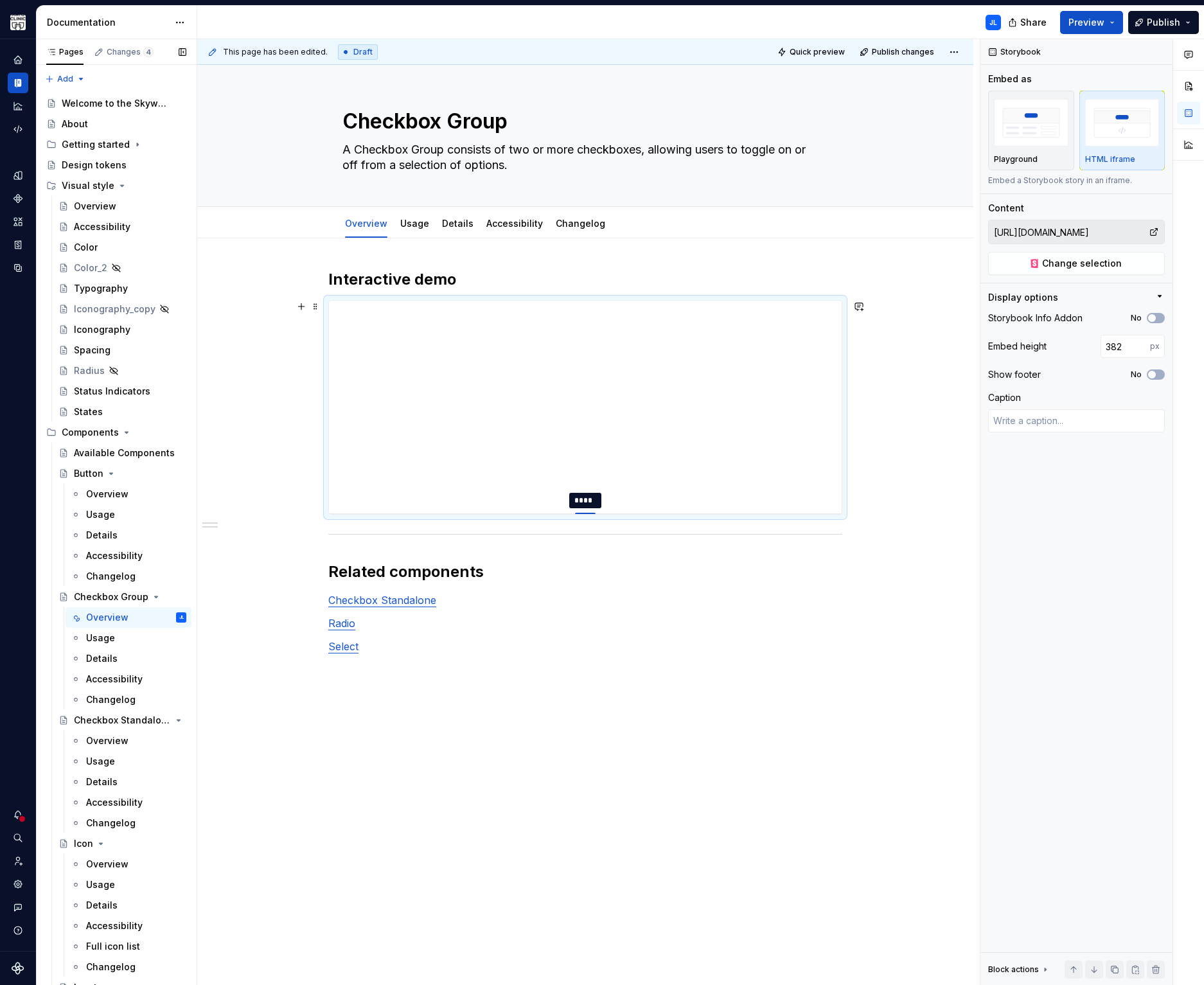
type input "392"
type textarea "*"
type input "401"
type textarea "*"
type input "410"
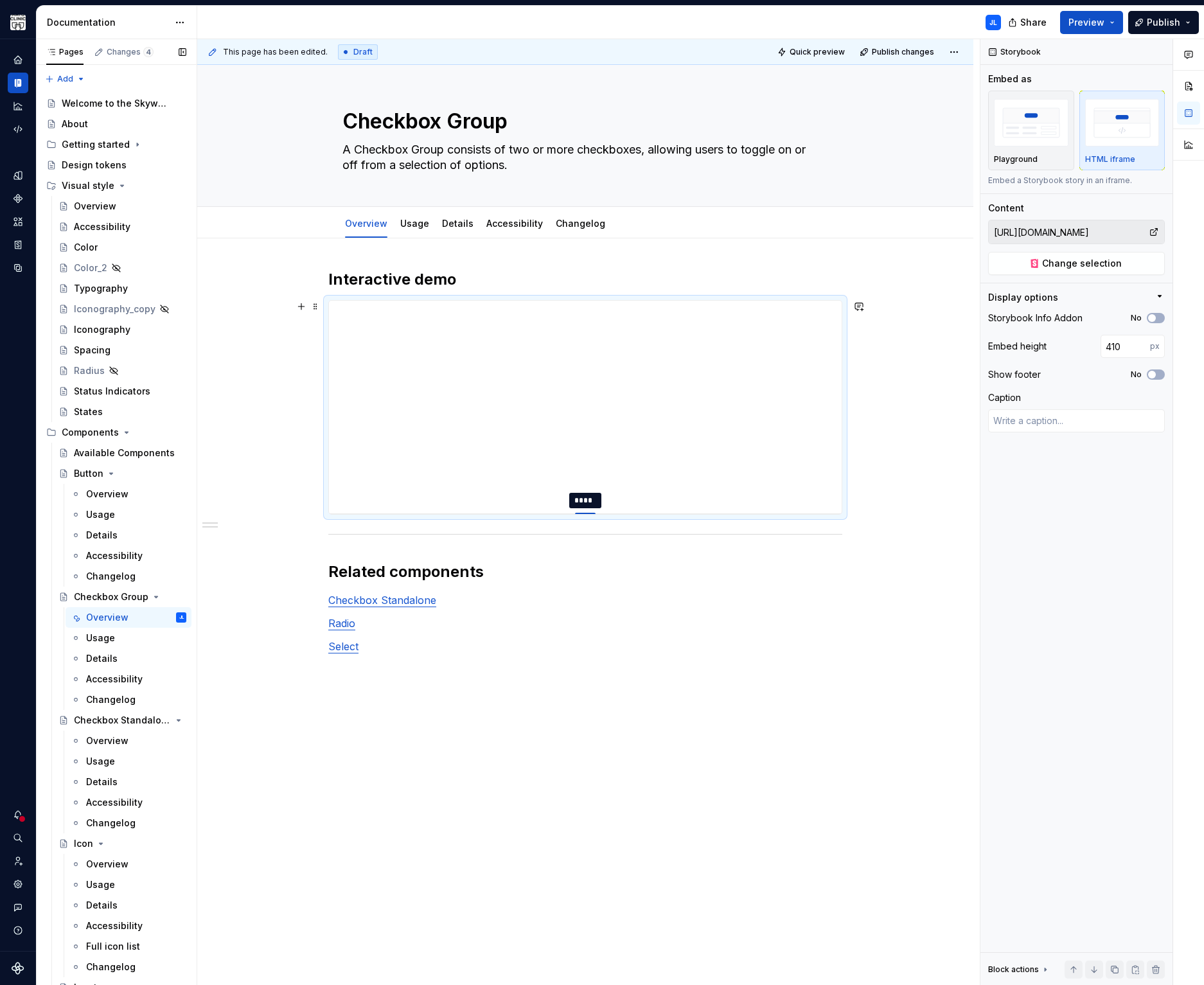
type textarea "*"
type input "413"
type textarea "*"
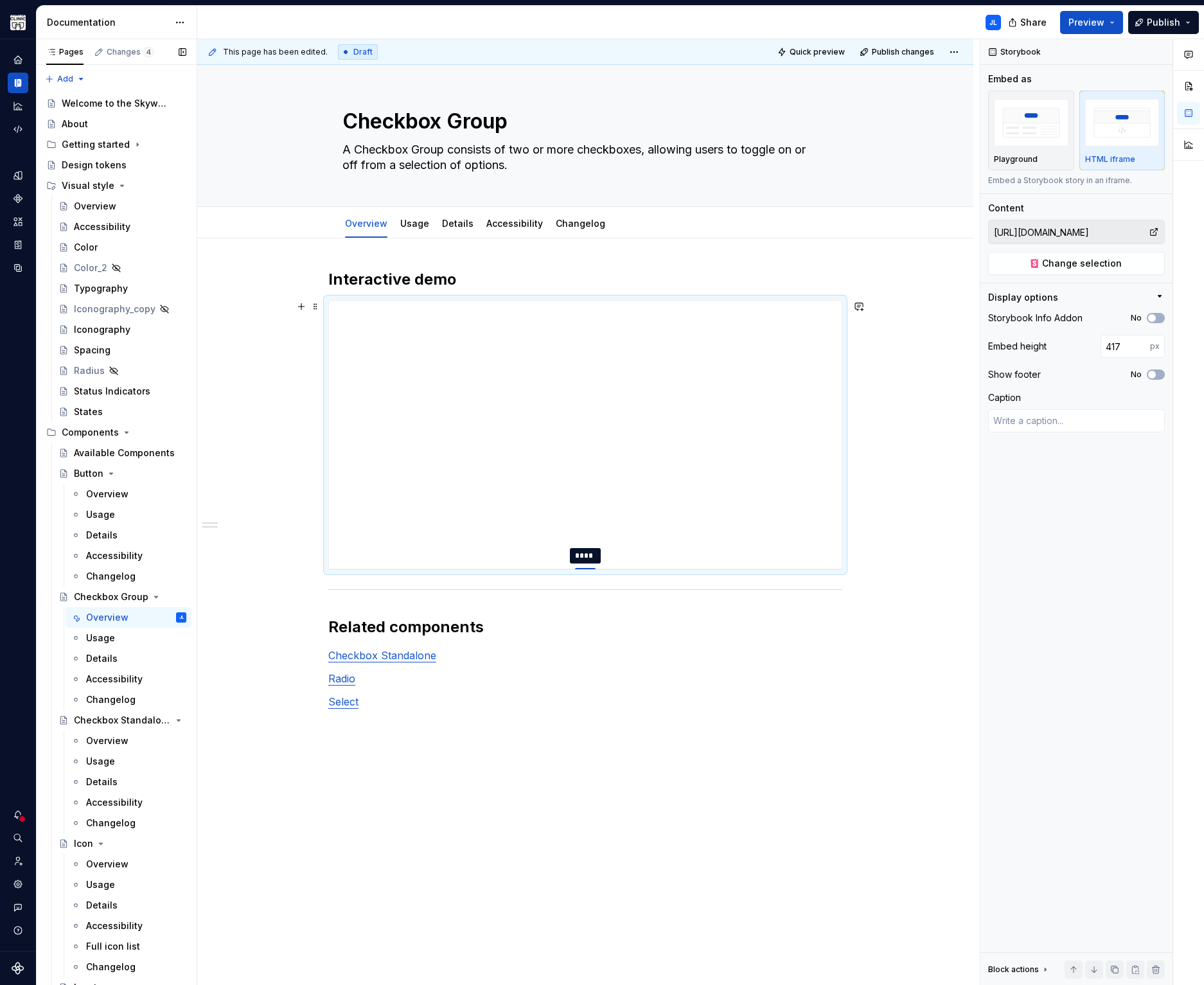
drag, startPoint x: 583, startPoint y: 493, endPoint x: 645, endPoint y: 569, distance: 98.1
click at [1154, 375] on span "button" at bounding box center [1152, 374] width 7 height 7
click at [1149, 318] on span "button" at bounding box center [1152, 318] width 7 height 7
click at [810, 55] on span "Quick preview" at bounding box center [817, 52] width 55 height 10
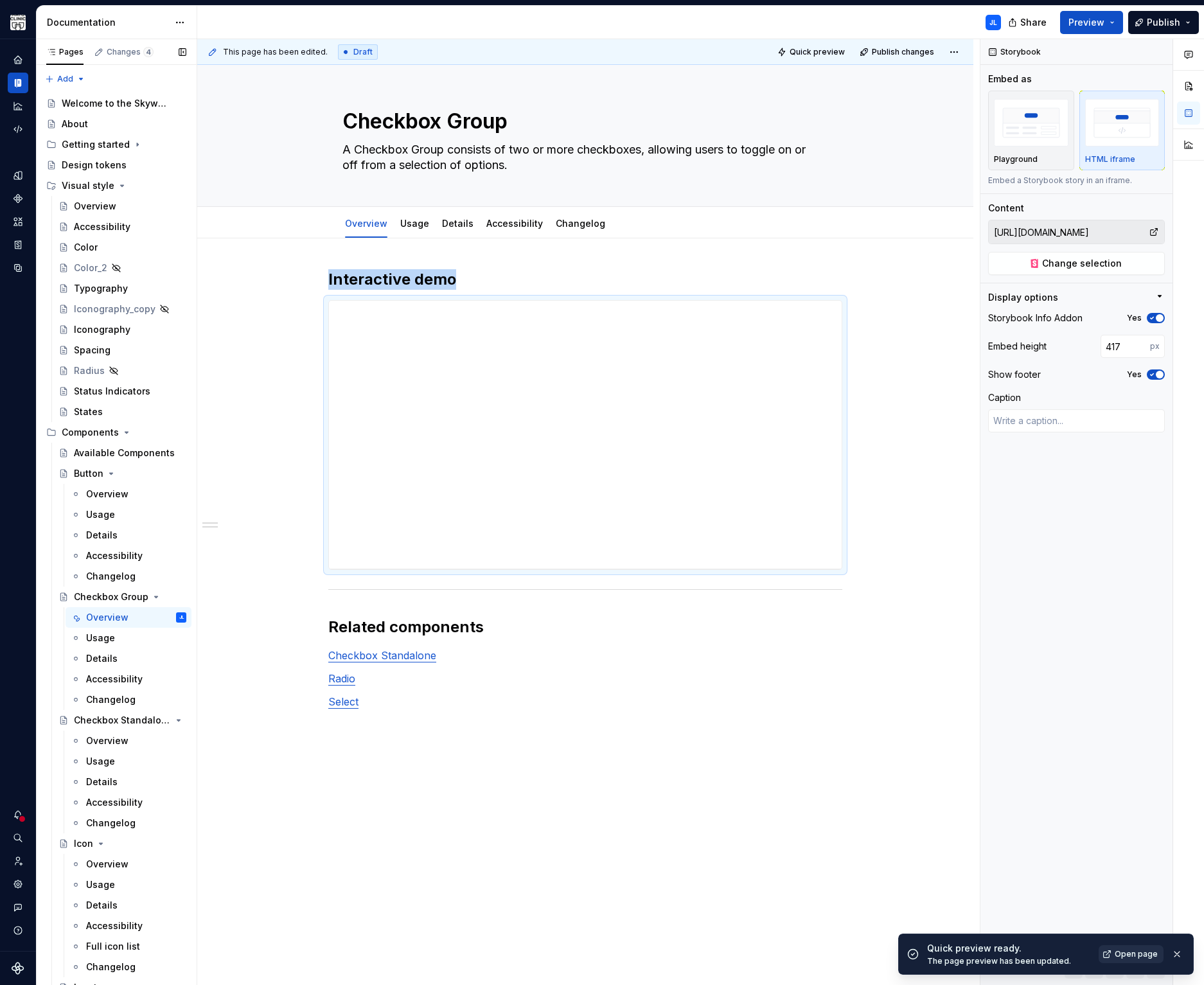
click at [1125, 954] on span "Open page" at bounding box center [1136, 954] width 43 height 10
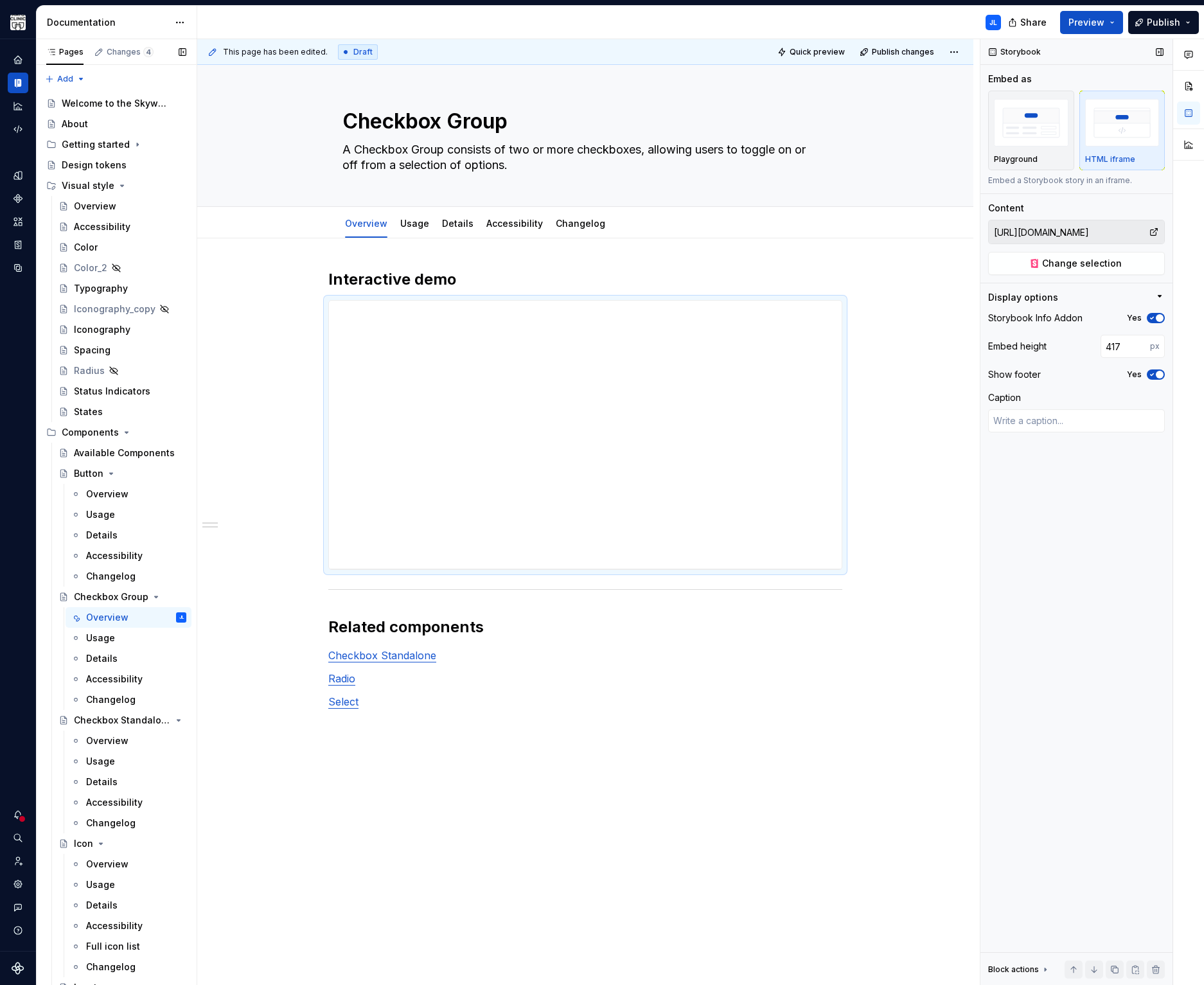
click at [1049, 228] on input "[URL][DOMAIN_NAME]" at bounding box center [1068, 232] width 160 height 23
click at [1072, 258] on span "Change selection" at bounding box center [1082, 264] width 79 height 13
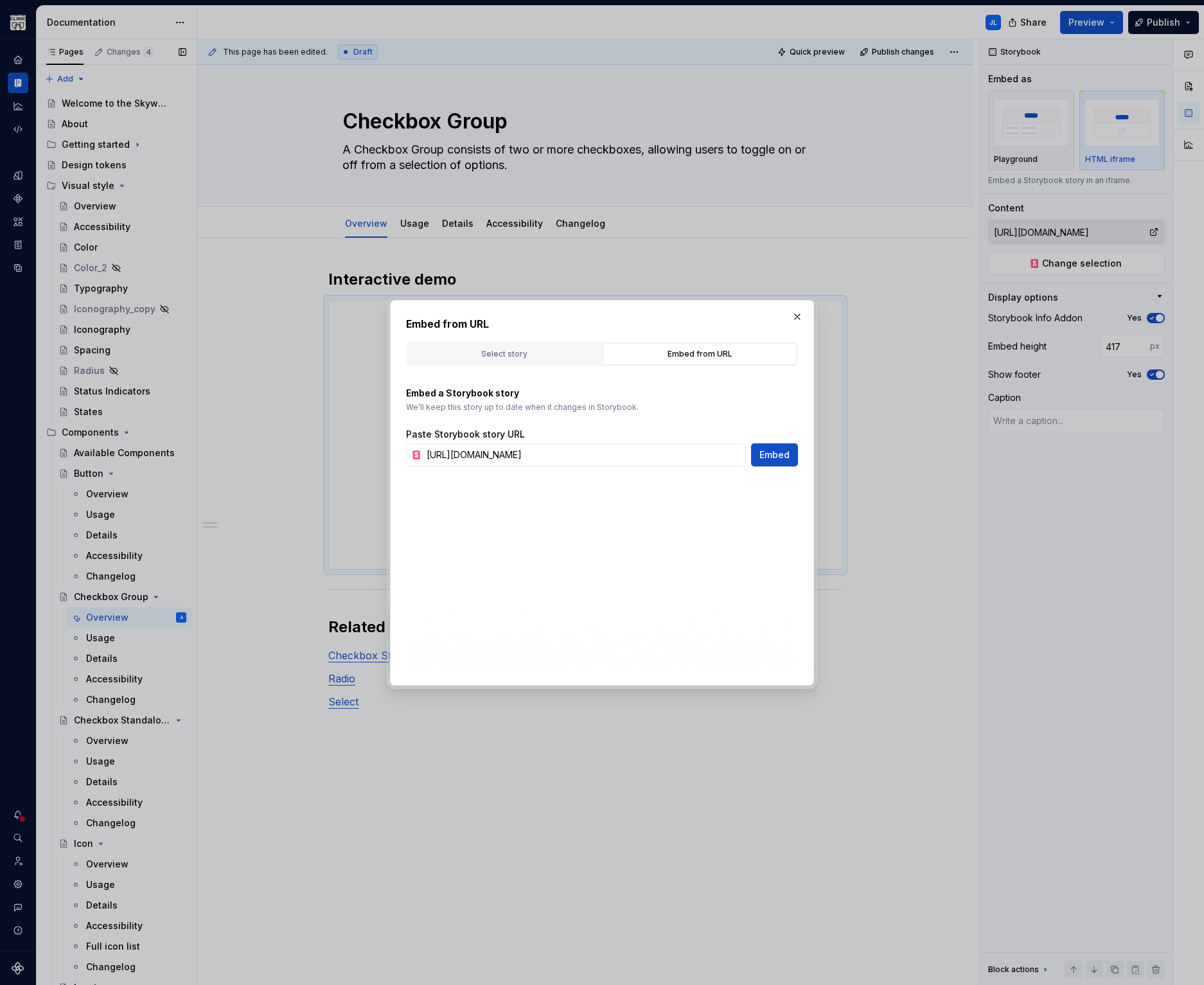
scroll to position [0, 223]
drag, startPoint x: 689, startPoint y: 329, endPoint x: 676, endPoint y: 360, distance: 33.6
click at [689, 329] on h2 "Embed from URL" at bounding box center [602, 324] width 392 height 16
click at [675, 357] on div "Embed from URL" at bounding box center [700, 354] width 185 height 13
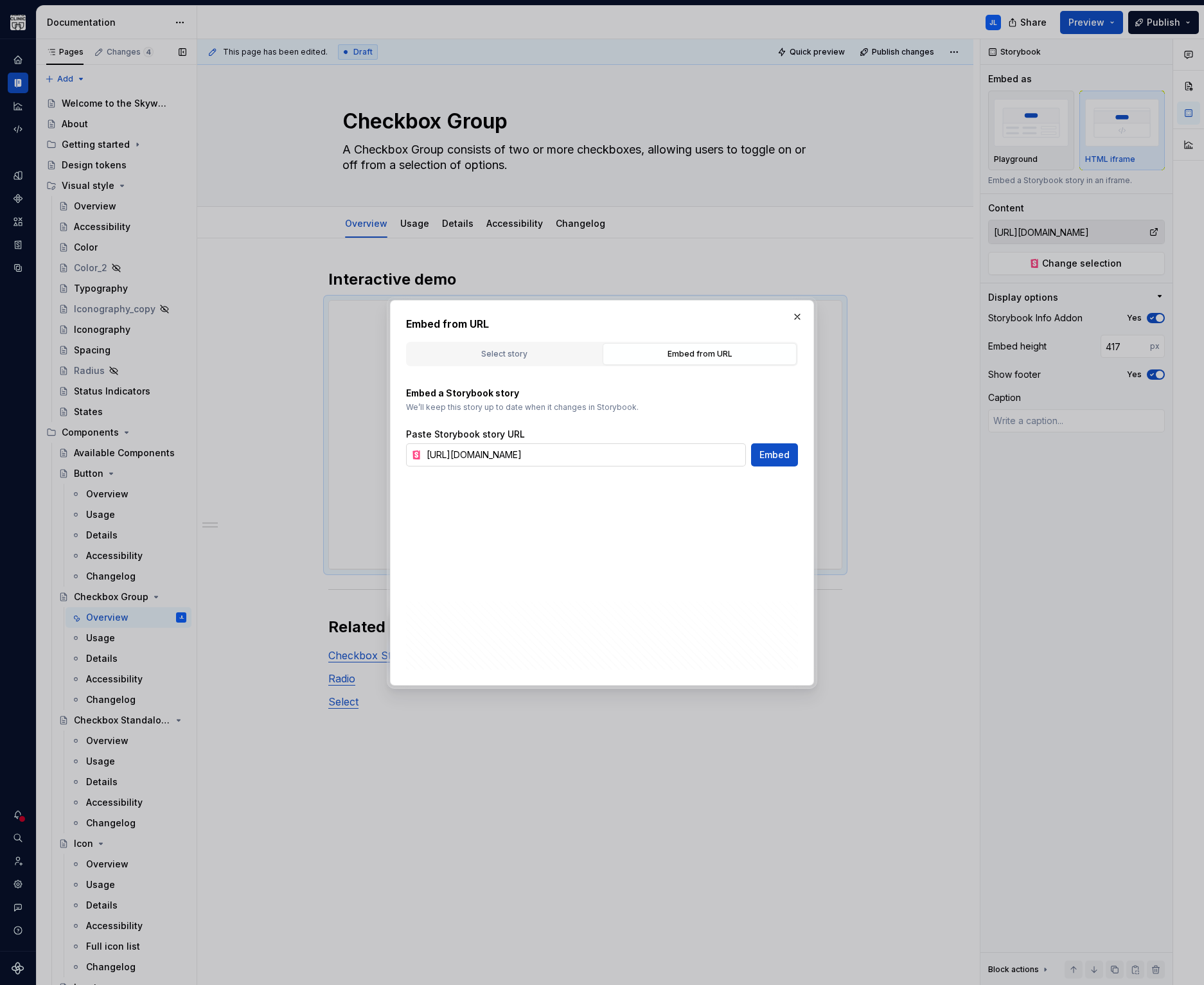
click at [577, 445] on input "[URL][DOMAIN_NAME]" at bounding box center [583, 455] width 324 height 23
click at [575, 447] on input "[URL][DOMAIN_NAME]" at bounding box center [583, 455] width 324 height 23
paste input "[URL][DOMAIN_NAME]"
click at [771, 449] on span "Embed" at bounding box center [775, 455] width 30 height 13
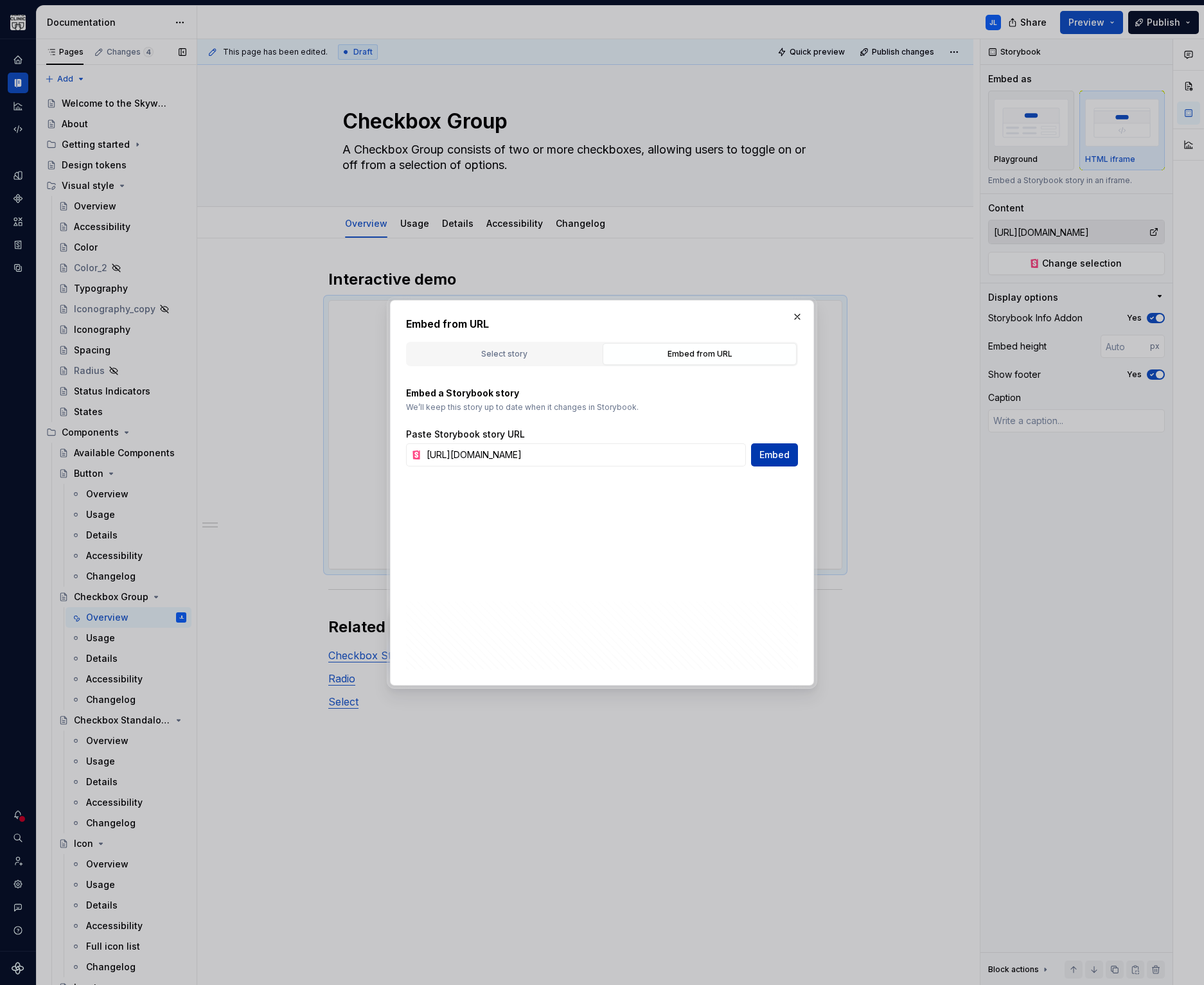
scroll to position [0, 0]
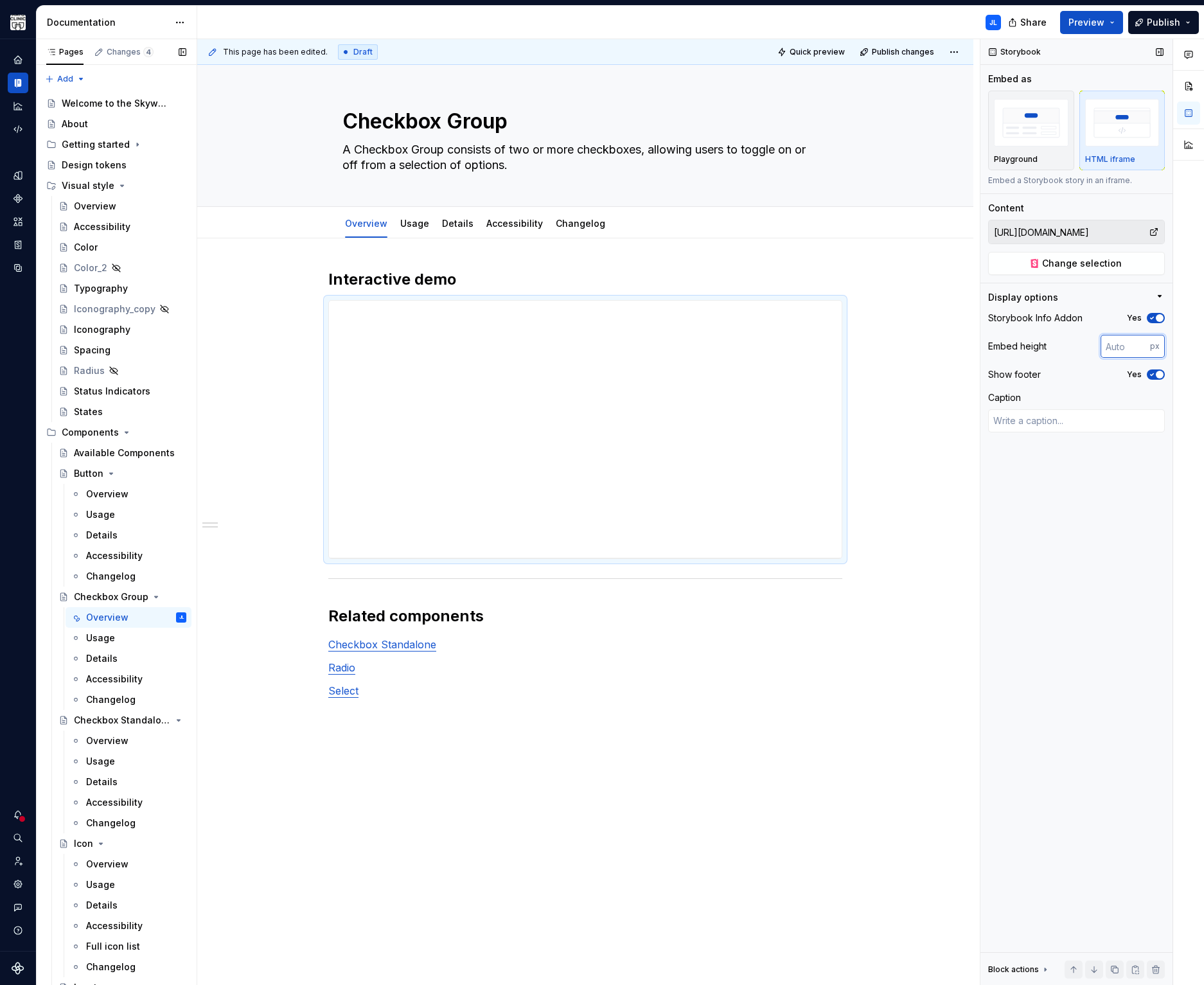
click at [1132, 342] on input "number" at bounding box center [1125, 347] width 50 height 23
click at [1160, 315] on span "button" at bounding box center [1159, 318] width 7 height 7
click at [1155, 374] on icon "button" at bounding box center [1152, 374] width 10 height 7
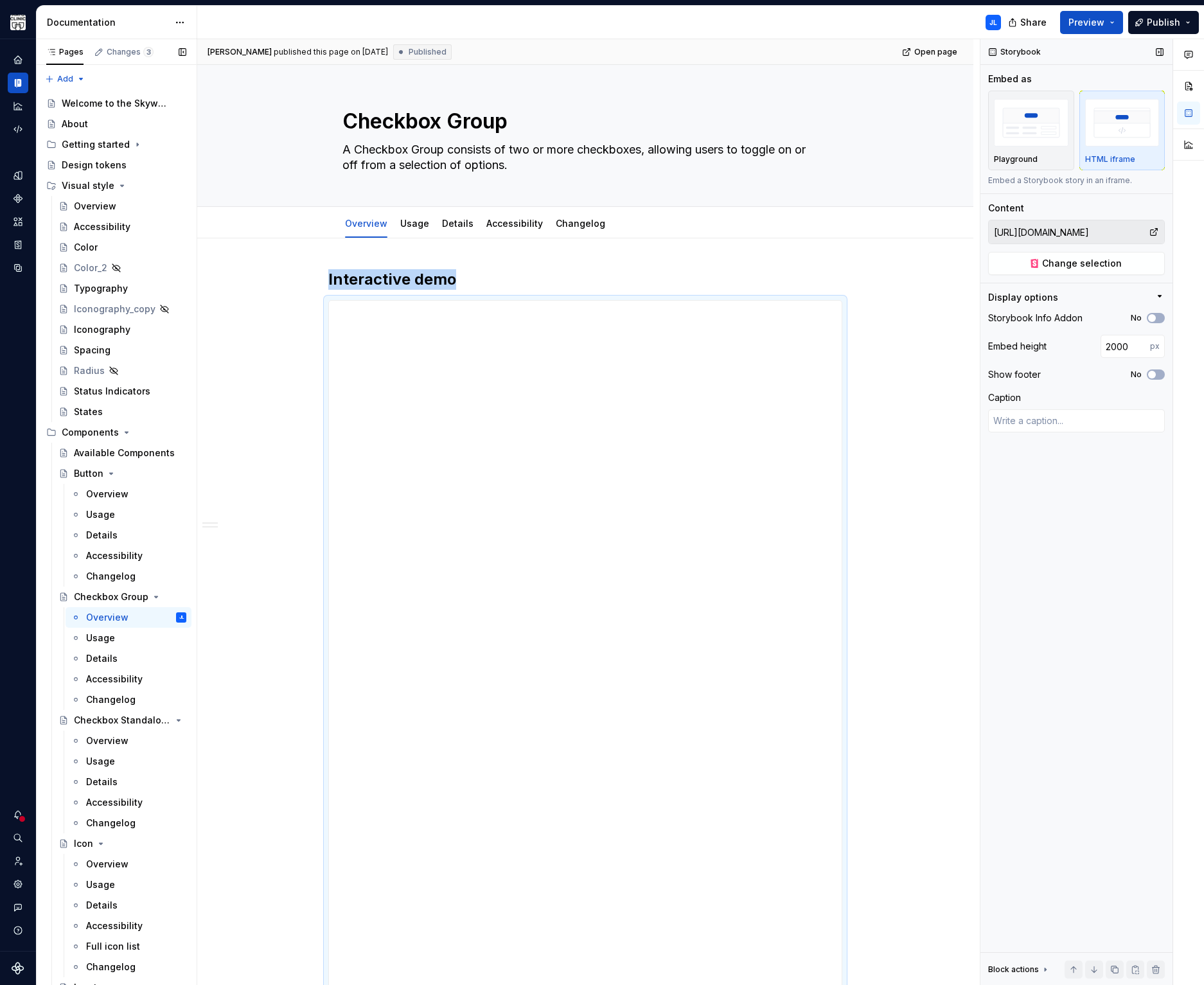
scroll to position [261, 0]
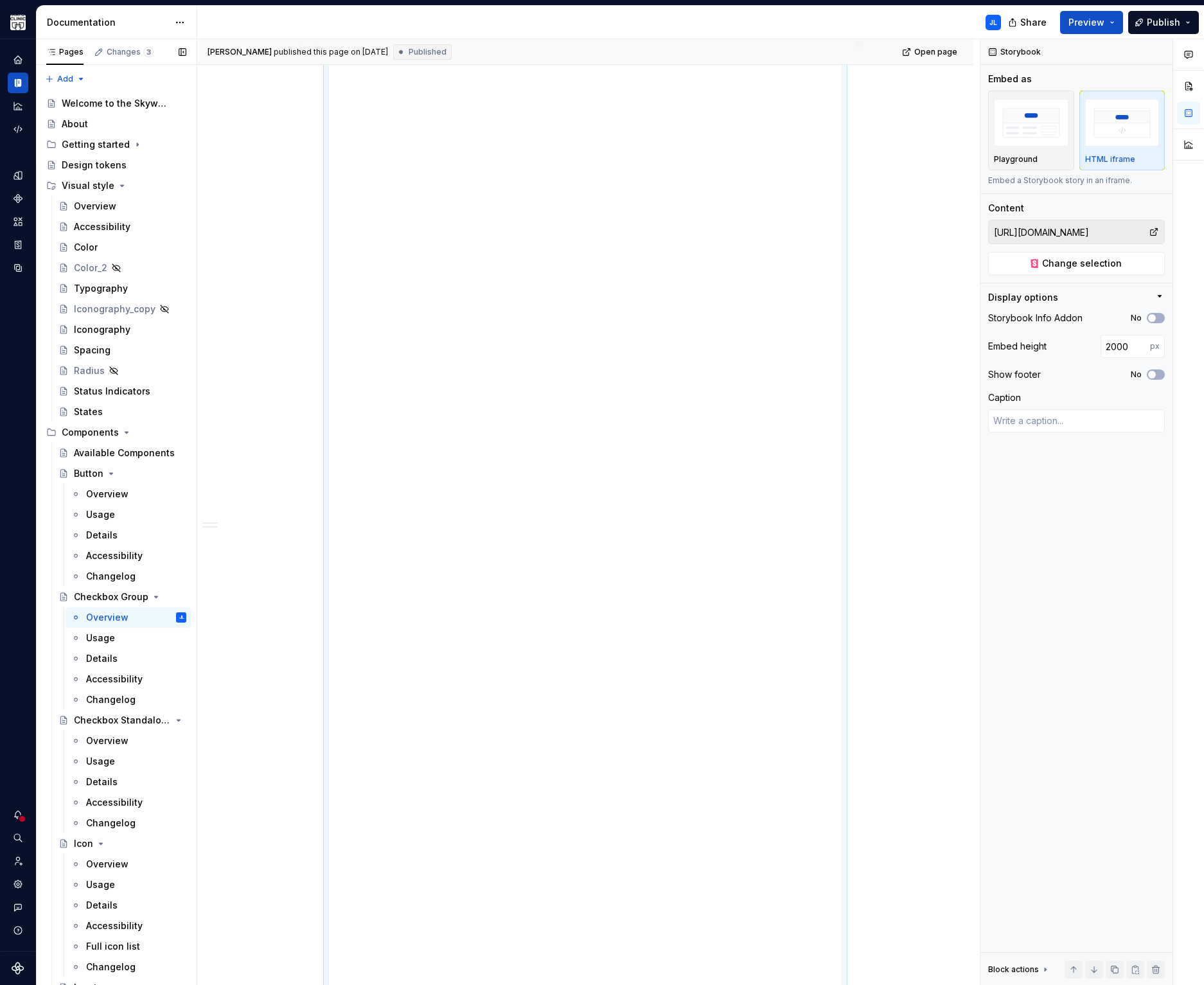
click at [947, 266] on div "**********" at bounding box center [585, 912] width 776 height 1869
